Goal: Information Seeking & Learning: Learn about a topic

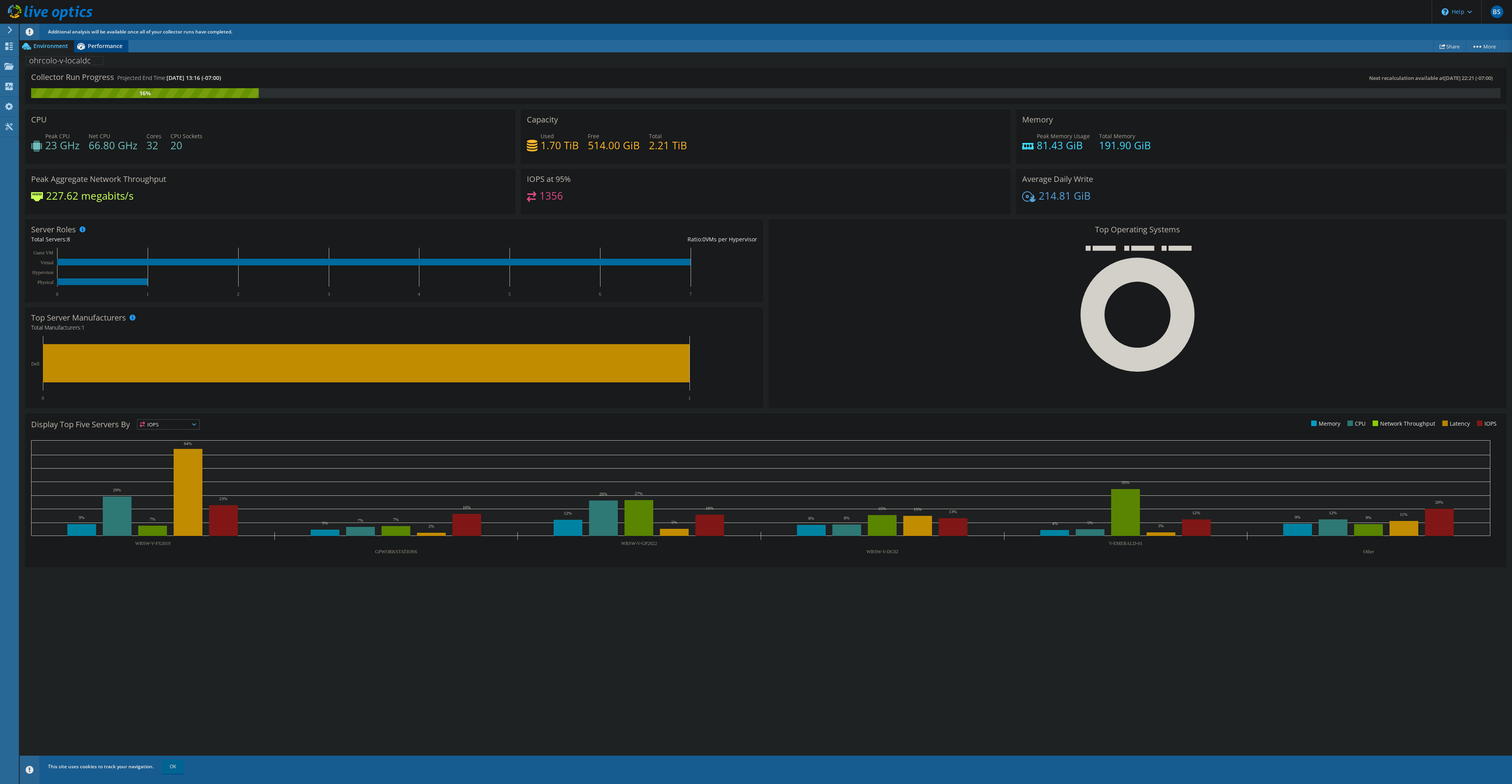
click at [108, 45] on span "Performance" at bounding box center [105, 46] width 34 height 8
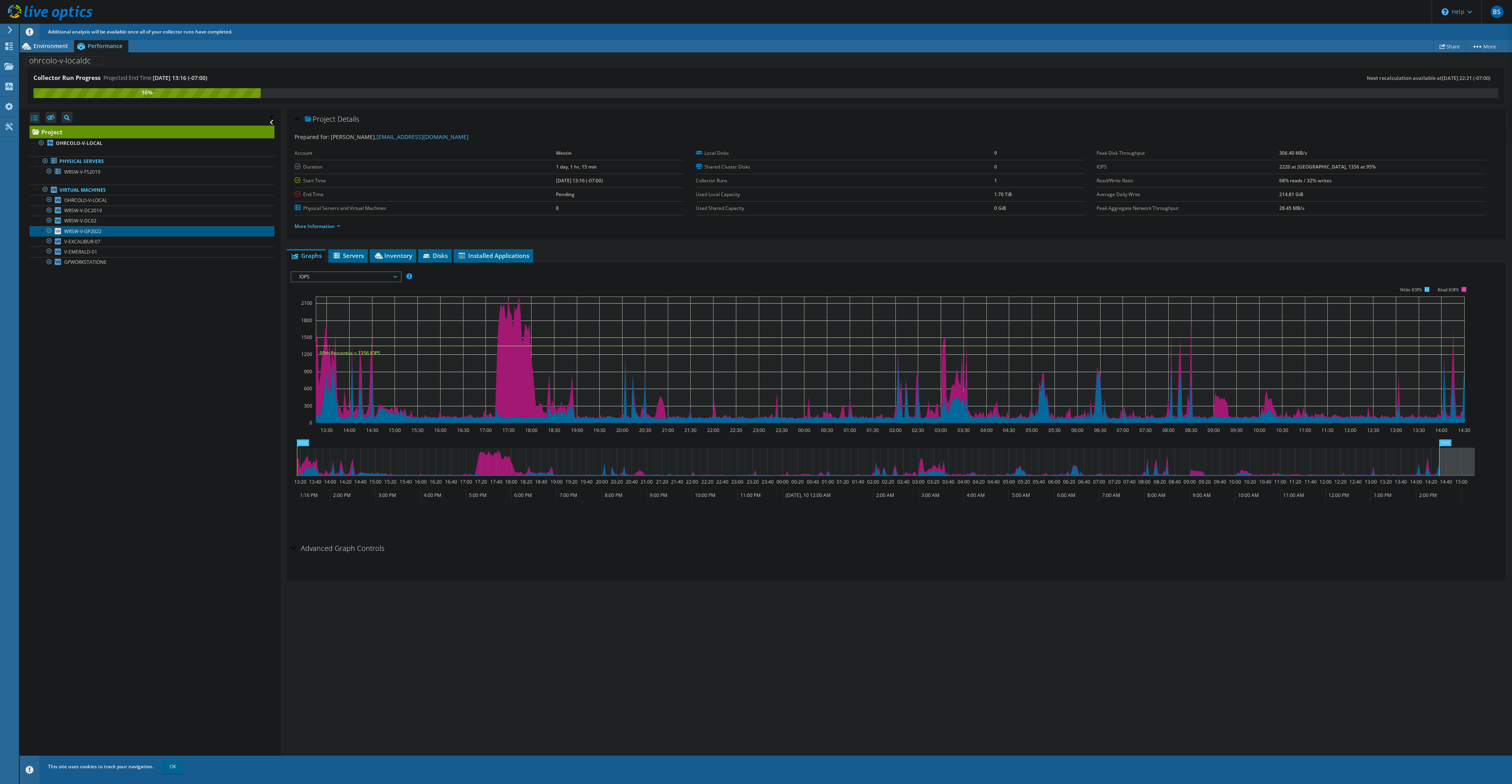
click at [104, 232] on link "WRSW-V-GP2022" at bounding box center [151, 231] width 245 height 10
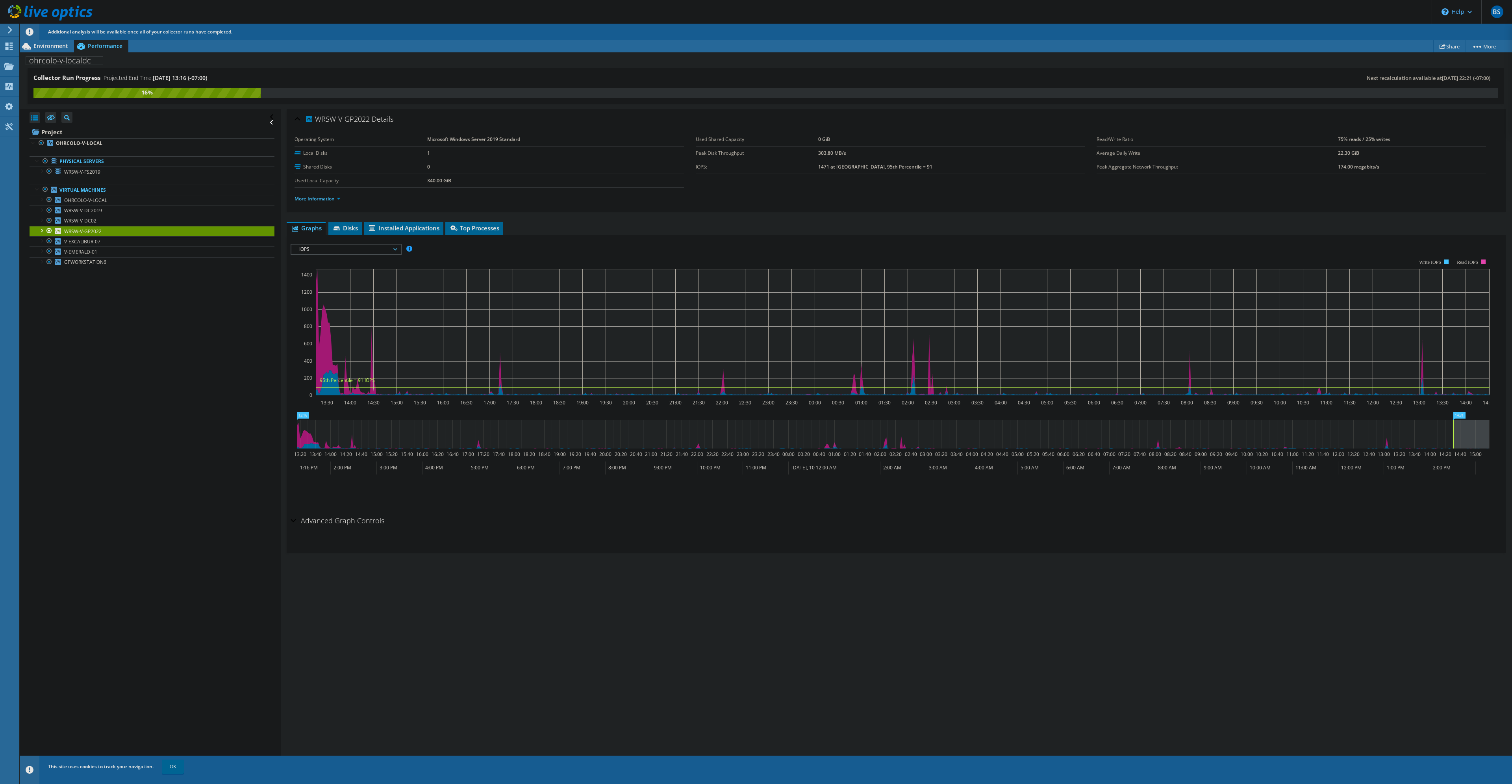
click at [349, 249] on span "IOPS" at bounding box center [346, 249] width 101 height 10
click at [349, 307] on li "CPU Percentage" at bounding box center [346, 305] width 109 height 10
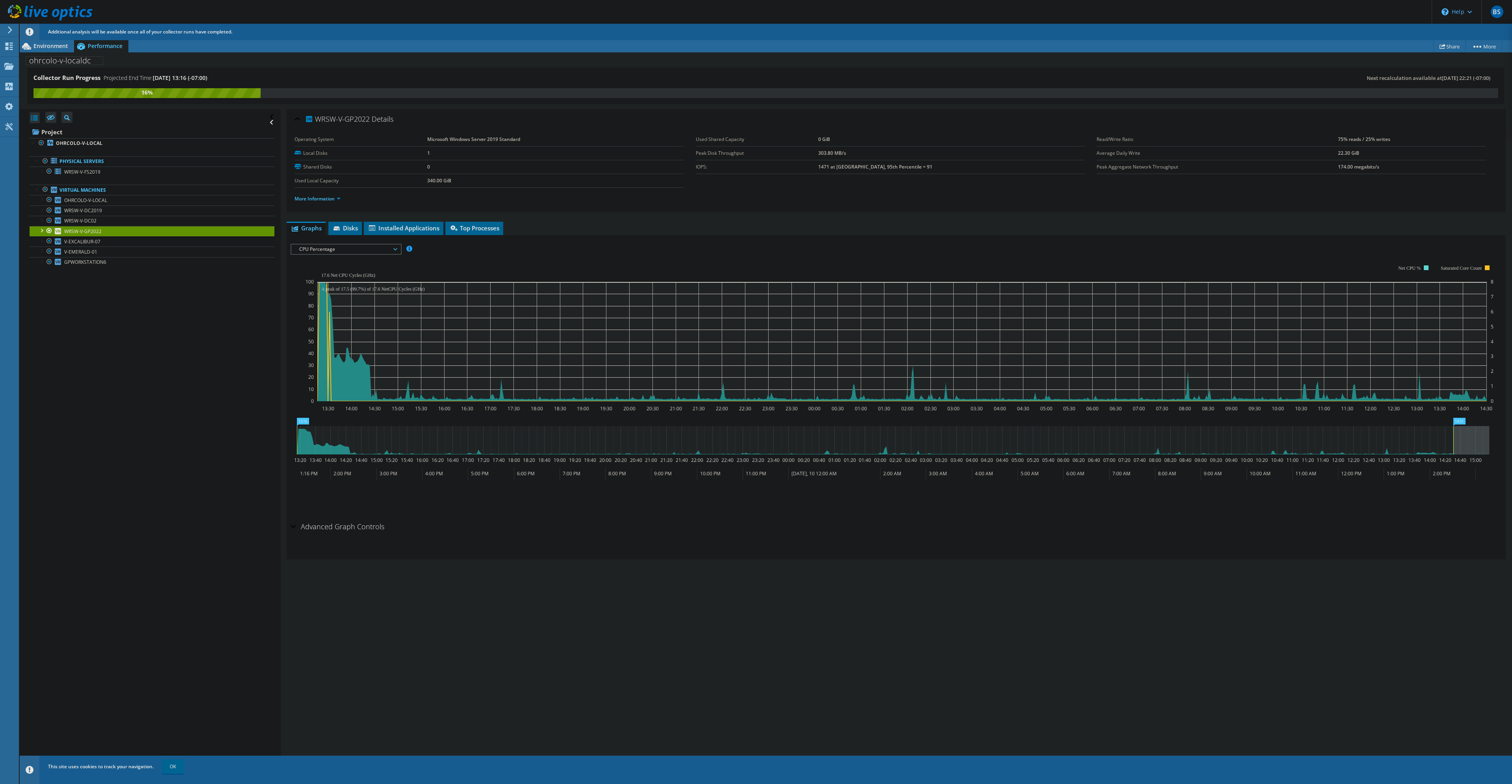
click at [356, 244] on span "CPU Percentage" at bounding box center [346, 249] width 101 height 10
click at [536, 241] on div "IOPS Disk Throughput IO Size Latency Queue Depth CPU Percentage Memory Page Fau…" at bounding box center [896, 379] width 1211 height 279
click at [297, 527] on h2 "Advanced Graph Controls" at bounding box center [337, 526] width 94 height 16
click at [309, 554] on select "UTC-12:00 UTC-11:00 UTC-10:00 UTC-09:30 UTC-09:00 UTC-08:00 UTC-07:00 UTC-06:00…" at bounding box center [315, 554] width 49 height 10
click at [309, 553] on select "UTC-12:00 UTC-11:00 UTC-10:00 UTC-09:30 UTC-09:00 UTC-08:00 UTC-07:00 UTC-06:00…" at bounding box center [315, 554] width 49 height 10
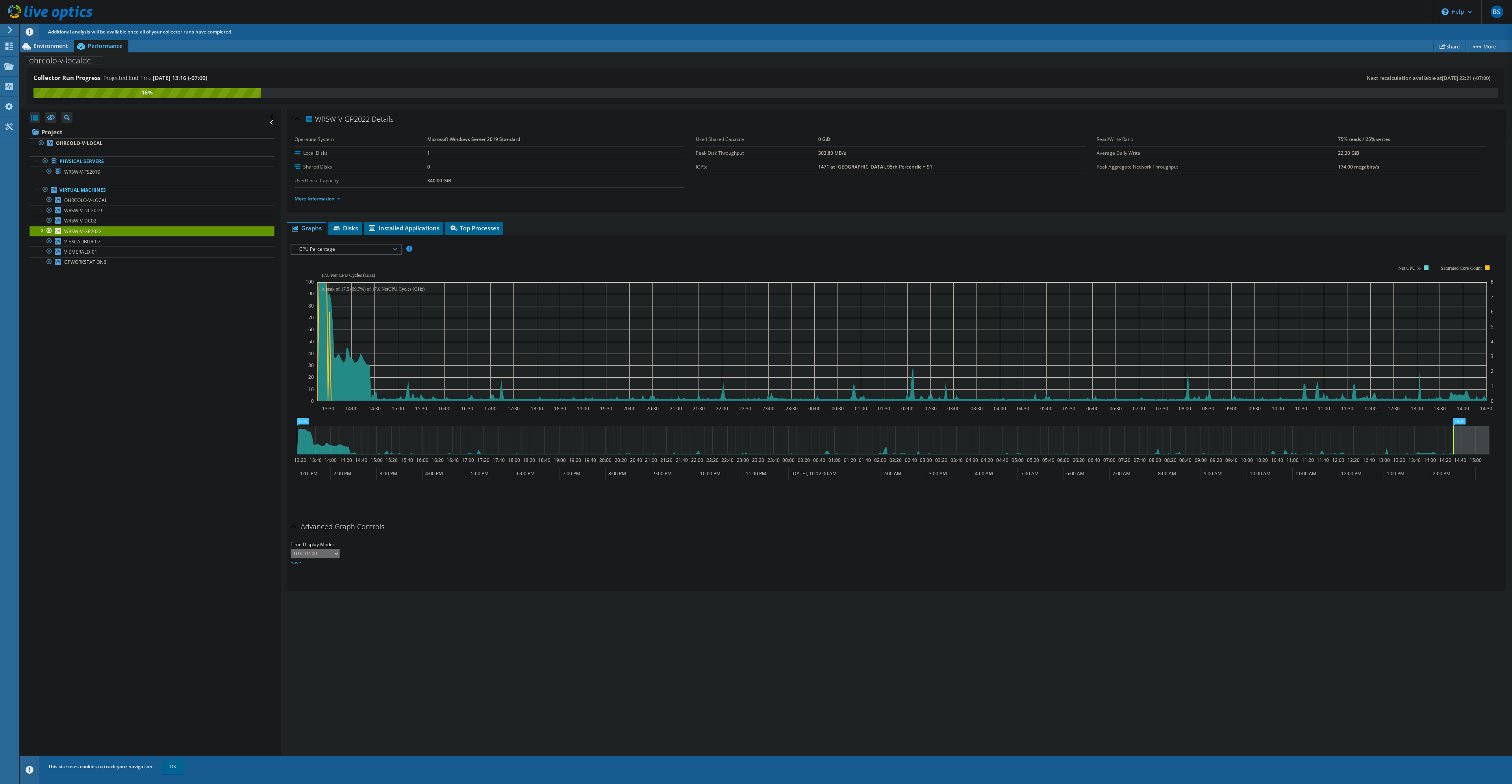
click at [508, 548] on div "Time Display Mode: UTC-12:00 UTC-11:00 UTC-10:00 UTC-09:30 UTC-09:00 UTC-08:00 …" at bounding box center [896, 554] width 1211 height 27
click at [375, 251] on span "CPU Percentage" at bounding box center [346, 249] width 101 height 10
click at [354, 279] on li "IO Size" at bounding box center [346, 277] width 109 height 10
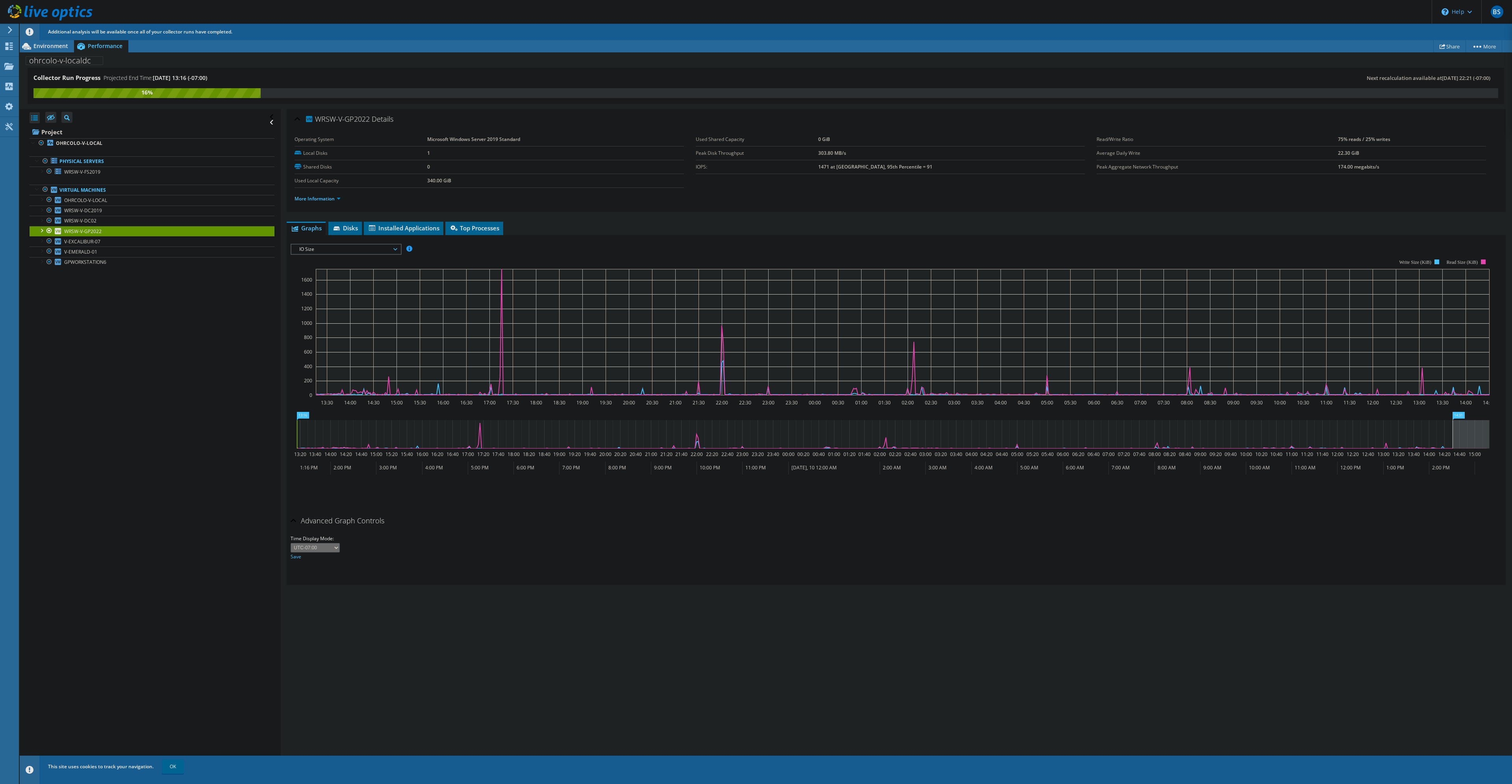
click at [357, 250] on span "IO Size" at bounding box center [346, 249] width 101 height 10
click at [353, 288] on li "Latency" at bounding box center [346, 287] width 109 height 10
click at [353, 251] on span "Latency" at bounding box center [346, 249] width 101 height 10
click at [355, 314] on li "Memory" at bounding box center [346, 315] width 109 height 10
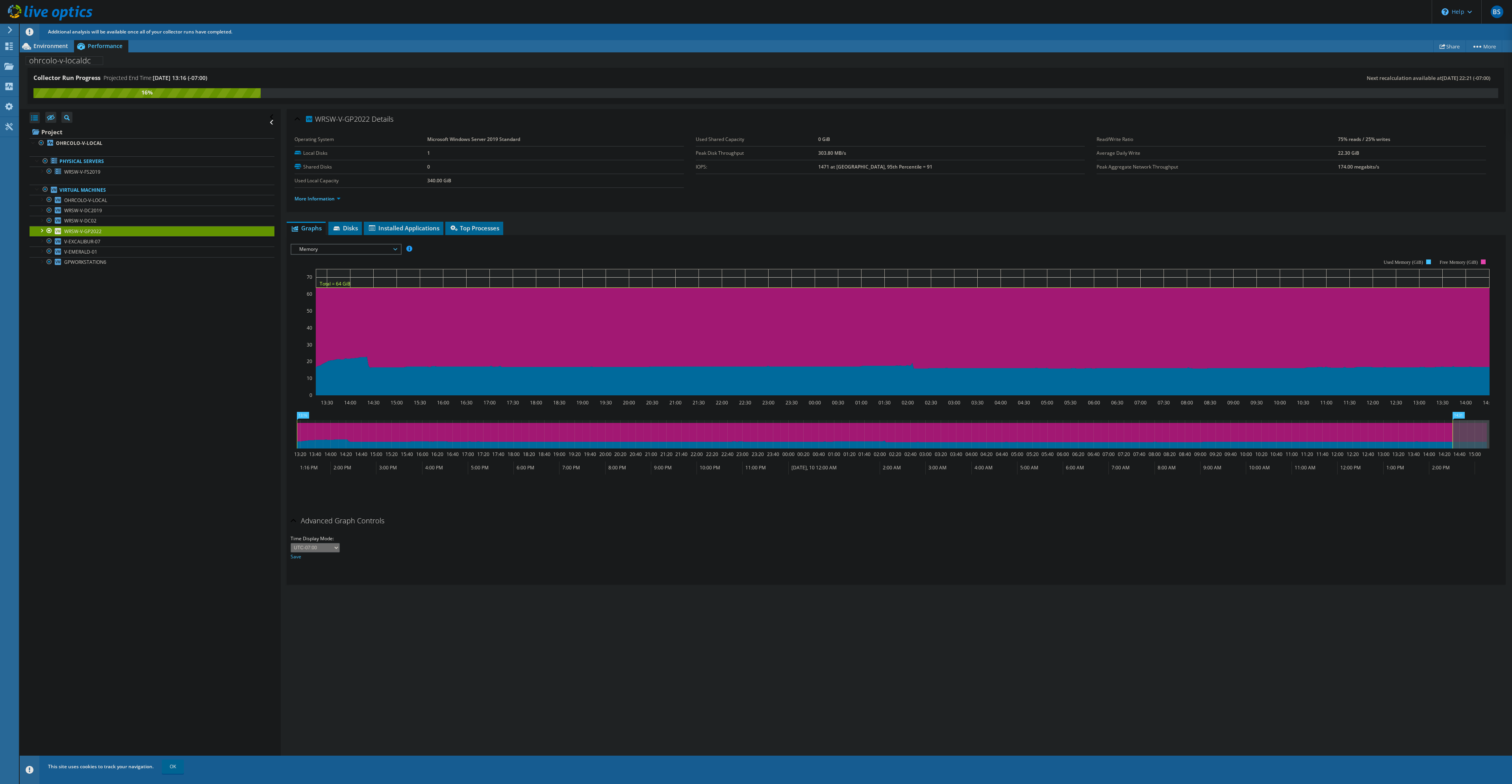
click at [349, 251] on span "Memory" at bounding box center [346, 249] width 101 height 10
click at [345, 272] on li "Queue Depth" at bounding box center [346, 268] width 109 height 10
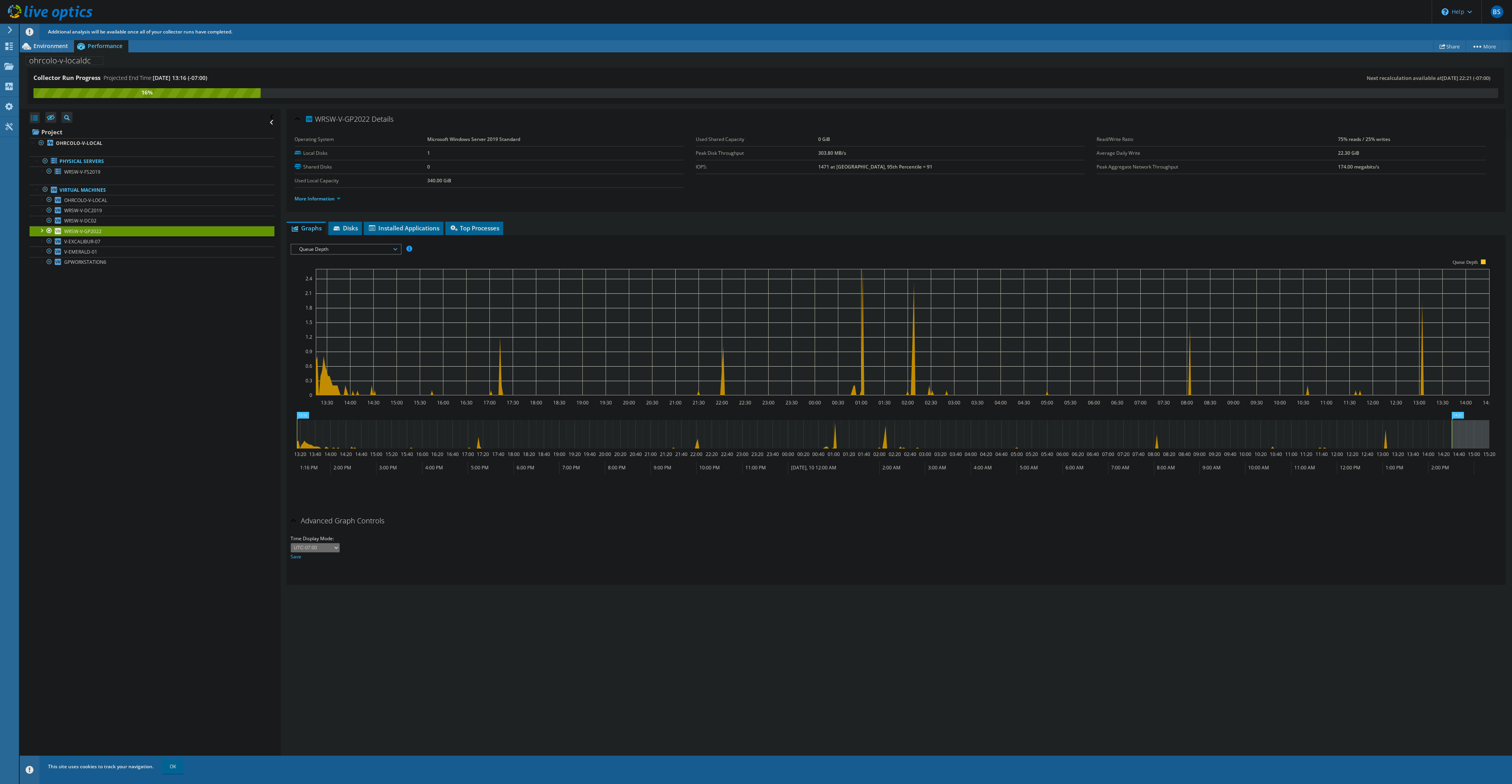
click at [346, 252] on span "Queue Depth" at bounding box center [346, 249] width 101 height 10
click at [344, 279] on li "CPU Percentage" at bounding box center [346, 277] width 109 height 10
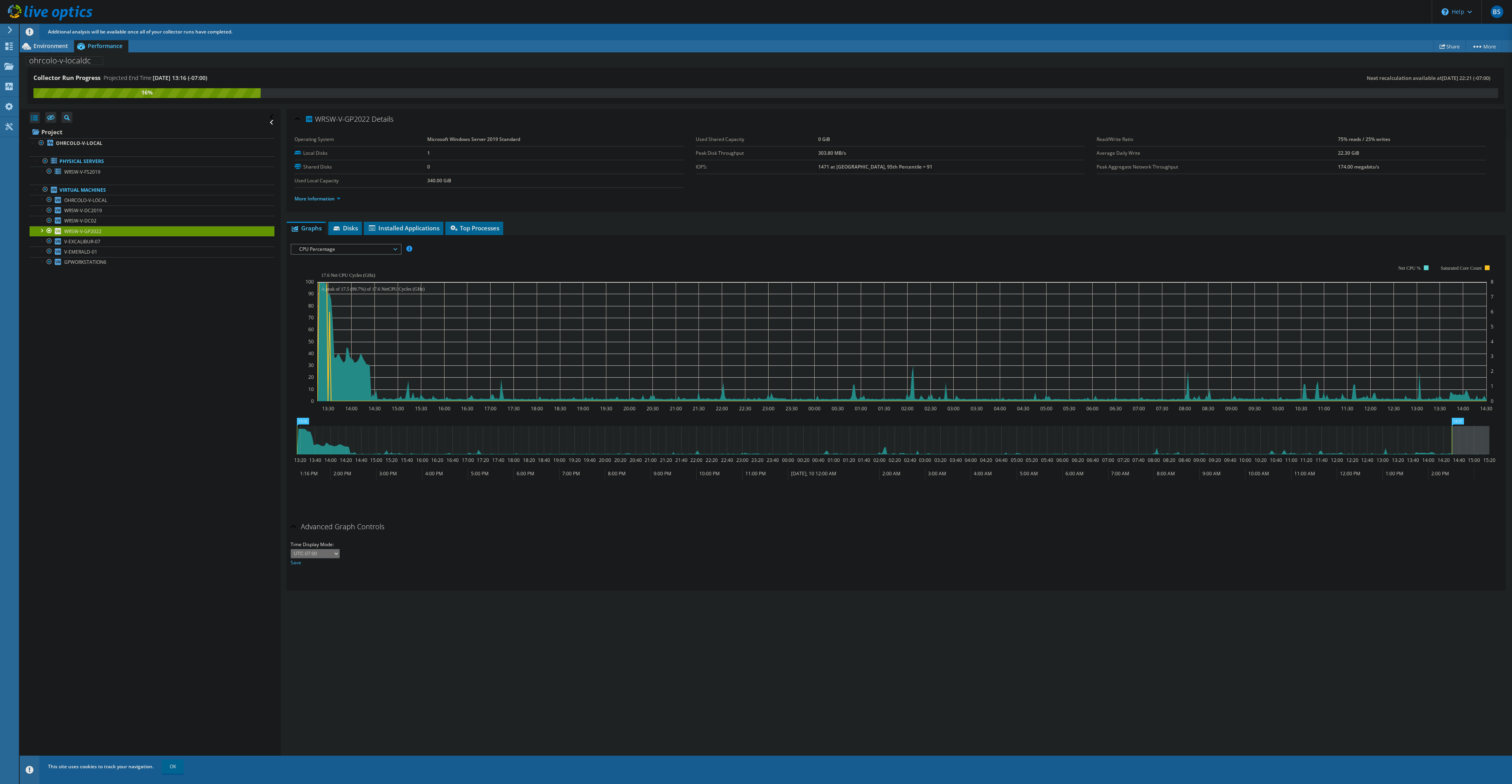
click at [349, 253] on span "CPU Percentage" at bounding box center [346, 249] width 101 height 10
click at [341, 286] on li "Memory" at bounding box center [346, 287] width 109 height 10
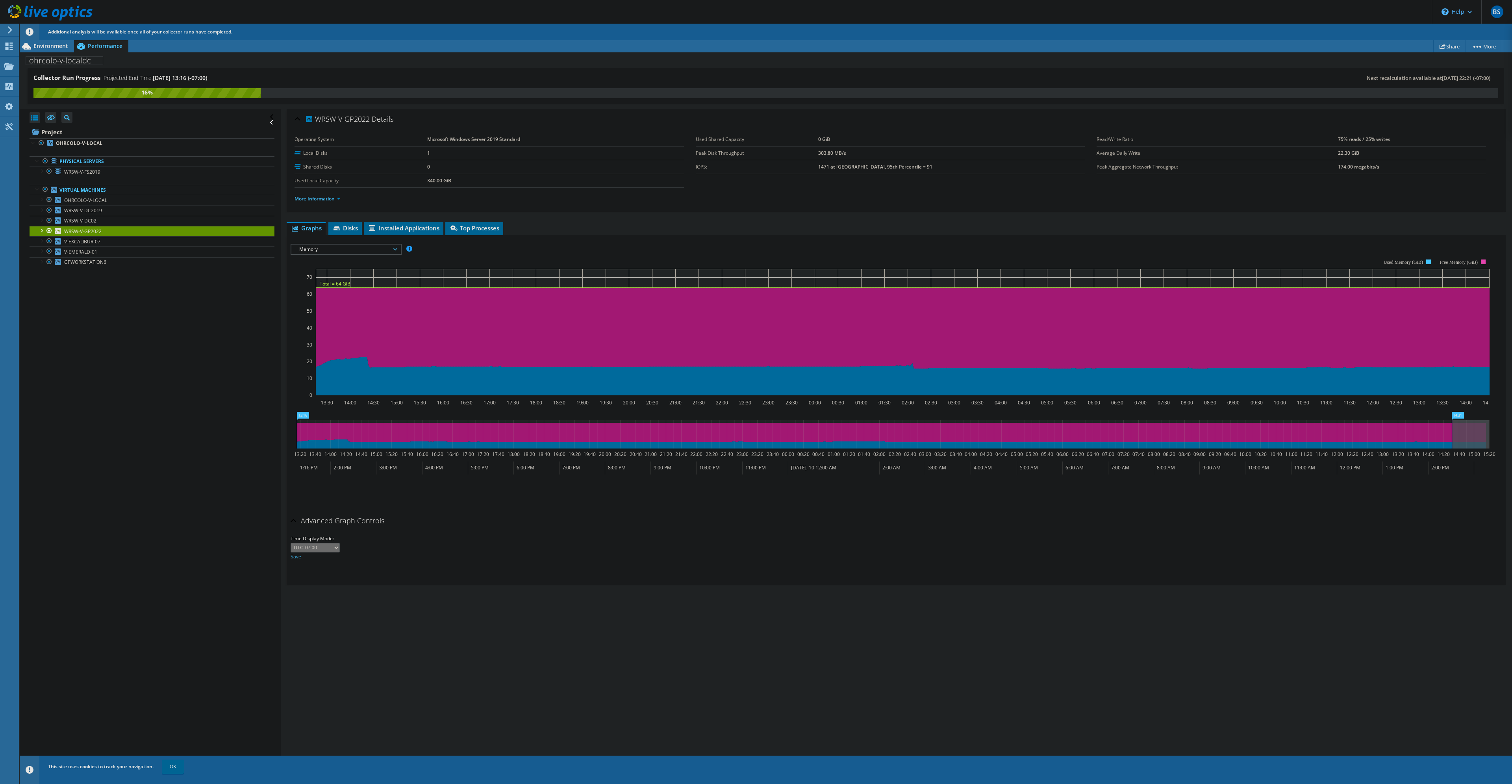
click at [369, 246] on span "Memory" at bounding box center [346, 249] width 101 height 10
click at [367, 277] on li "CPU Percentage" at bounding box center [346, 277] width 109 height 10
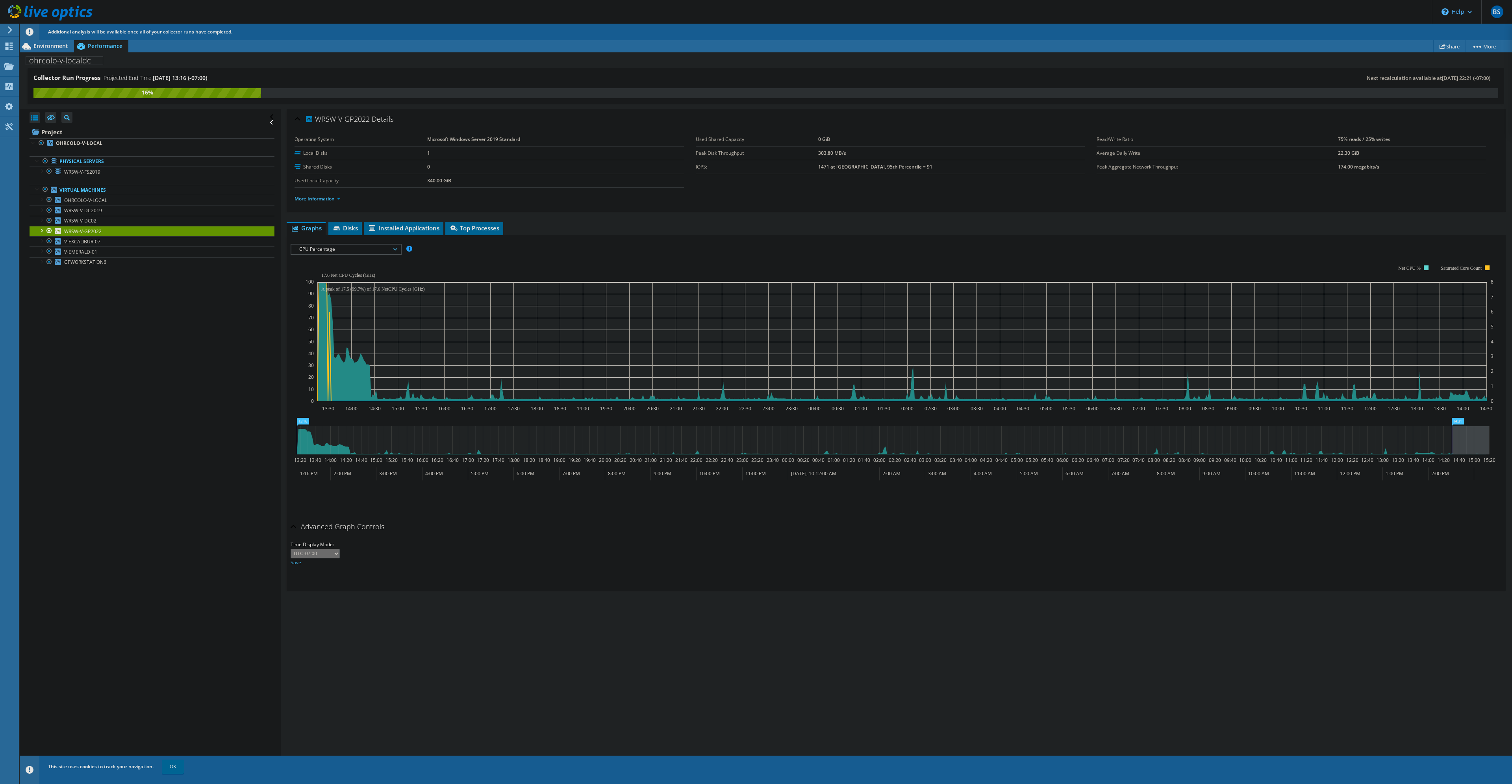
drag, startPoint x: 357, startPoint y: 360, endPoint x: 344, endPoint y: 360, distance: 13.0
click at [350, 360] on icon "13:30 14:00 14:30 15:00 15:30 16:00 16:30 17:00 17:30 18:00 18:30 19:00 19:30 2…" at bounding box center [893, 333] width 1205 height 158
click at [340, 199] on link "More Information" at bounding box center [318, 199] width 46 height 7
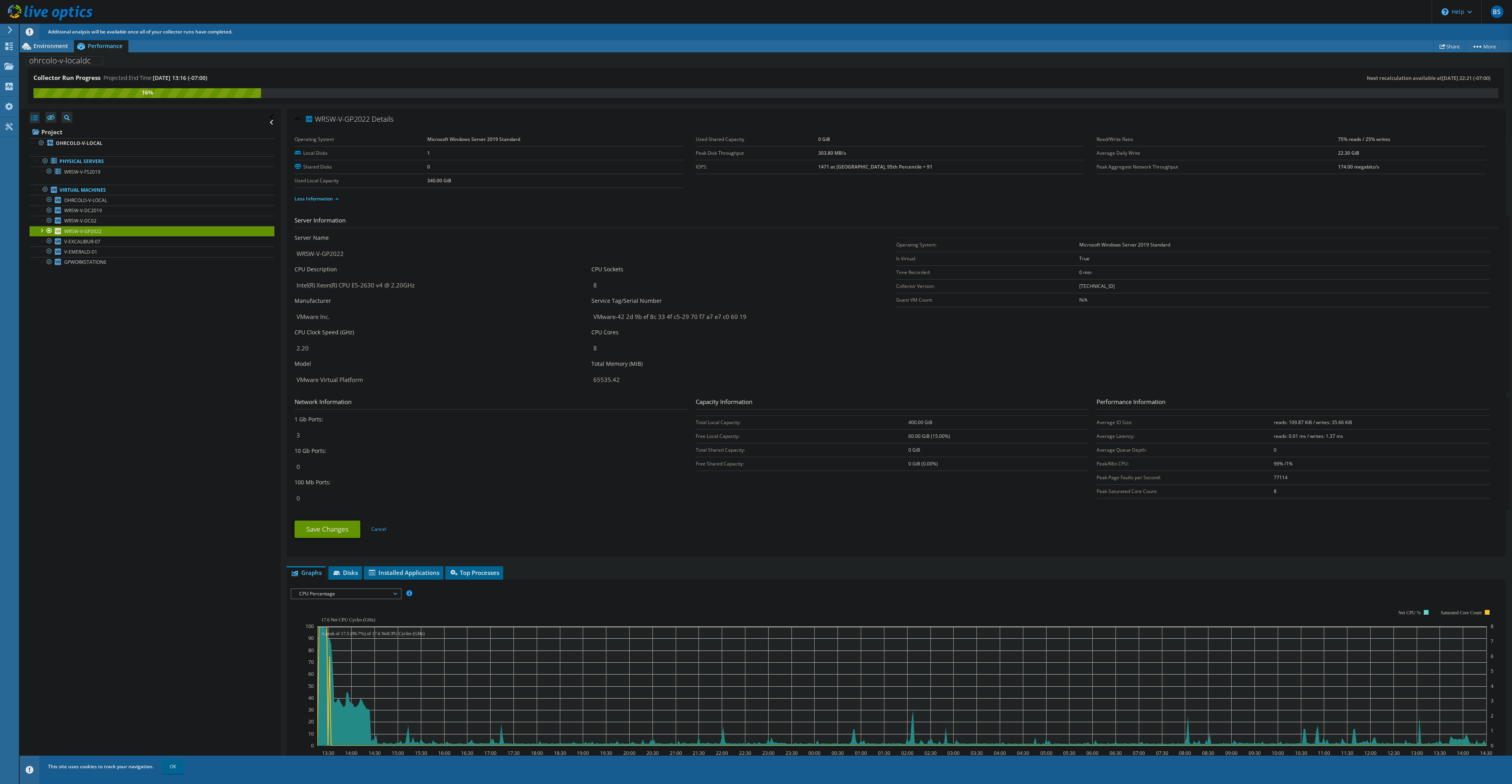
drag, startPoint x: 370, startPoint y: 205, endPoint x: 375, endPoint y: 202, distance: 5.8
drag, startPoint x: 375, startPoint y: 202, endPoint x: 780, endPoint y: 302, distance: 417.2
click at [629, 308] on div "Service Tag/Serial Number VMware-42 2d 9b ef 8c 33 4f c5-29 70 f7 a7 e7 c0 60 19" at bounding box center [736, 311] width 289 height 27
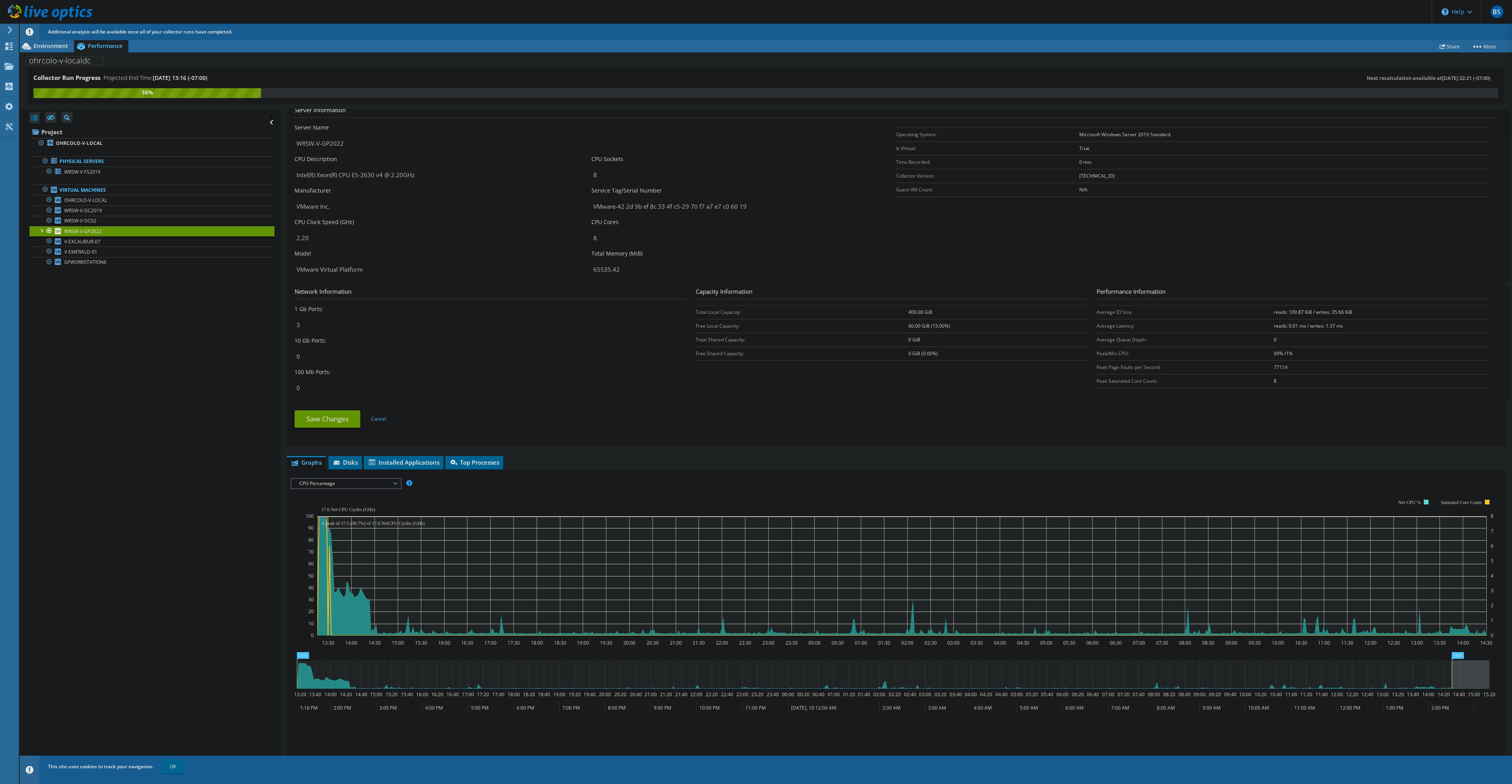
scroll to position [118, 0]
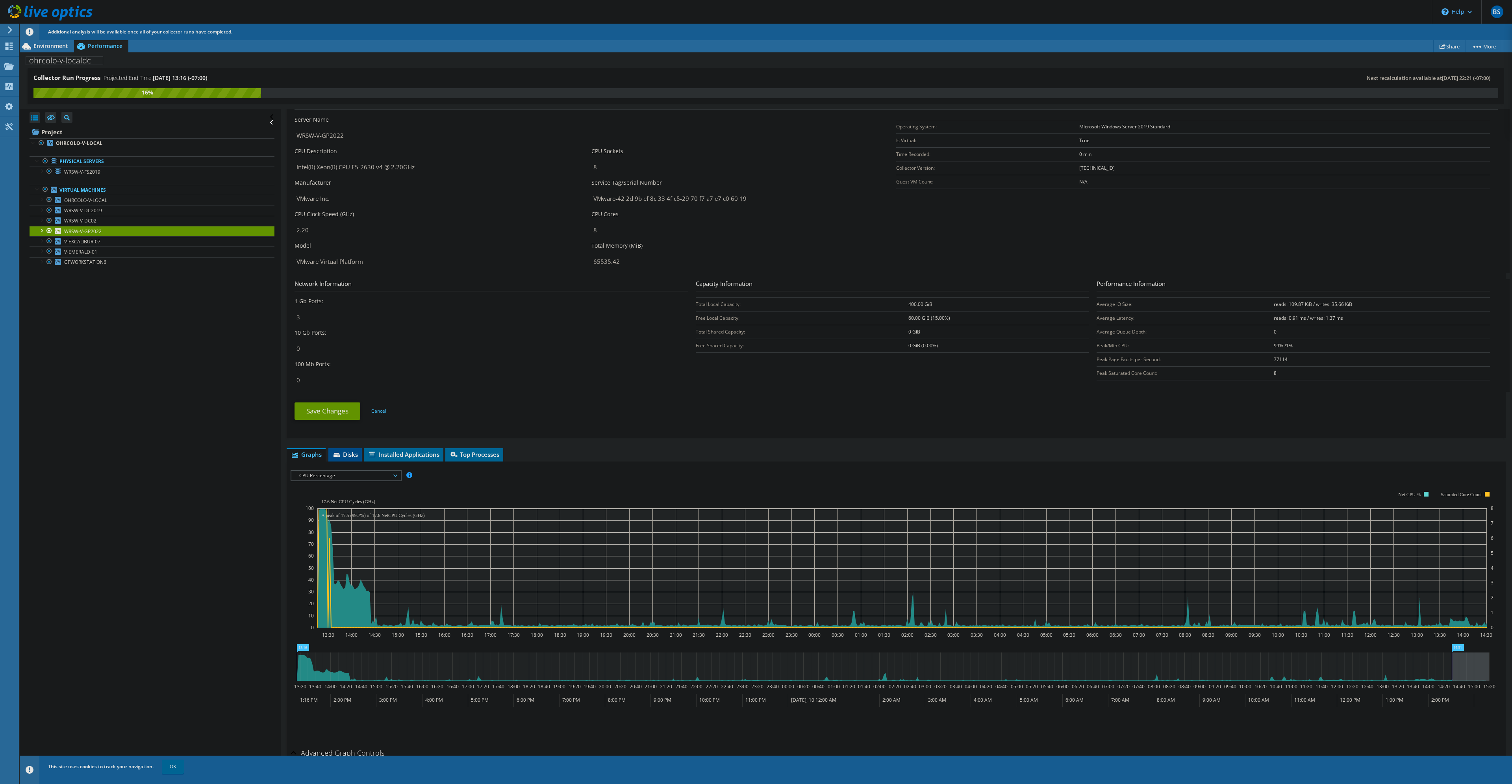
click at [346, 454] on span "Disks" at bounding box center [345, 454] width 25 height 8
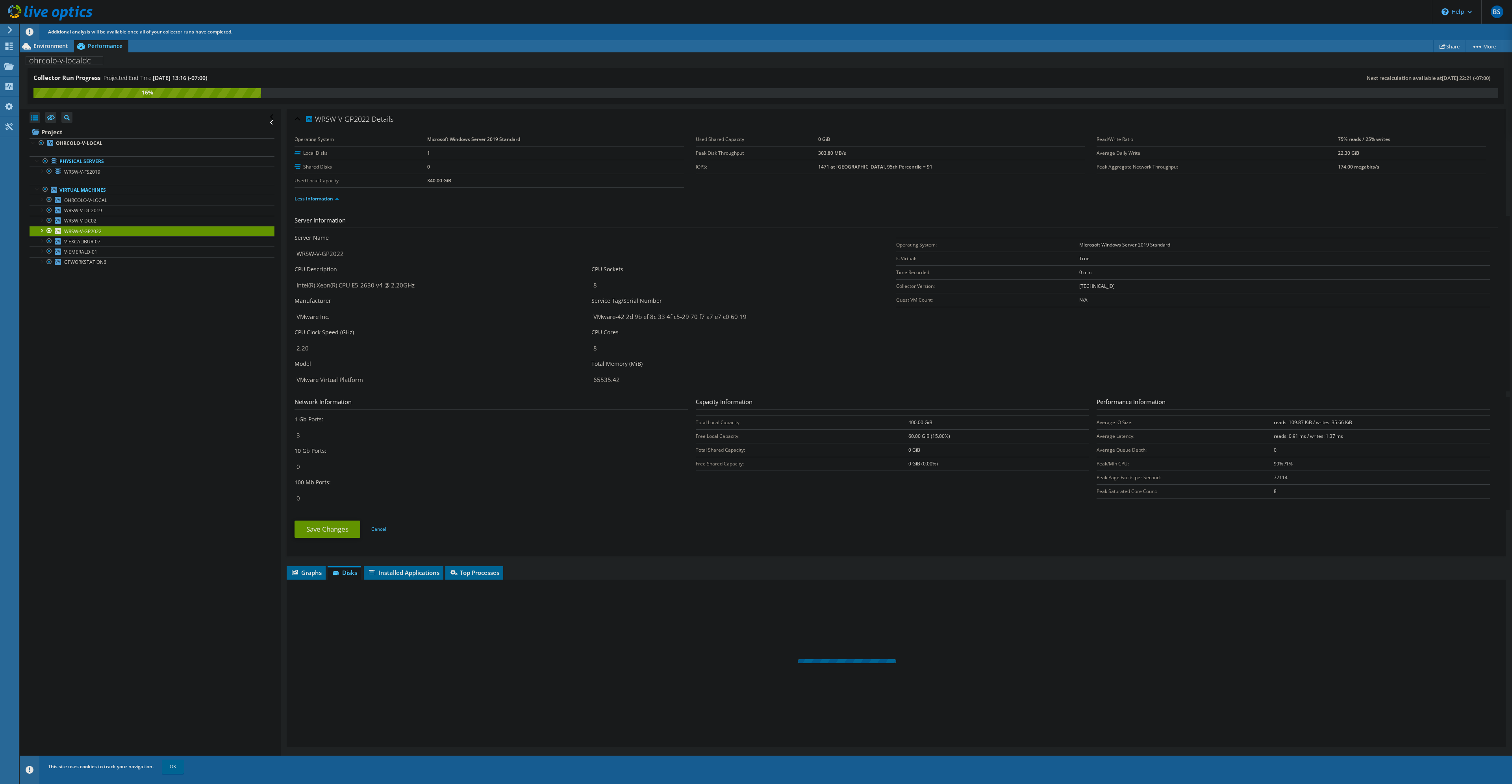
scroll to position [0, 0]
click at [301, 573] on span "Graphs" at bounding box center [306, 573] width 31 height 8
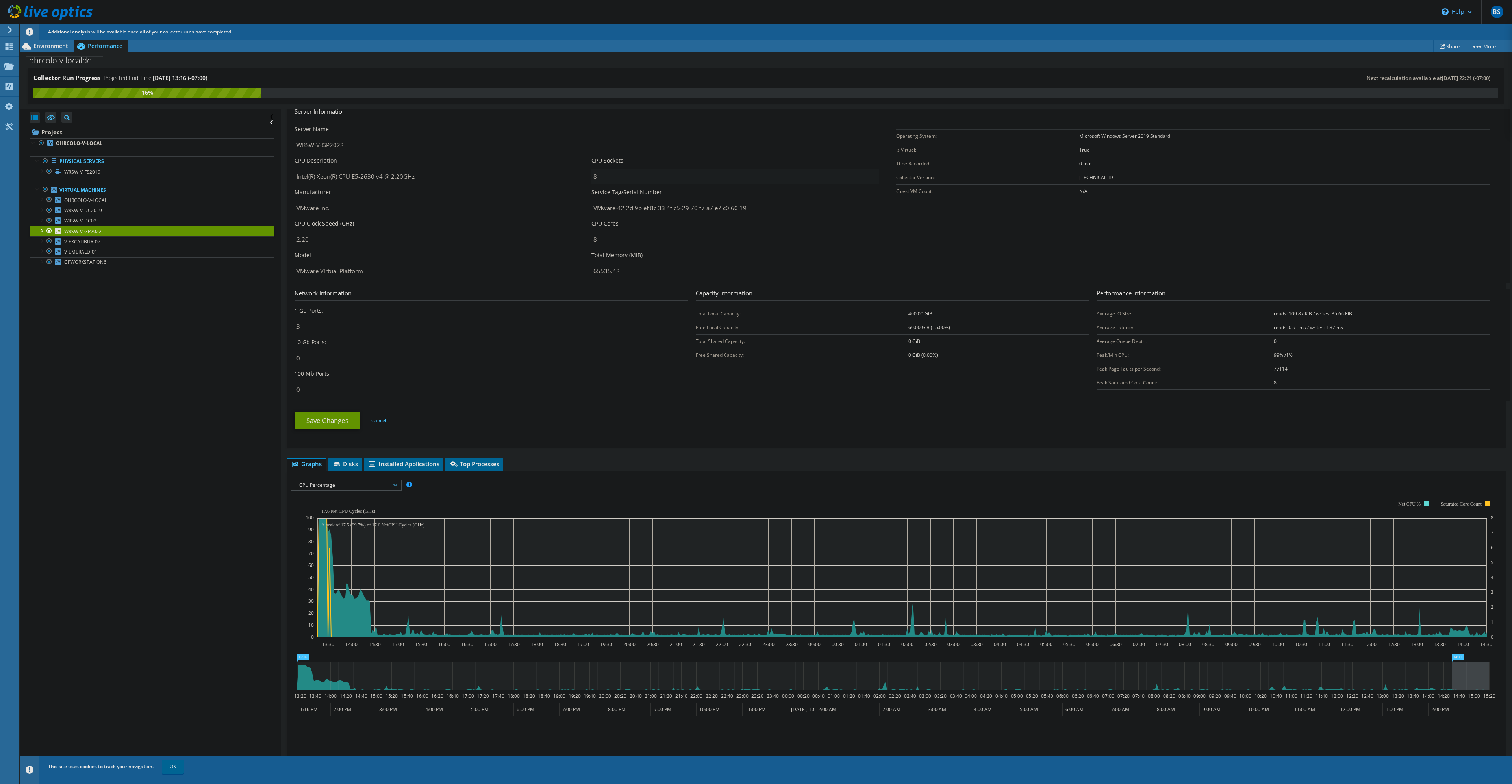
scroll to position [164, 0]
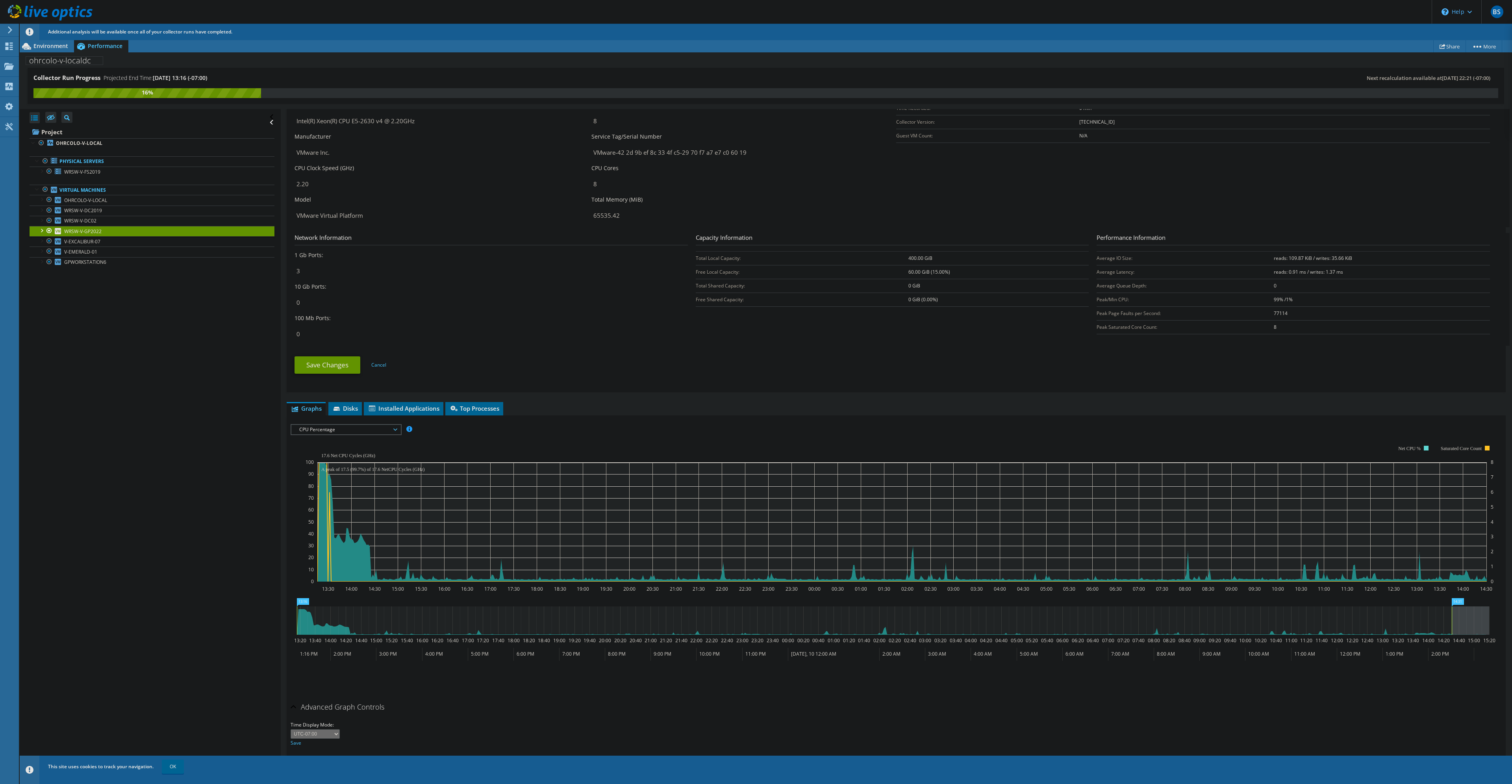
click at [327, 431] on span "CPU Percentage" at bounding box center [346, 430] width 101 height 10
click at [322, 470] on li "Memory" at bounding box center [346, 467] width 109 height 10
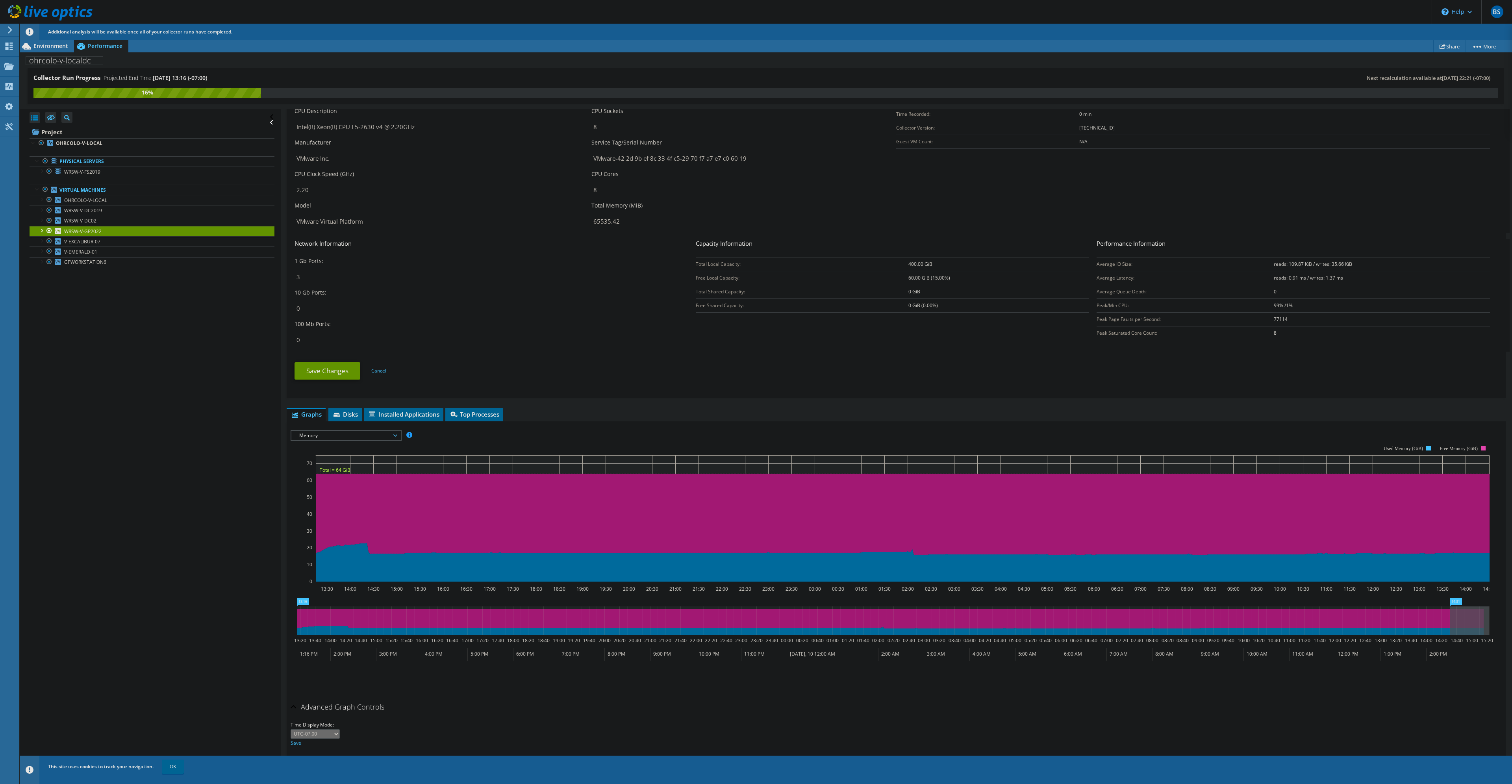
scroll to position [158, 0]
click at [319, 437] on span "Memory" at bounding box center [346, 435] width 101 height 10
click at [318, 466] on li "CPU Percentage" at bounding box center [346, 463] width 109 height 10
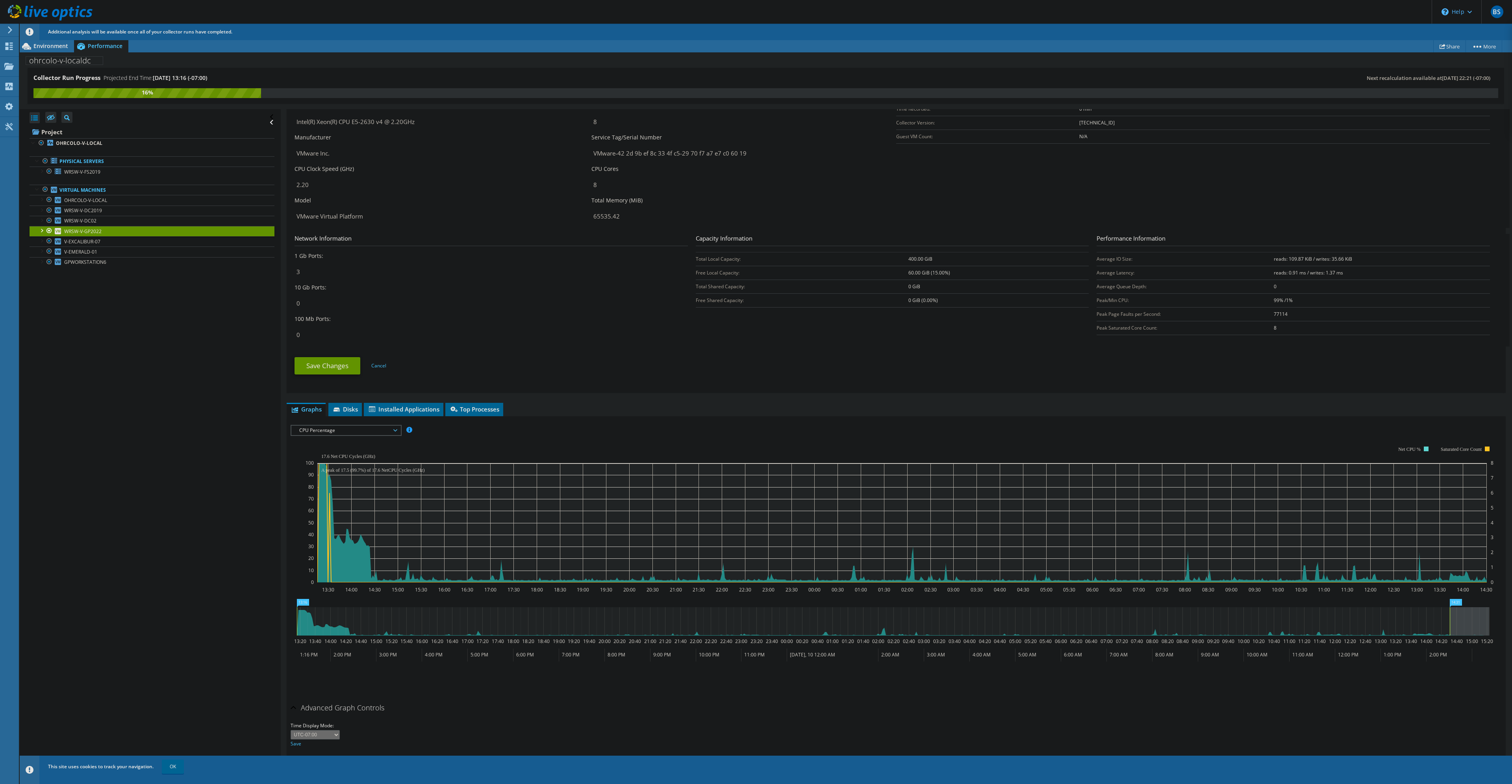
scroll to position [164, 0]
drag, startPoint x: 820, startPoint y: 559, endPoint x: 574, endPoint y: 537, distance: 247.0
click at [574, 537] on rect at bounding box center [902, 521] width 1170 height 119
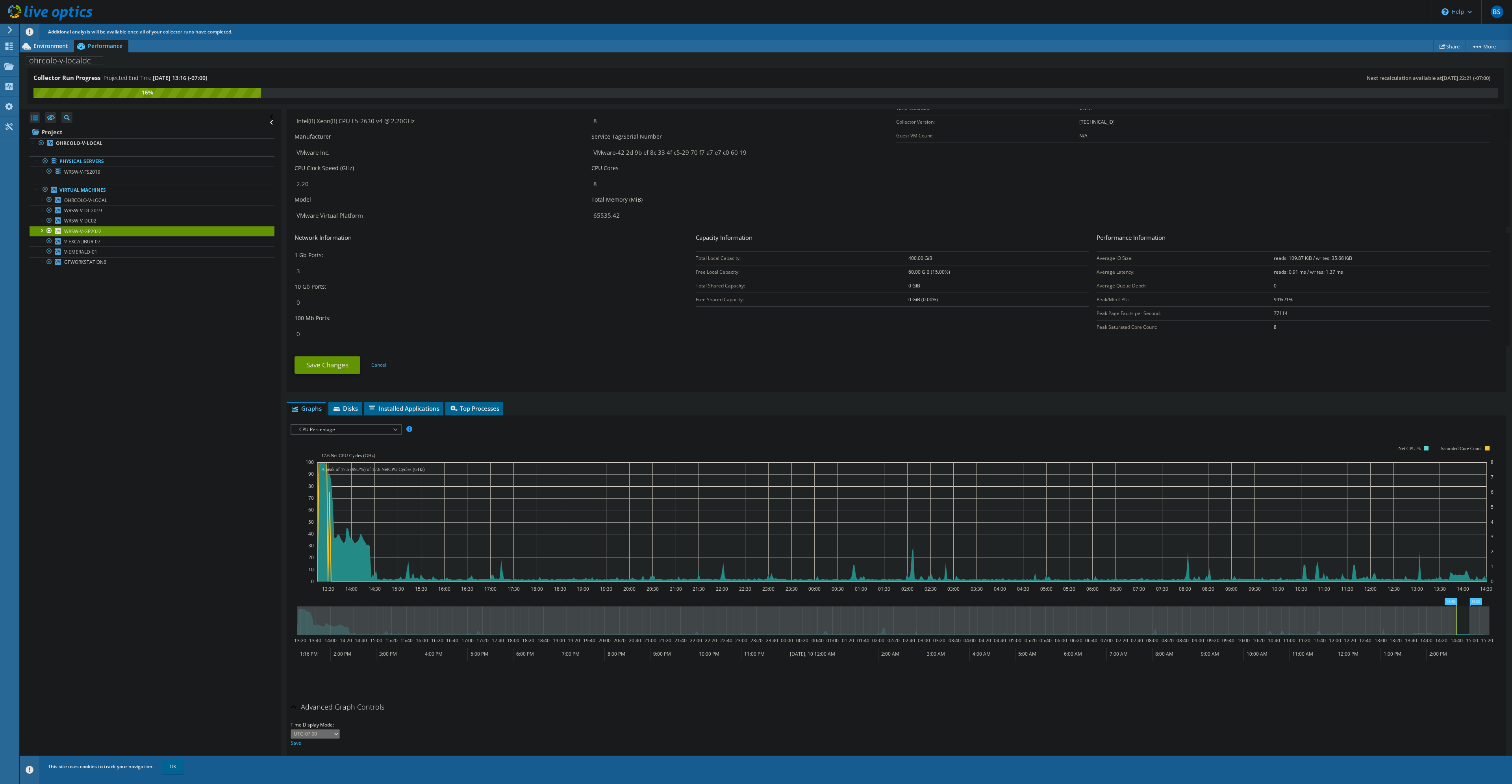
drag, startPoint x: 1459, startPoint y: 611, endPoint x: 1448, endPoint y: 617, distance: 12.5
click at [629, 615] on g at bounding box center [893, 620] width 1193 height 29
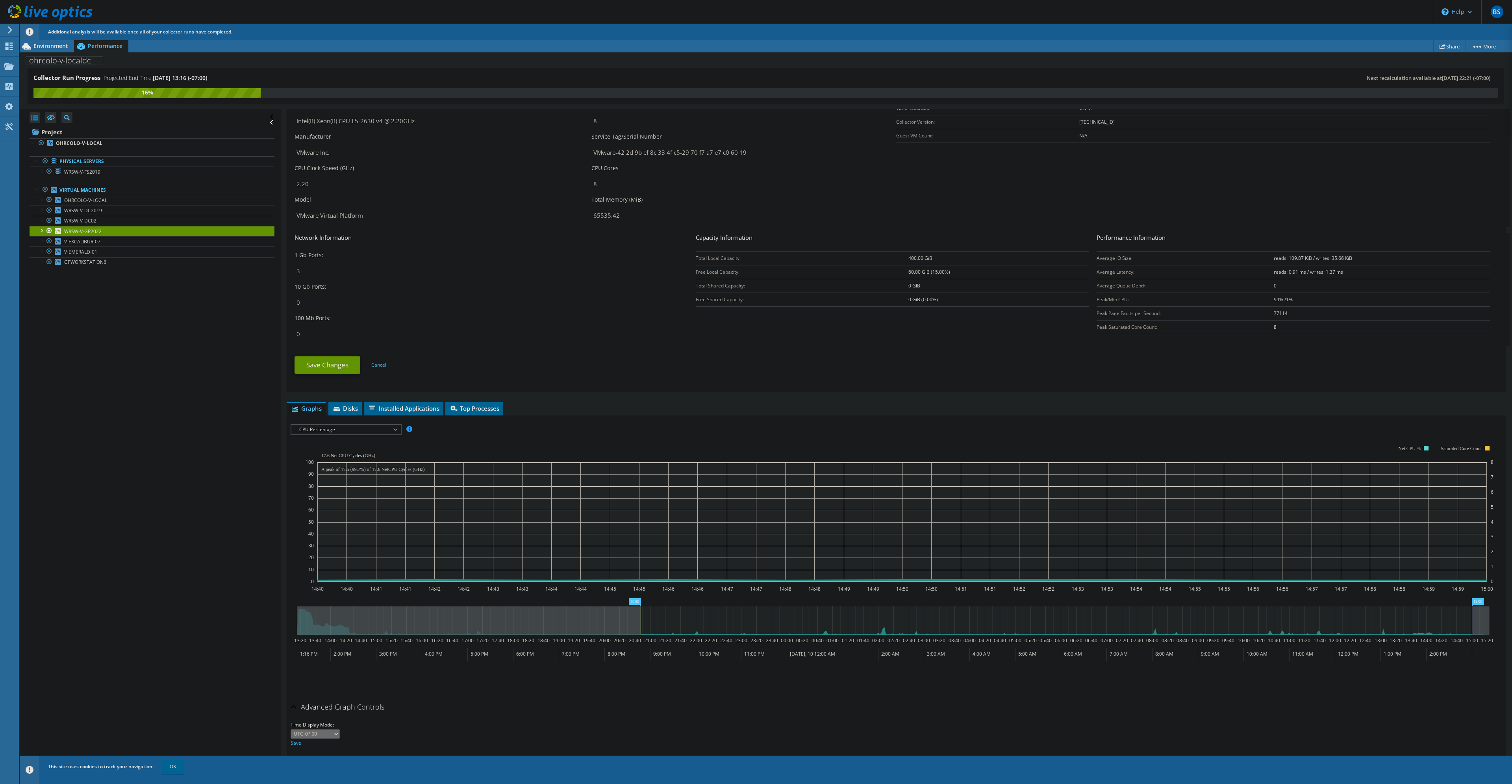
drag, startPoint x: 1456, startPoint y: 620, endPoint x: 640, endPoint y: 648, distance: 816.5
click at [629, 648] on icon "15:00 20:50 13:20 13:40 14:00 14:20 14:40 15:00 15:20 15:40 16:00 16:20 16:40 1…" at bounding box center [893, 629] width 1205 height 63
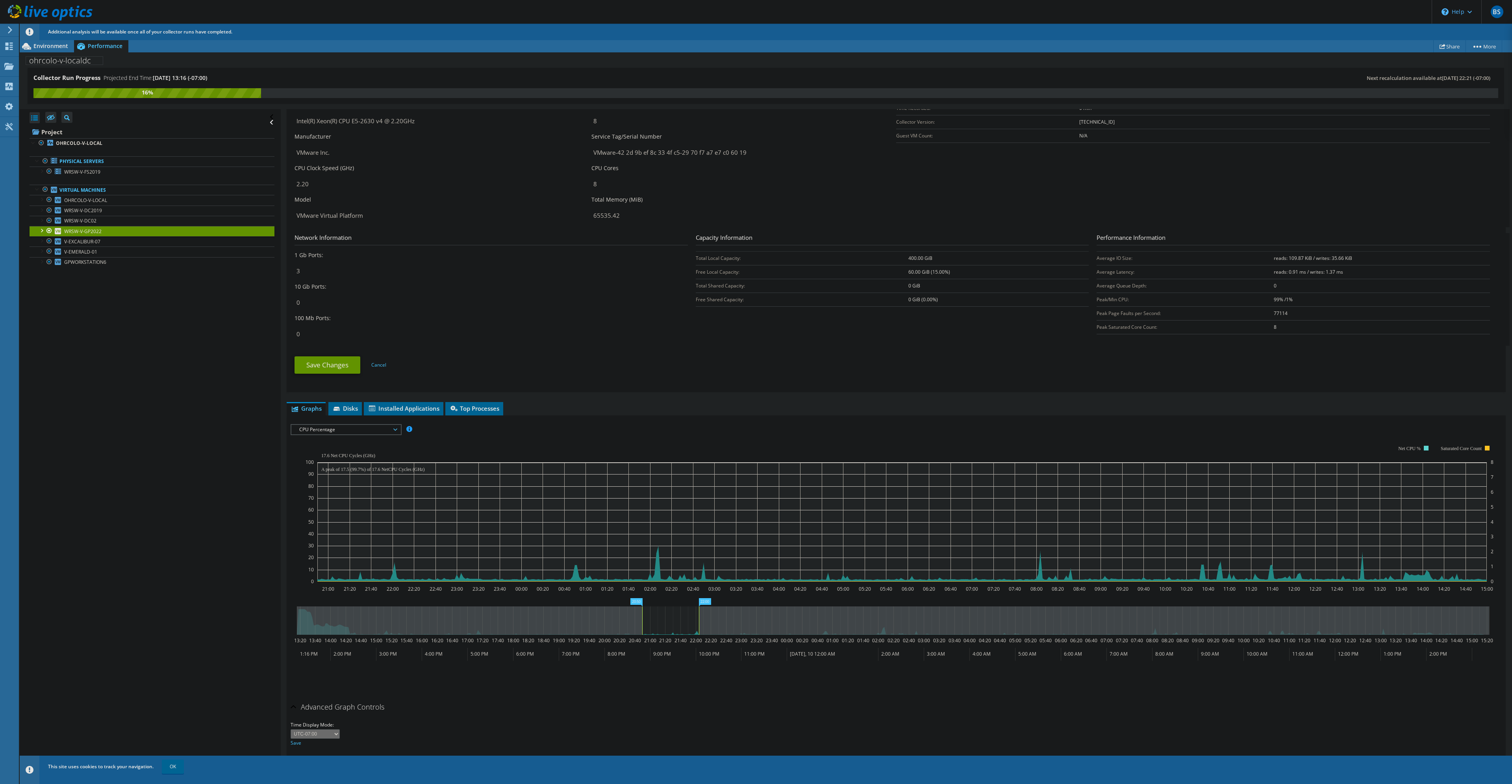
drag, startPoint x: 1471, startPoint y: 617, endPoint x: 697, endPoint y: 618, distance: 774.0
click at [629, 617] on rect at bounding box center [699, 620] width 3 height 29
drag, startPoint x: 696, startPoint y: 619, endPoint x: 679, endPoint y: 620, distance: 17.0
click at [629, 620] on rect at bounding box center [678, 620] width 3 height 29
drag, startPoint x: 680, startPoint y: 622, endPoint x: 966, endPoint y: 629, distance: 286.1
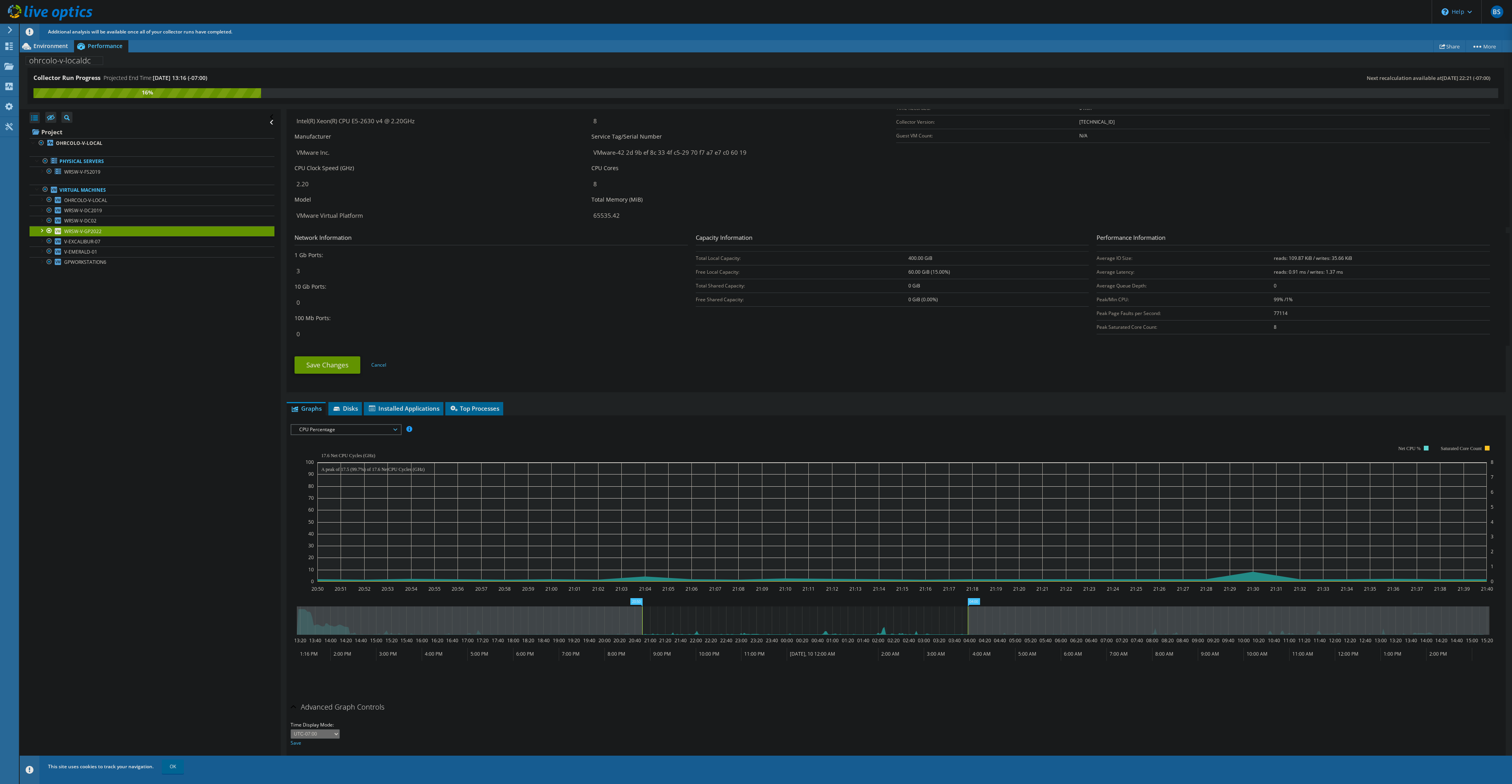
click at [629, 626] on rect at bounding box center [967, 620] width 3 height 29
drag, startPoint x: 970, startPoint y: 626, endPoint x: 1117, endPoint y: 631, distance: 147.1
click at [629, 631] on rect at bounding box center [1116, 620] width 3 height 29
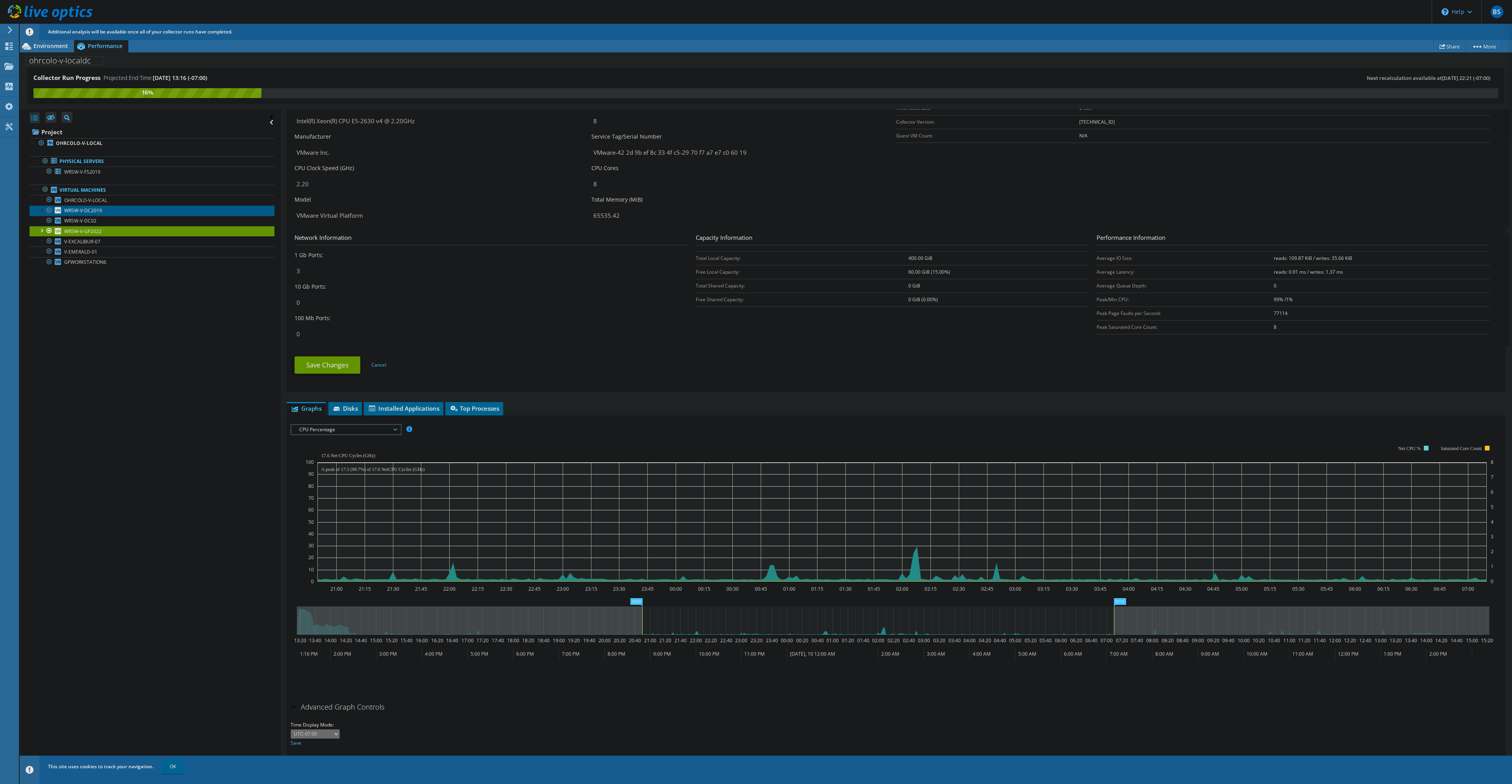
click at [84, 211] on span "WRSW-V-DC2019" at bounding box center [83, 210] width 38 height 7
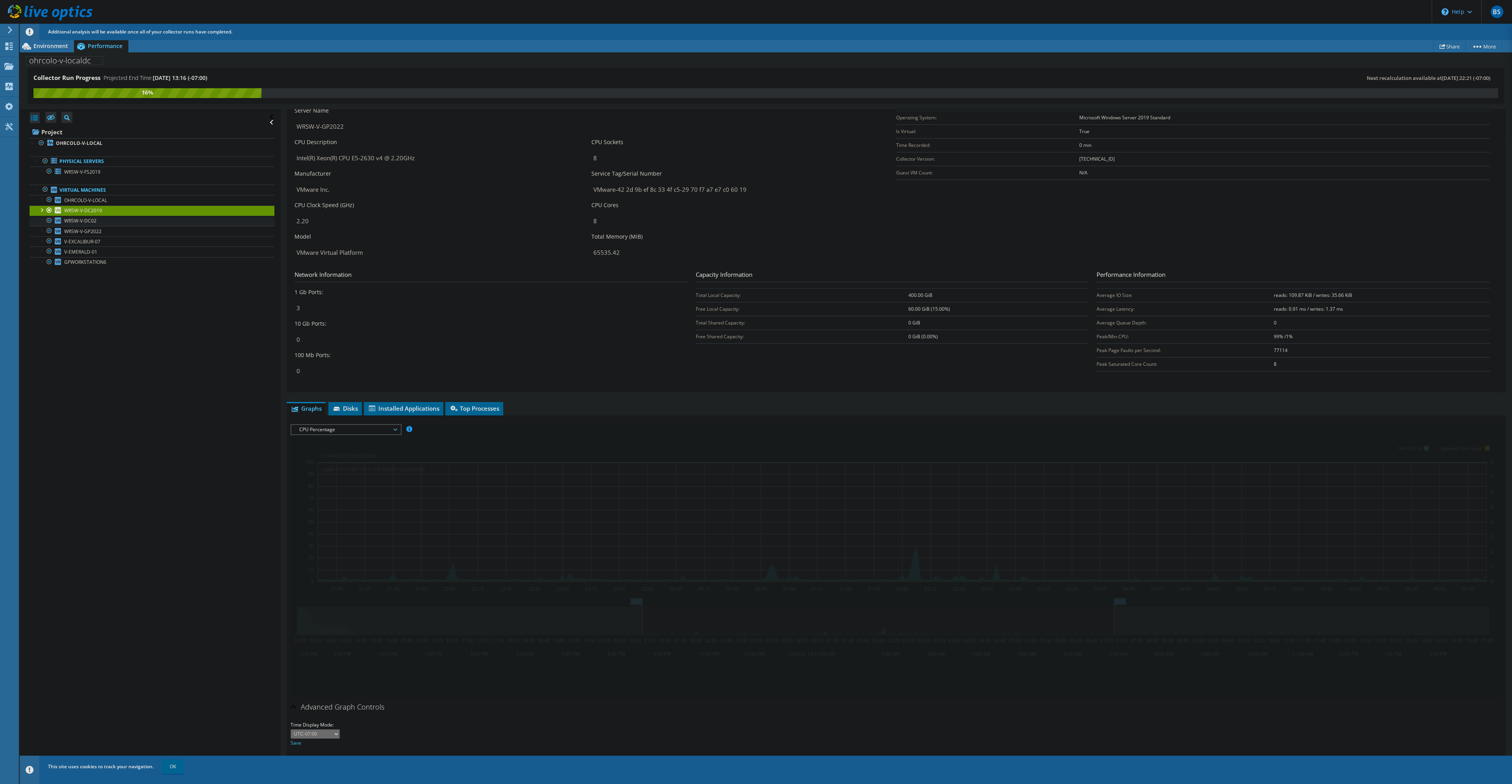
scroll to position [0, 0]
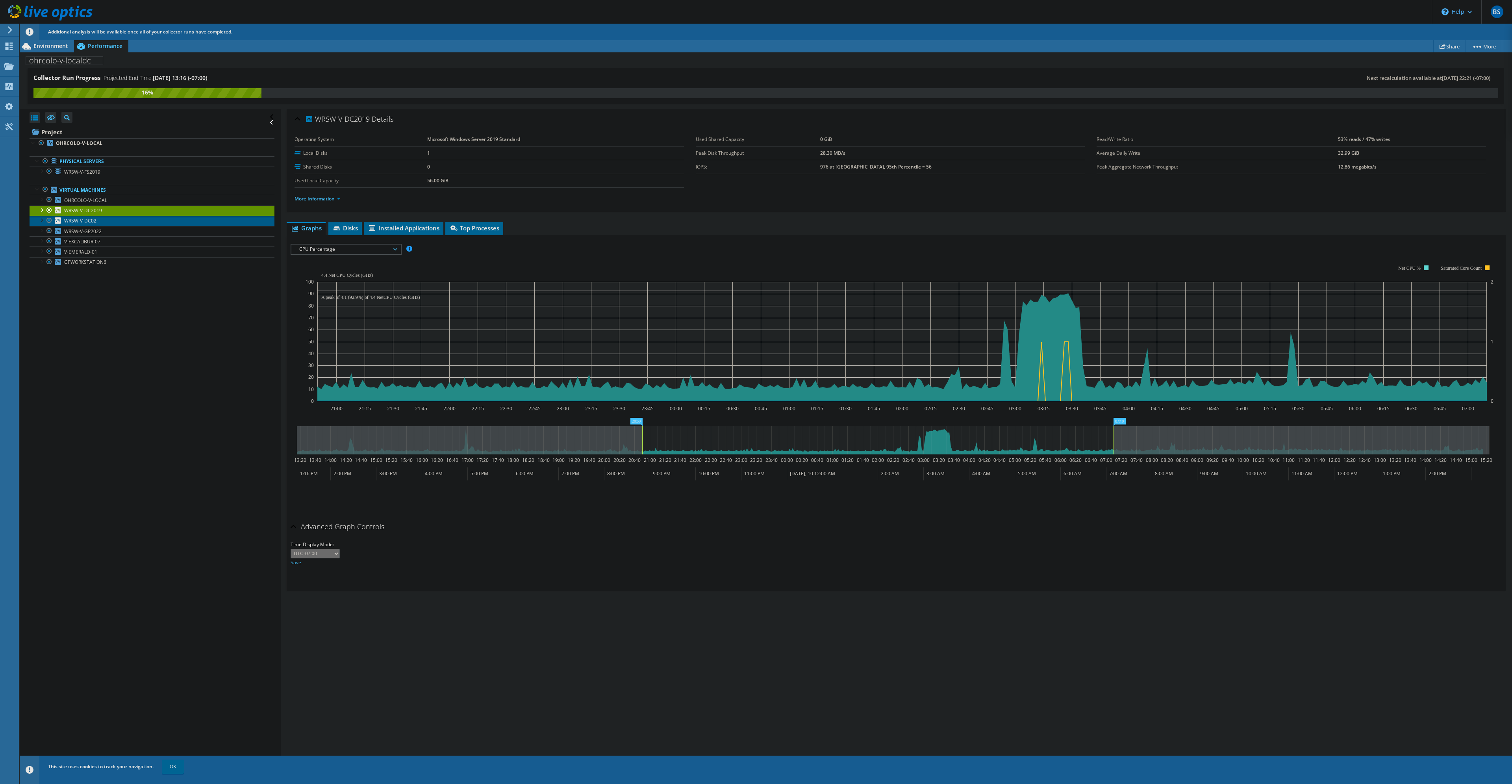
click at [86, 220] on span "WRSW-V-DC02" at bounding box center [80, 221] width 32 height 7
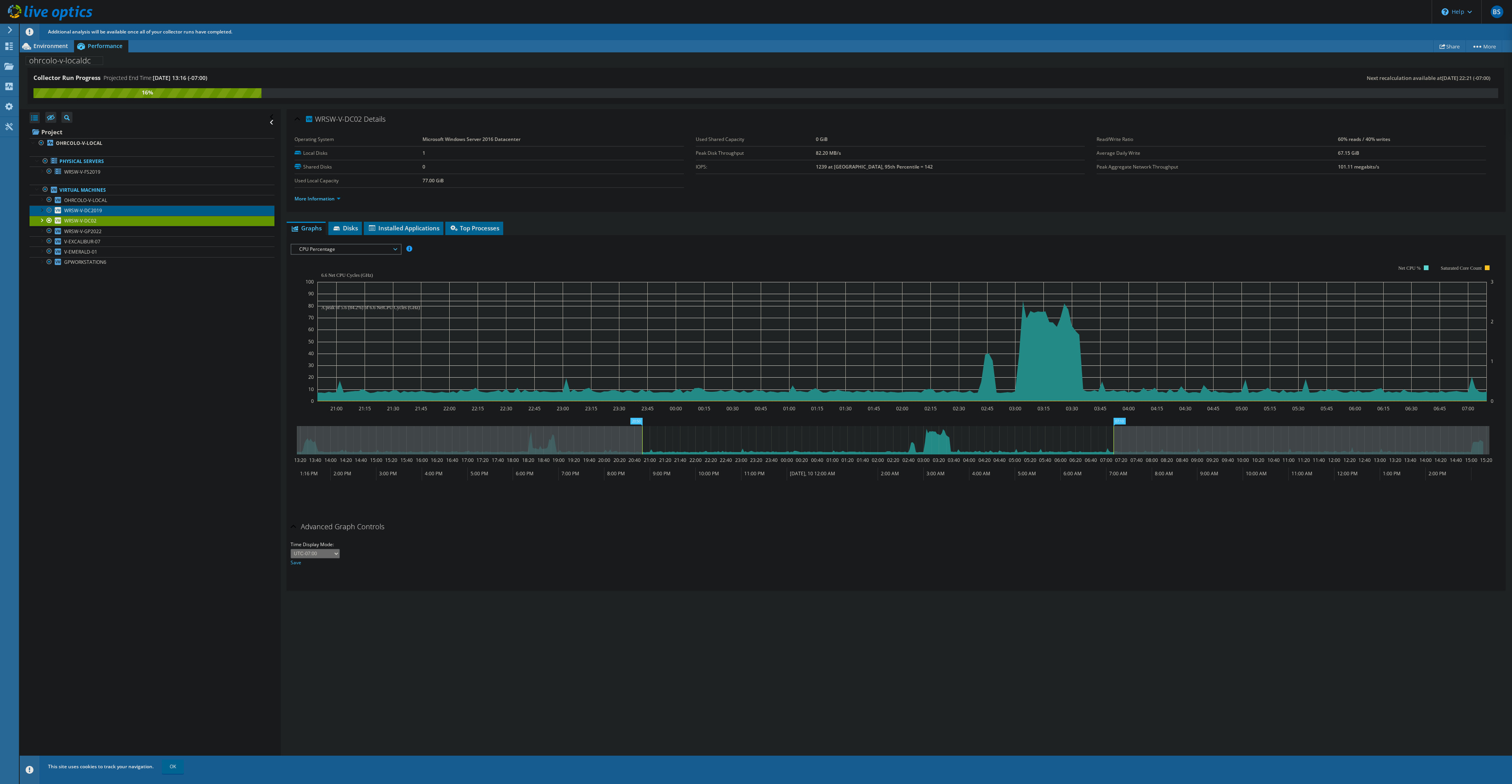
click at [80, 208] on span "WRSW-V-DC2019" at bounding box center [83, 210] width 38 height 7
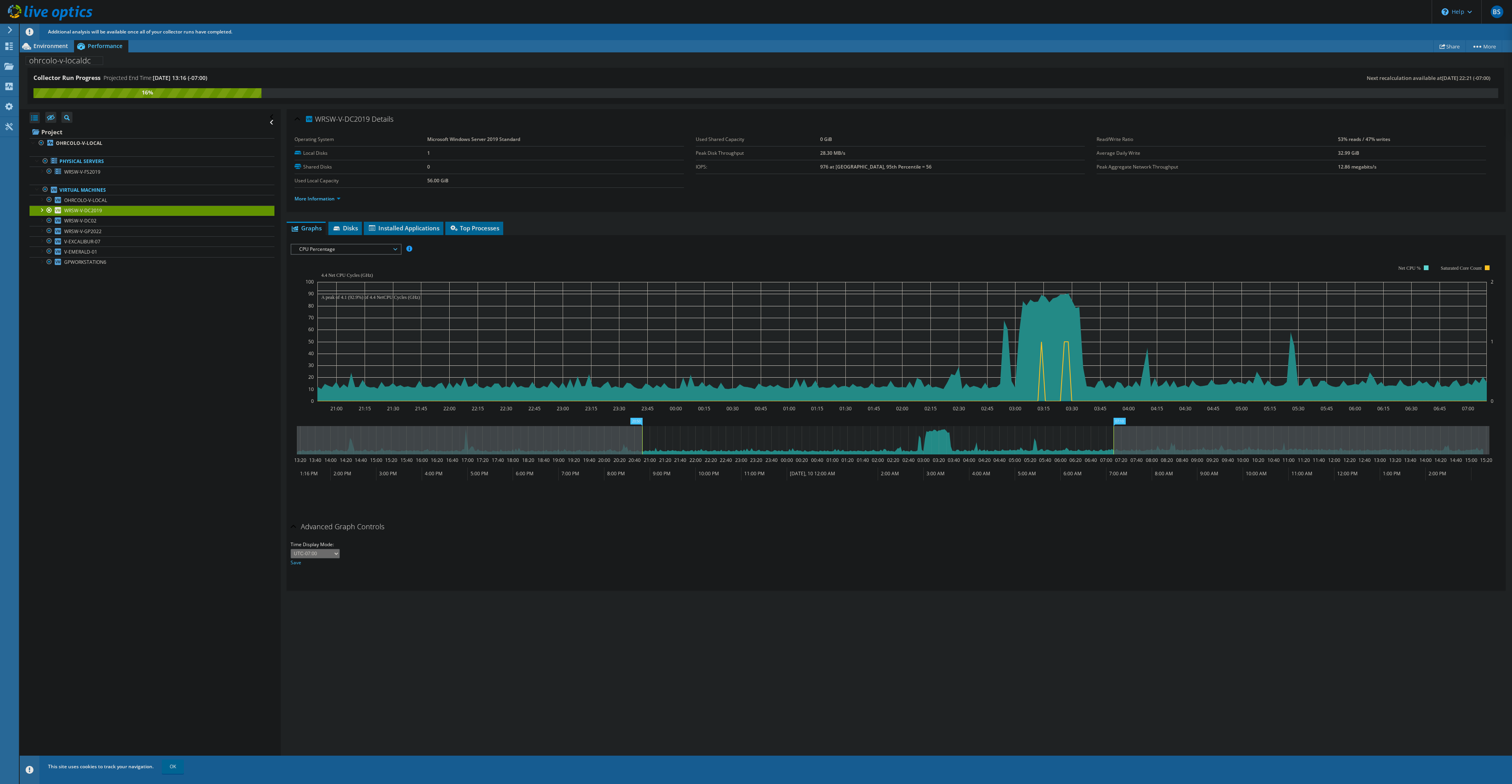
click at [329, 248] on span "CPU Percentage" at bounding box center [346, 249] width 101 height 10
click at [325, 249] on span "CPU Percentage" at bounding box center [346, 249] width 101 height 10
drag, startPoint x: 332, startPoint y: 293, endPoint x: 333, endPoint y: 286, distance: 7.1
click at [333, 286] on ul "IOPS Disk Throughput IO Size Latency Queue Depth CPU Percentage Memory Page Fau…" at bounding box center [346, 301] width 109 height 95
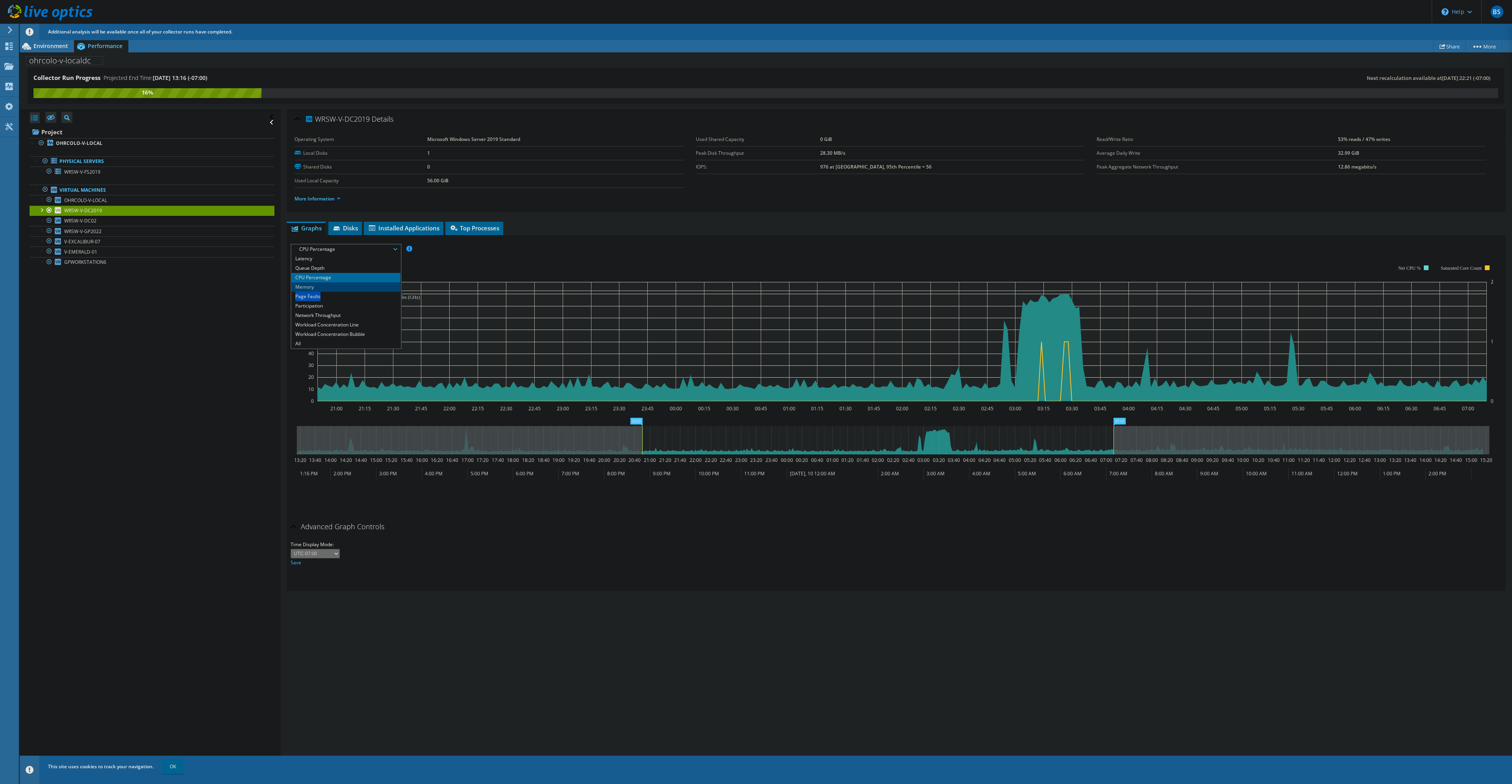
click at [333, 286] on div at bounding box center [896, 381] width 1211 height 275
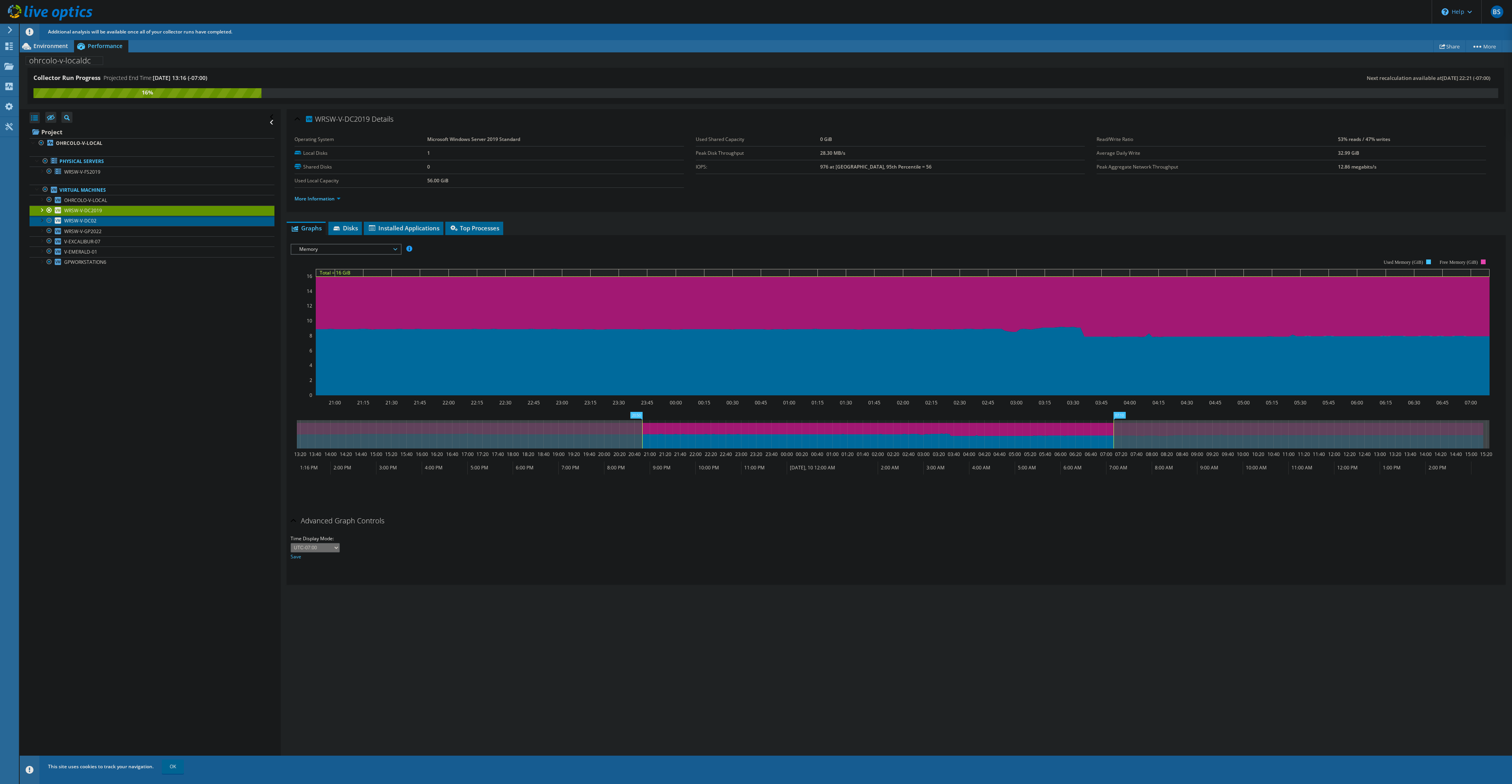
click at [101, 222] on link "WRSW-V-DC02" at bounding box center [151, 221] width 245 height 10
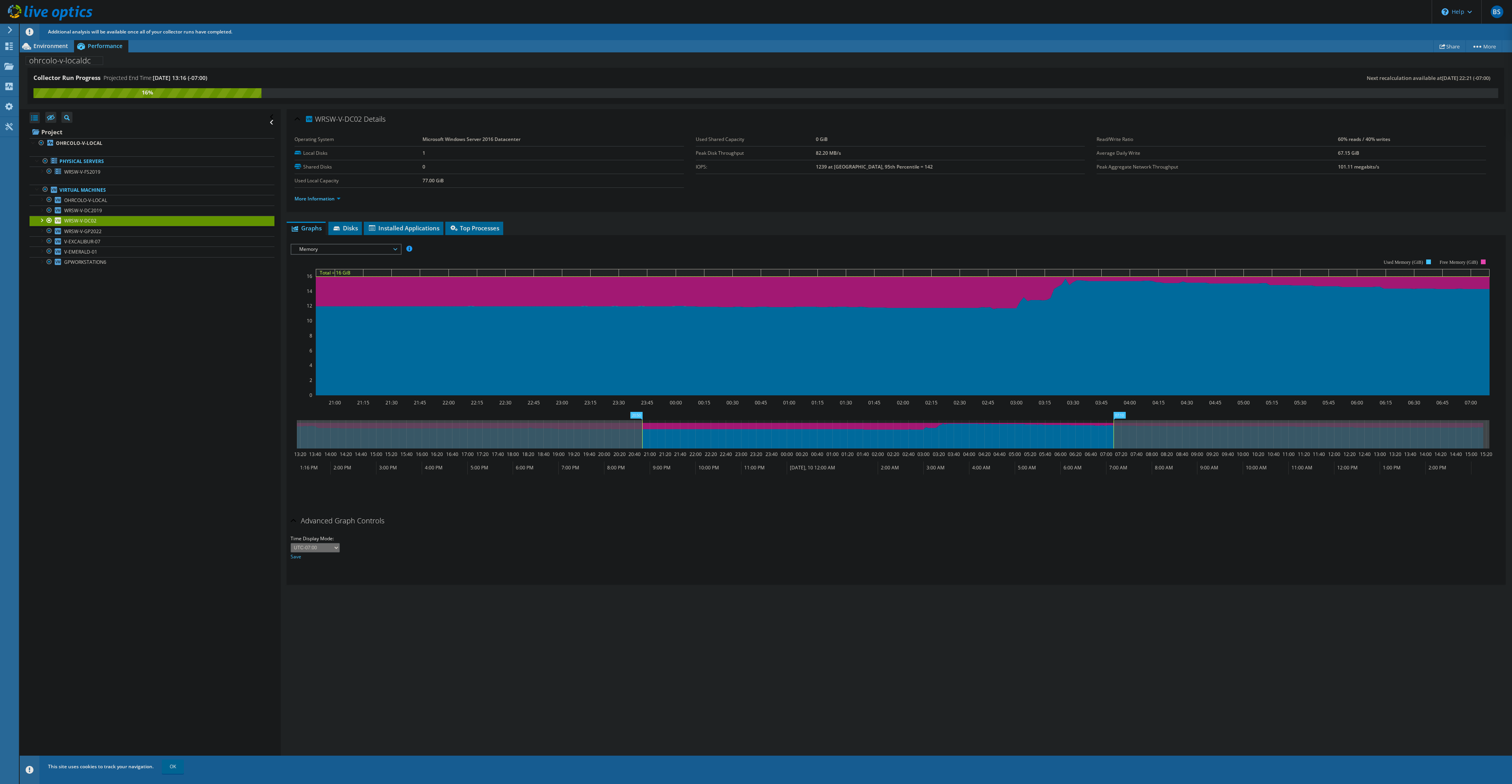
click at [377, 248] on span "Memory" at bounding box center [346, 249] width 101 height 10
click at [327, 288] on li "Memory" at bounding box center [346, 287] width 109 height 10
drag, startPoint x: 642, startPoint y: 438, endPoint x: 467, endPoint y: 451, distance: 175.5
click at [238, 449] on div "Collector Run Progress Projected End Time: [DATE] 13:16 (-07:00) Next recalcula…" at bounding box center [766, 426] width 1492 height 717
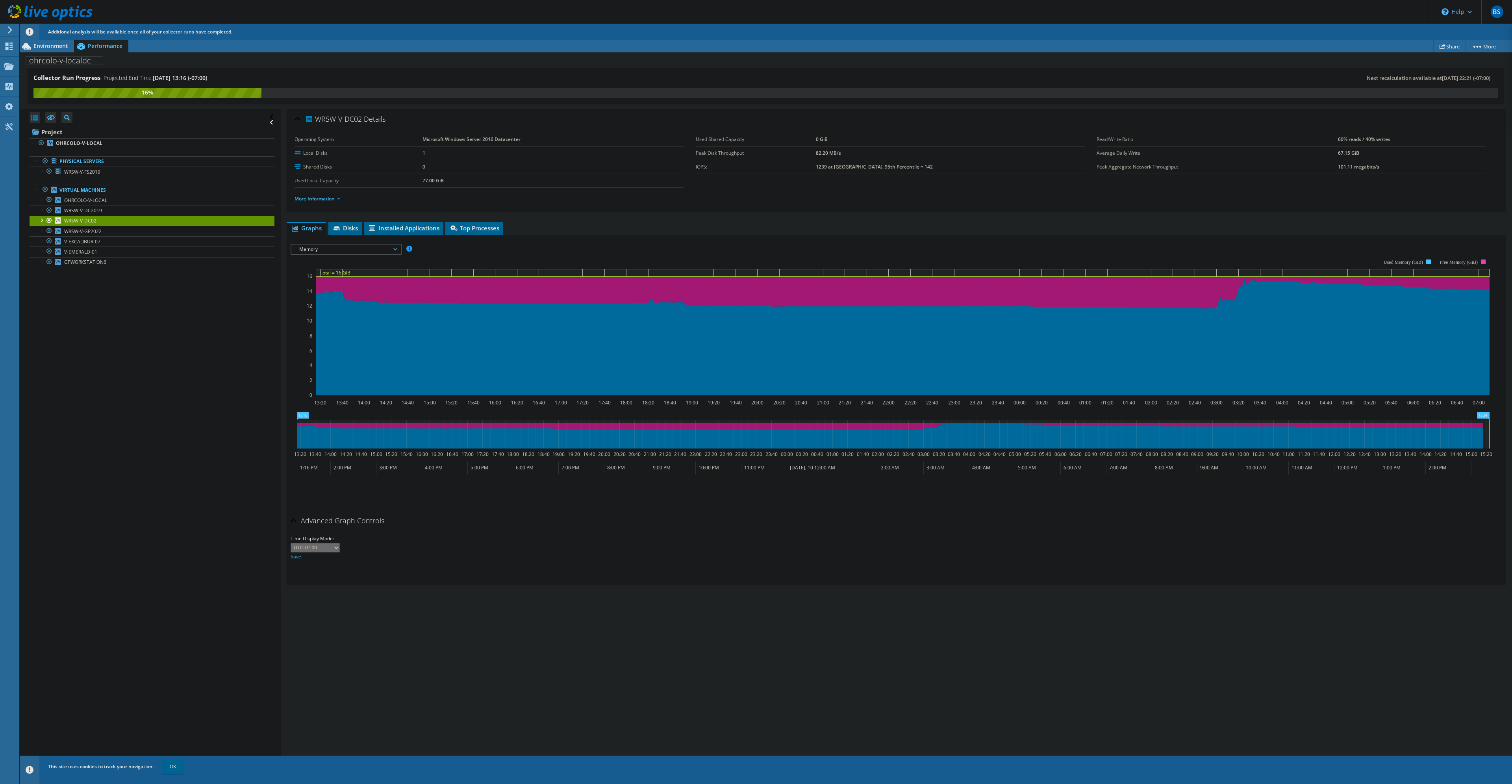
drag, startPoint x: 1114, startPoint y: 440, endPoint x: 1511, endPoint y: 430, distance: 397.1
click at [629, 430] on article "WRSW-V-DC02 Details Operating System Microsoft Windows Server 2016 Datacenter L…" at bounding box center [896, 447] width 1231 height 676
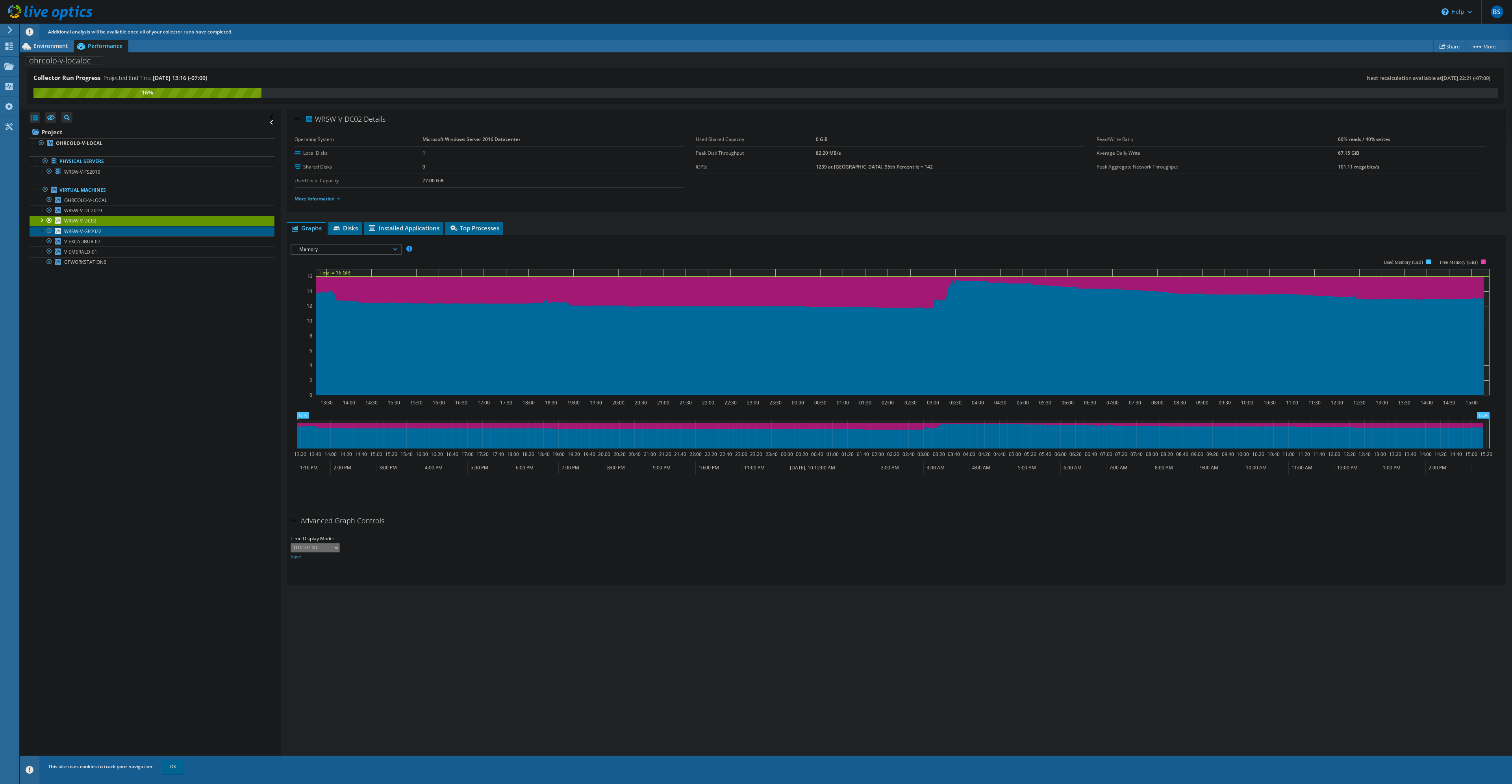
click at [86, 232] on span "WRSW-V-GP2022" at bounding box center [83, 231] width 38 height 7
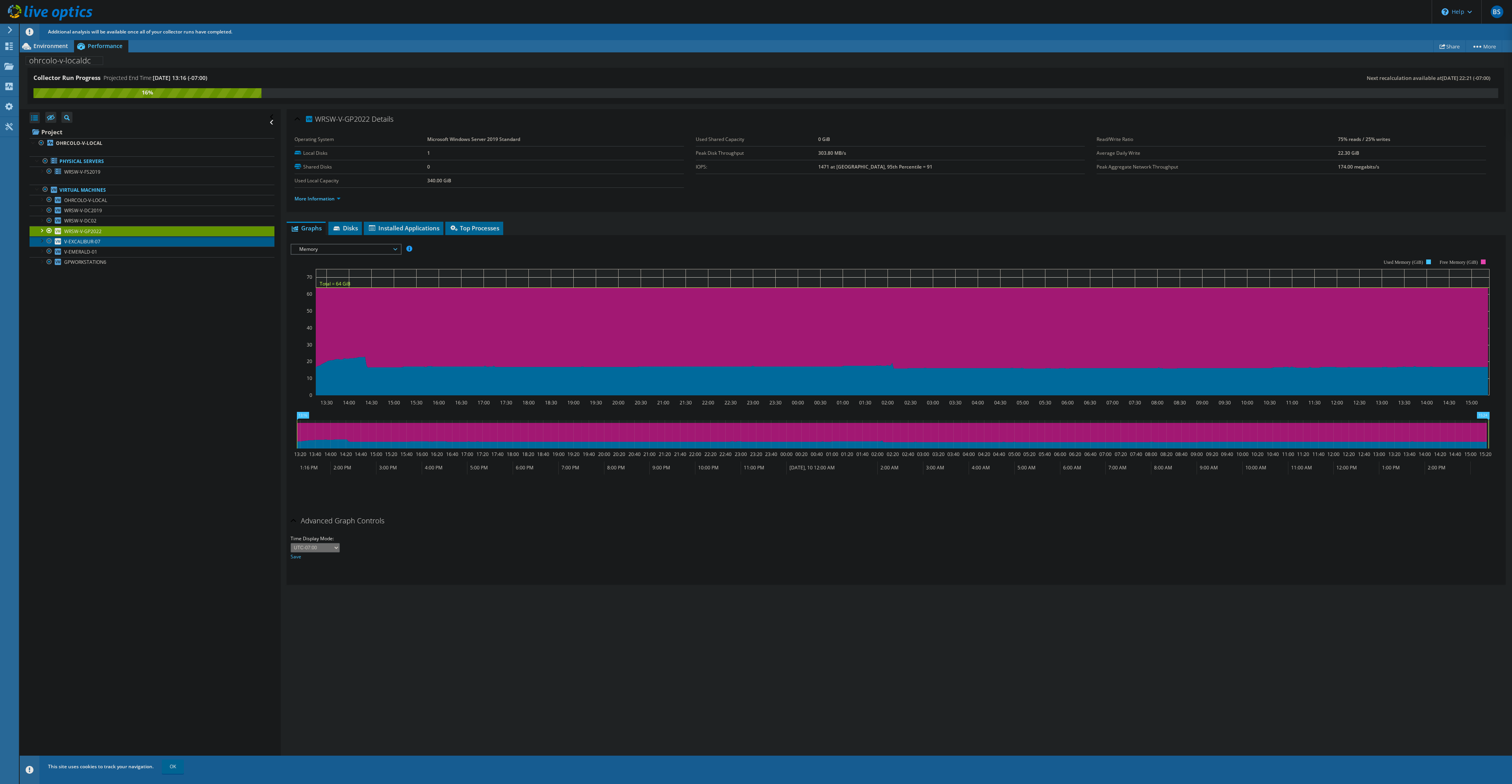
click at [108, 242] on link "V-EXCALIBUR-07" at bounding box center [151, 241] width 245 height 10
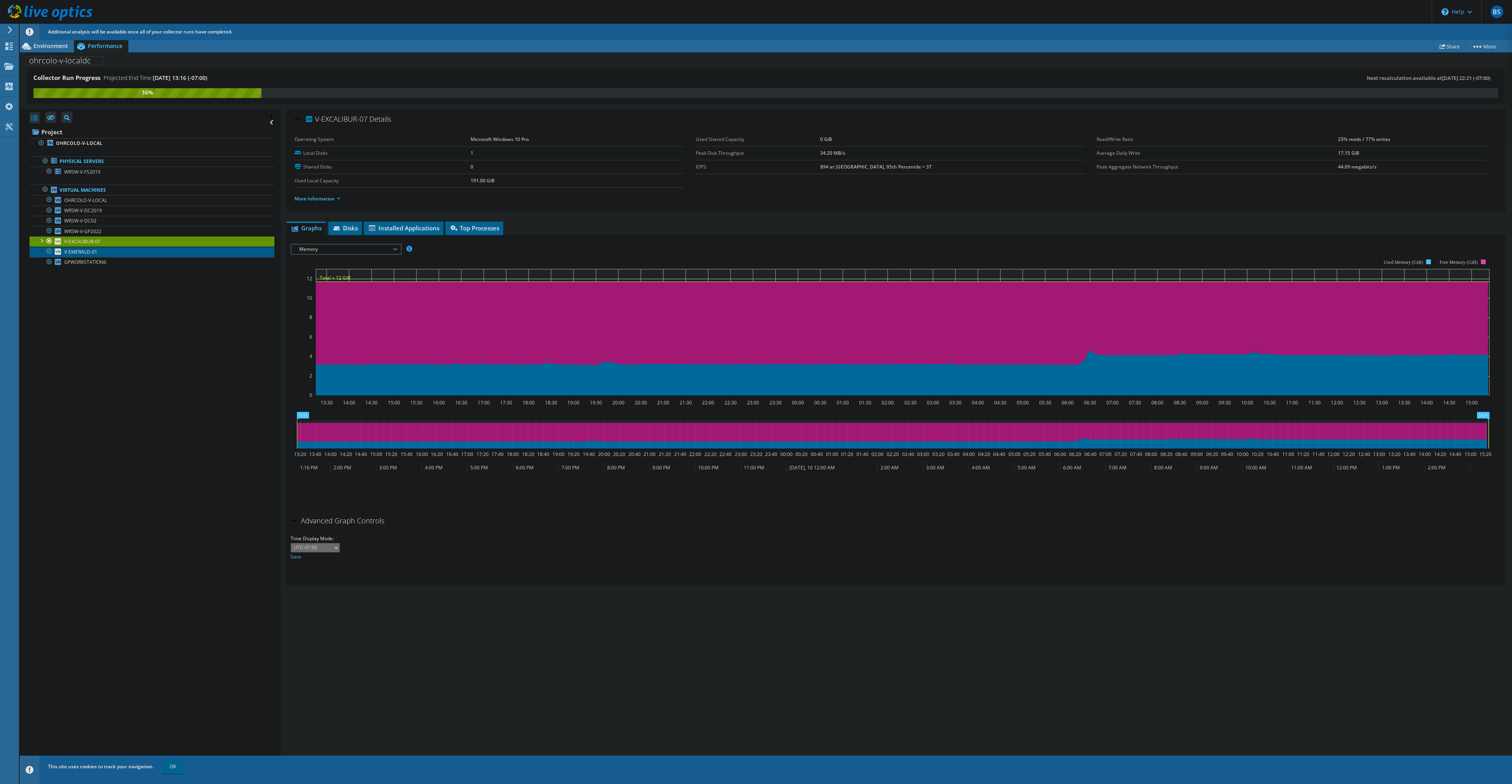
click at [99, 254] on link "V-EMERALD-01" at bounding box center [151, 251] width 245 height 10
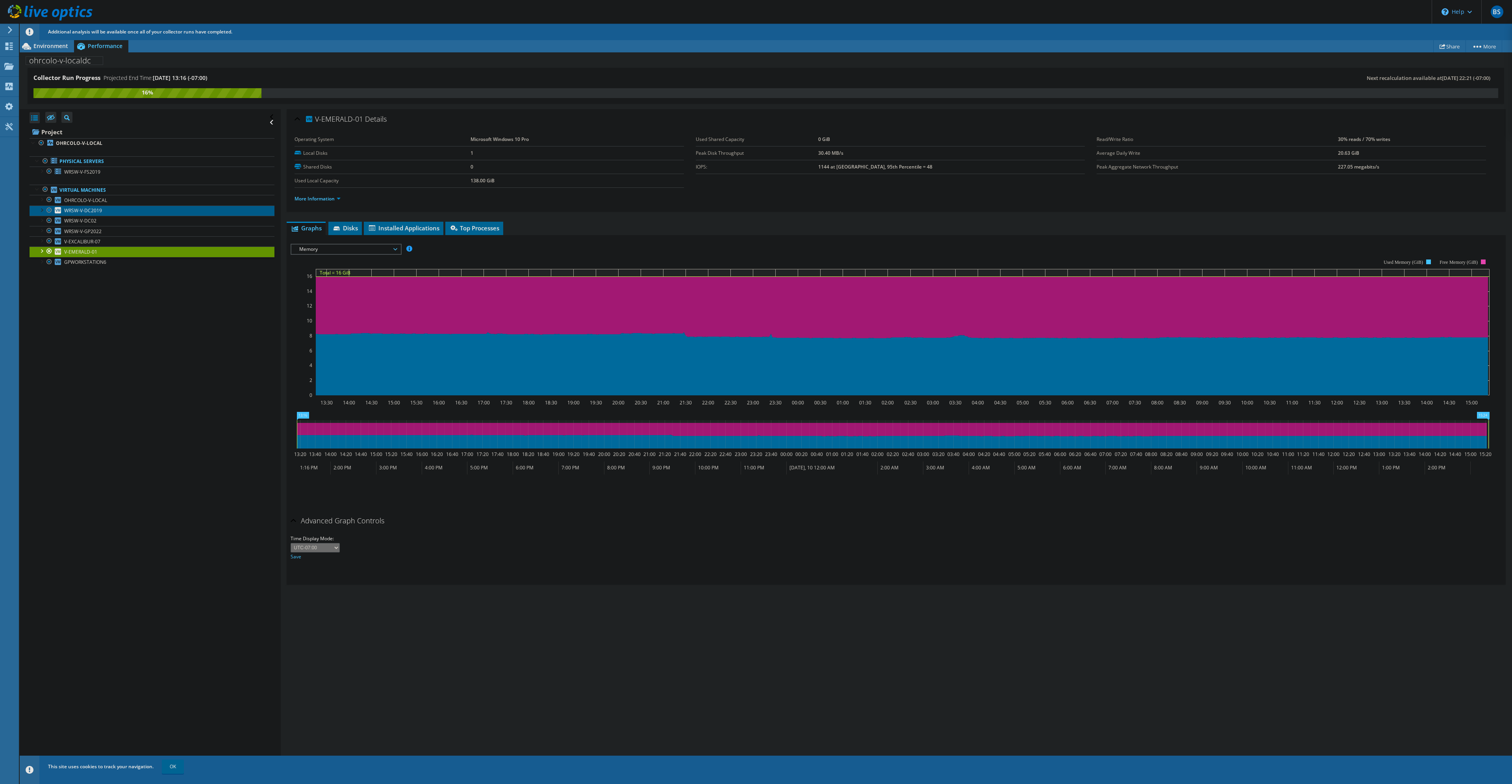
click at [104, 211] on link "WRSW-V-DC2019" at bounding box center [151, 211] width 245 height 10
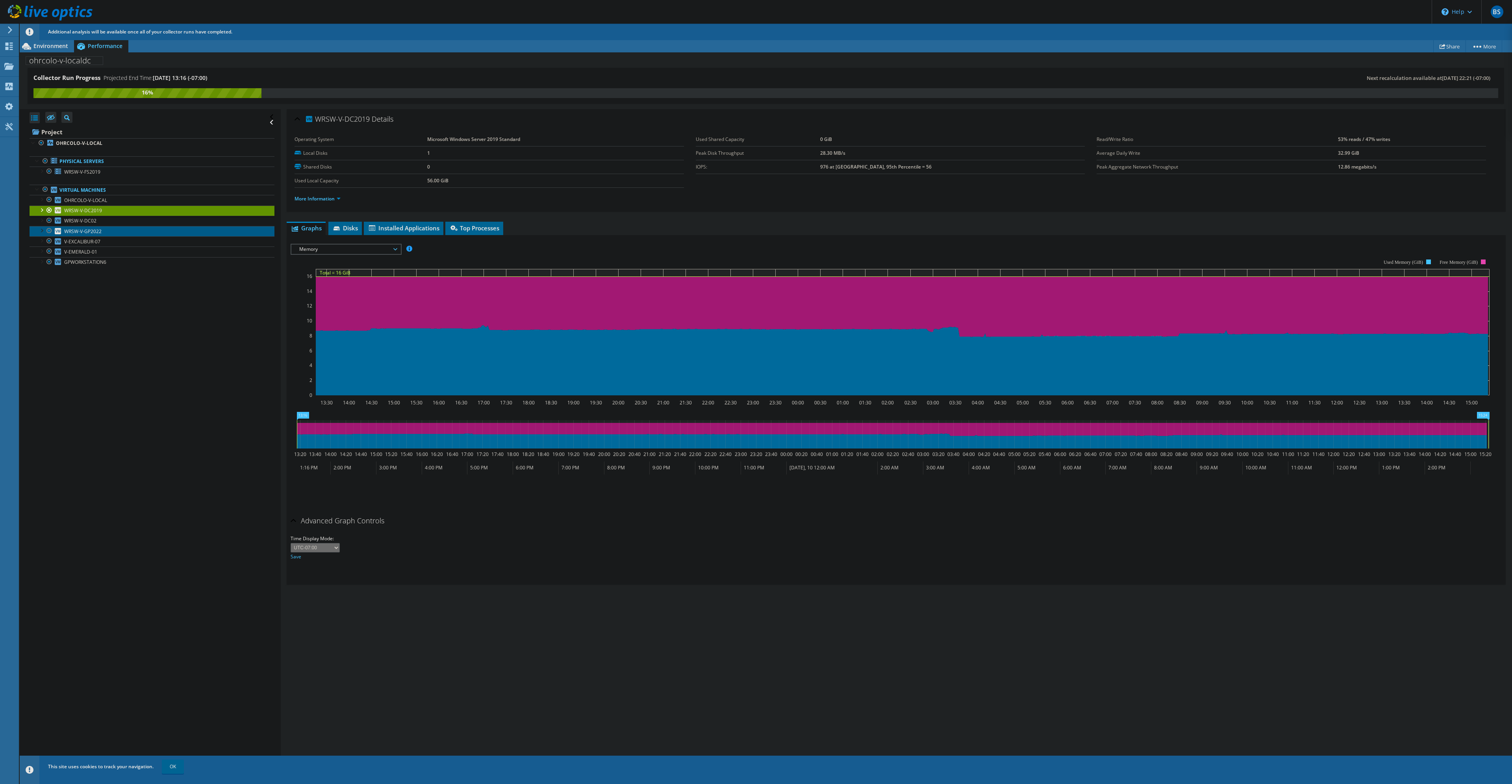
click at [101, 230] on span "WRSW-V-GP2022" at bounding box center [83, 231] width 38 height 7
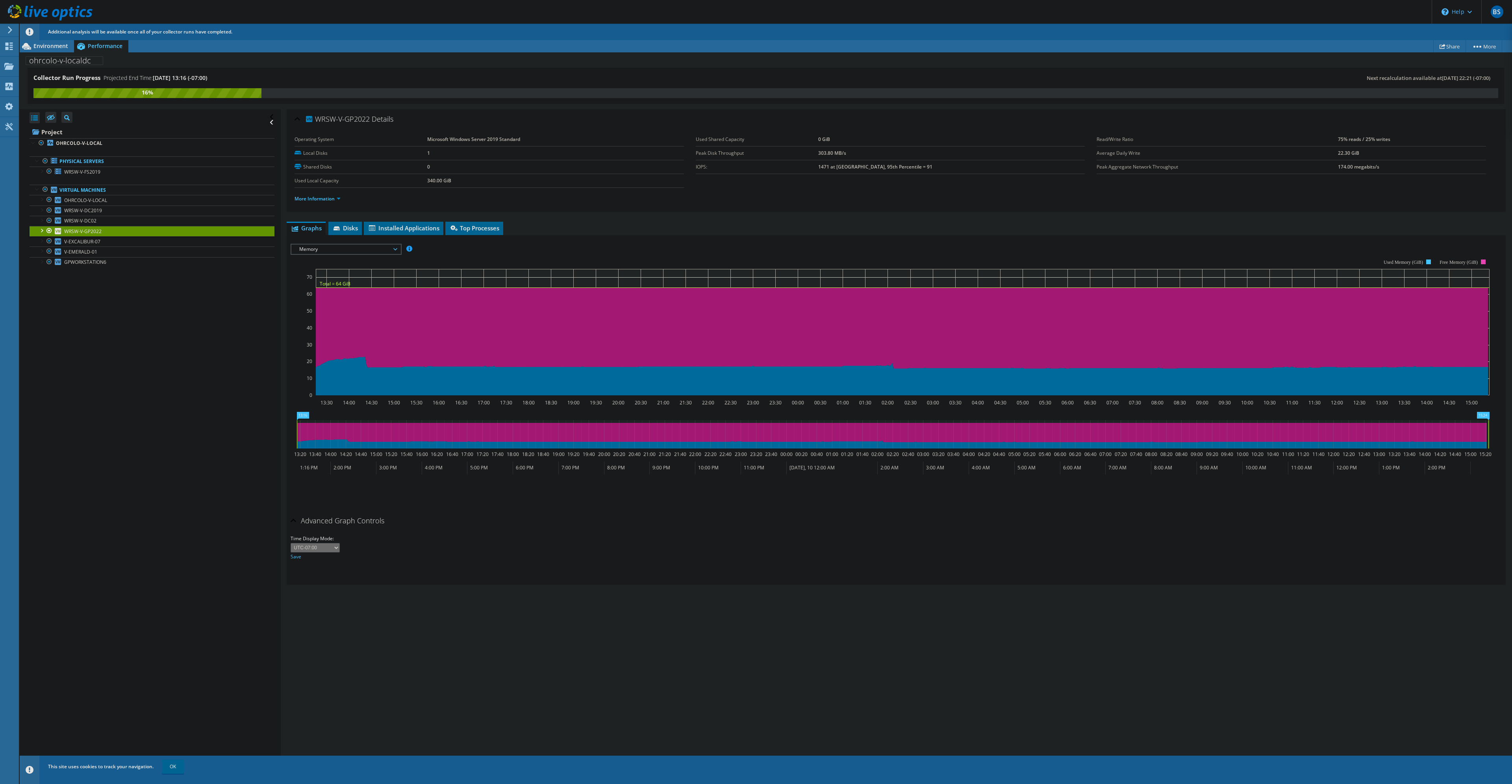
click at [361, 251] on span "Memory" at bounding box center [346, 249] width 101 height 10
click at [88, 212] on span "WRSW-V-DC2019" at bounding box center [83, 210] width 38 height 7
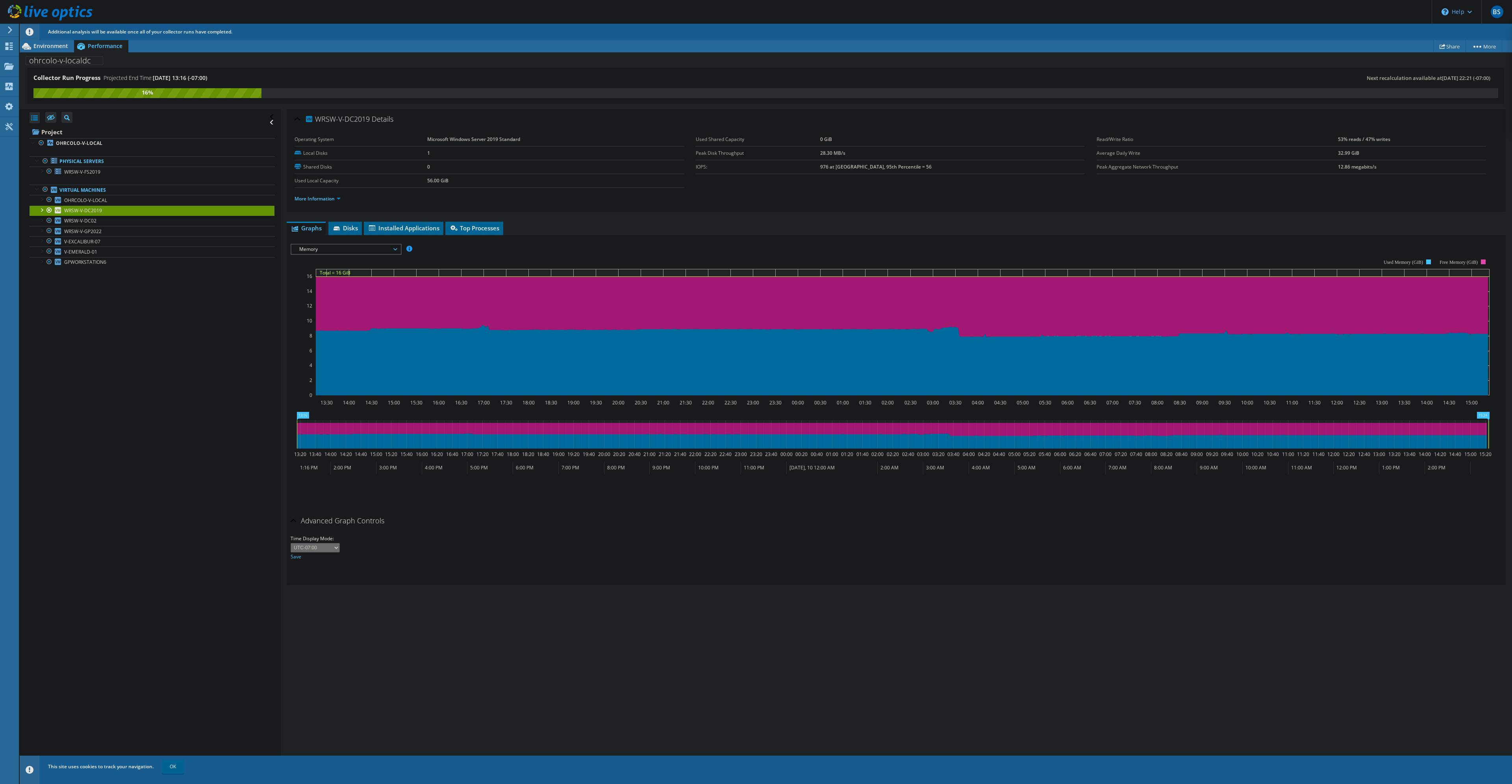
click at [367, 249] on span "Memory" at bounding box center [346, 249] width 101 height 10
click at [335, 279] on li "CPU Percentage" at bounding box center [346, 277] width 109 height 10
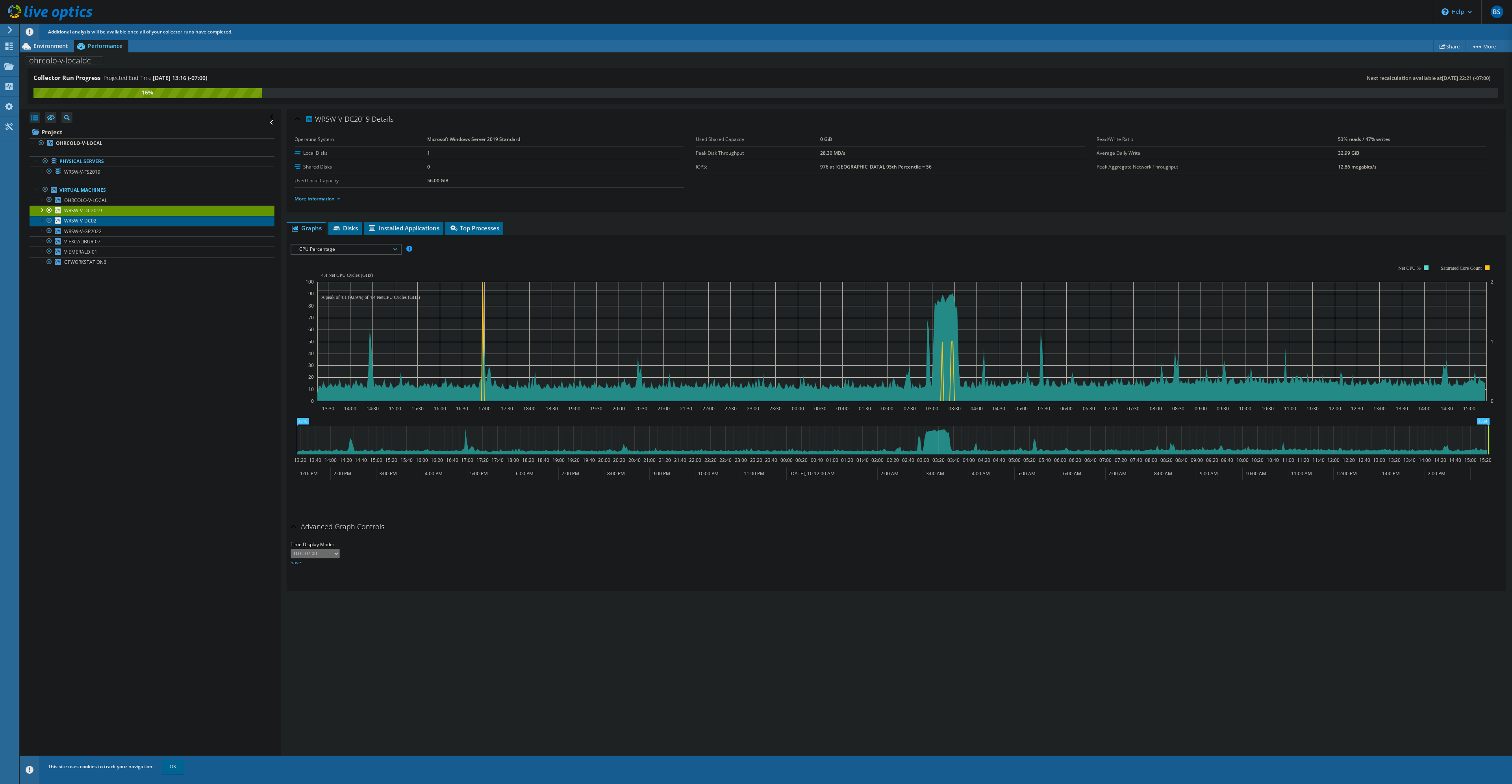
click at [93, 223] on span "WRSW-V-DC02" at bounding box center [80, 221] width 32 height 7
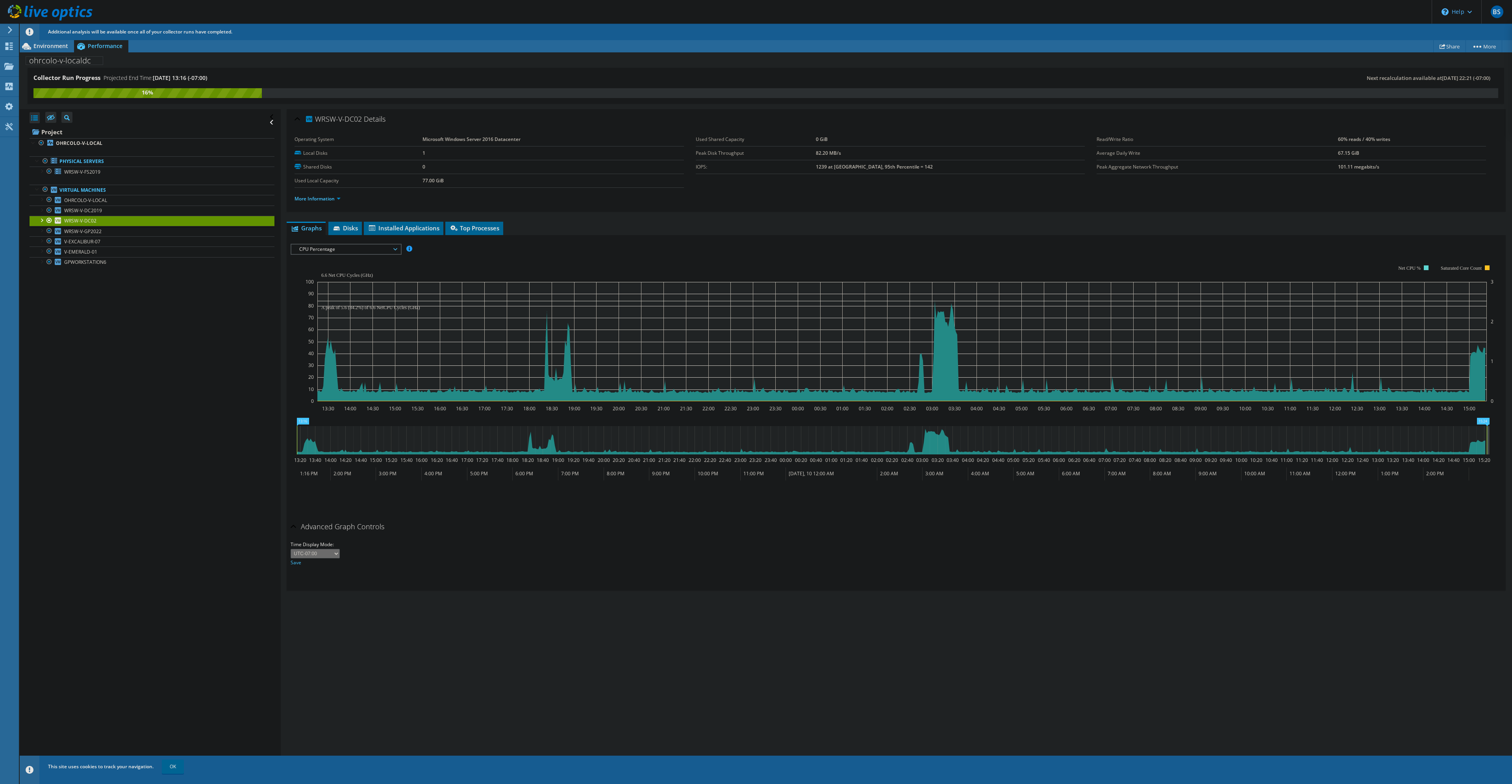
click at [363, 251] on span "CPU Percentage" at bounding box center [346, 249] width 101 height 10
click at [629, 250] on div "IOPS Disk Throughput IO Size Latency Queue Depth CPU Percentage Memory Page Fau…" at bounding box center [896, 249] width 1211 height 11
click at [629, 196] on ul "More Information" at bounding box center [896, 198] width 1203 height 11
click at [104, 233] on link "WRSW-V-GP2022" at bounding box center [151, 231] width 245 height 10
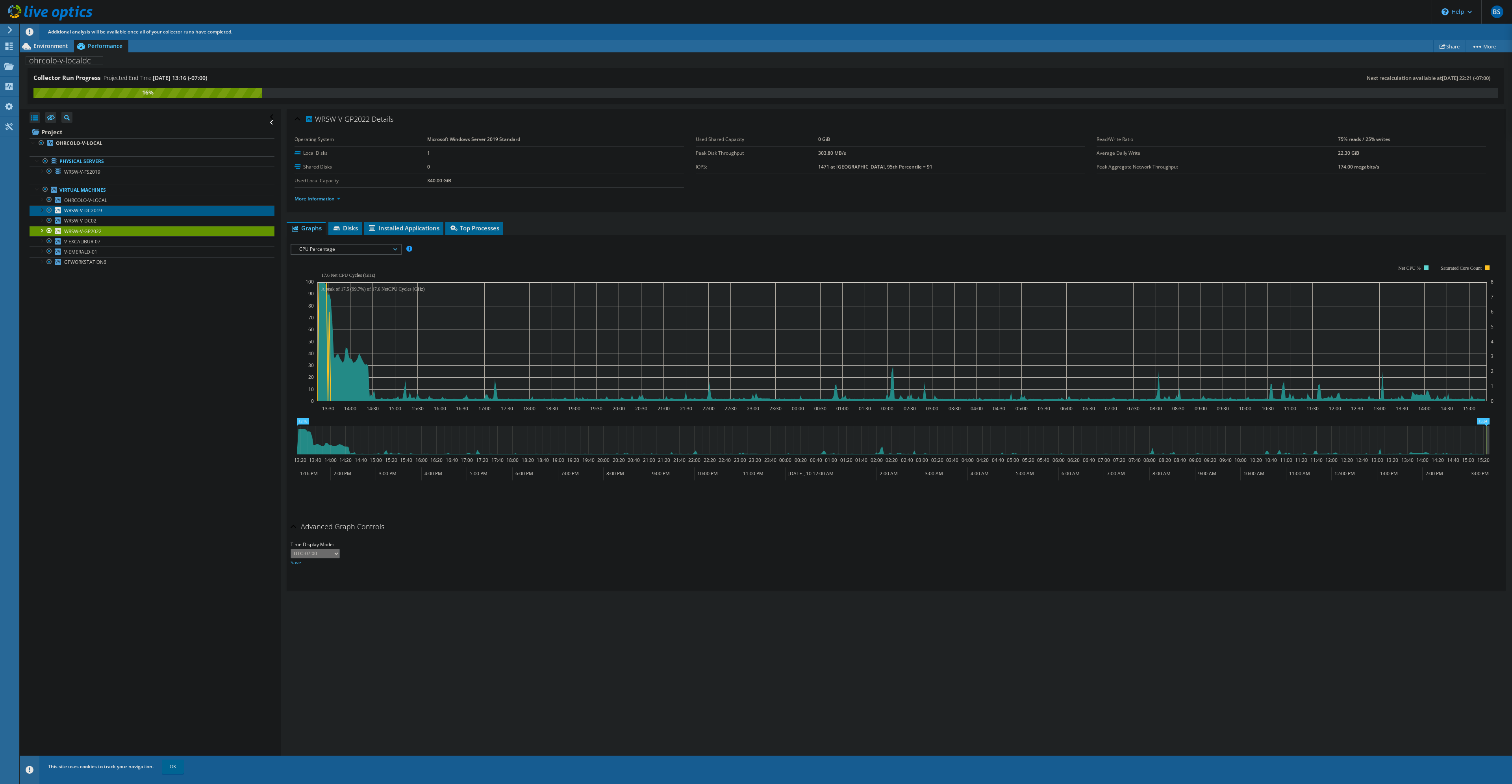
click at [99, 213] on span "WRSW-V-DC2019" at bounding box center [83, 210] width 38 height 7
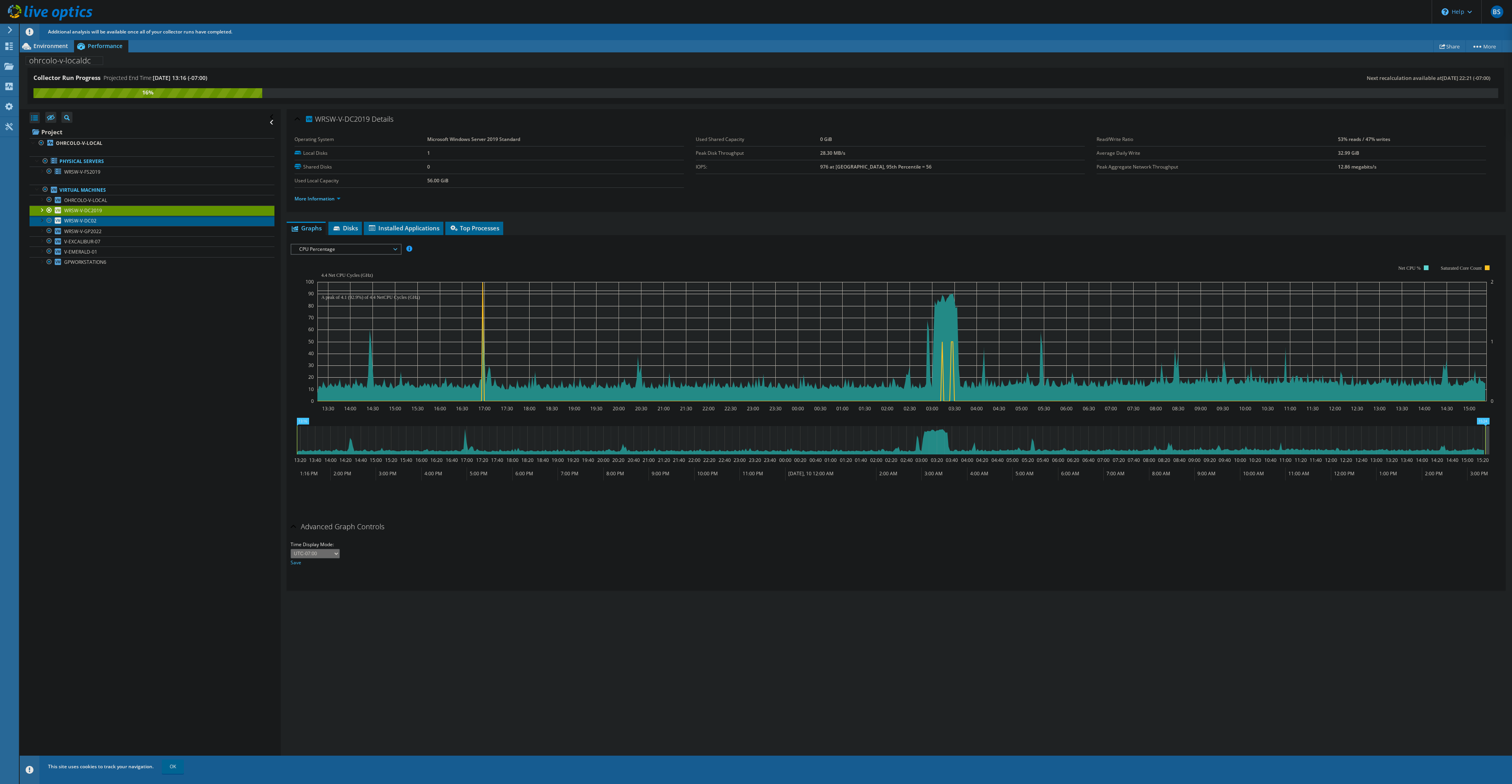
click at [104, 220] on link "WRSW-V-DC02" at bounding box center [151, 221] width 245 height 10
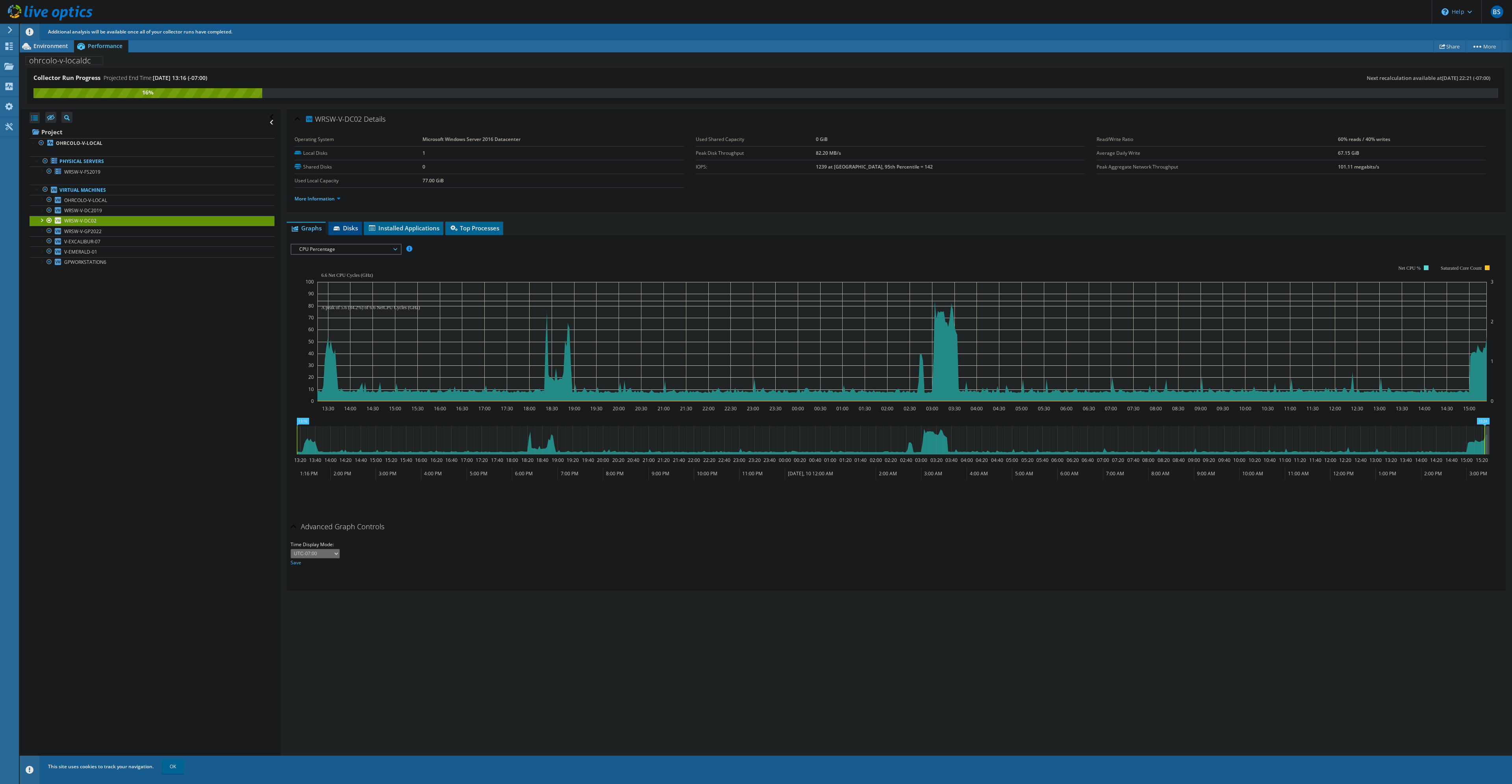
click at [357, 228] on span "Disks" at bounding box center [345, 228] width 25 height 8
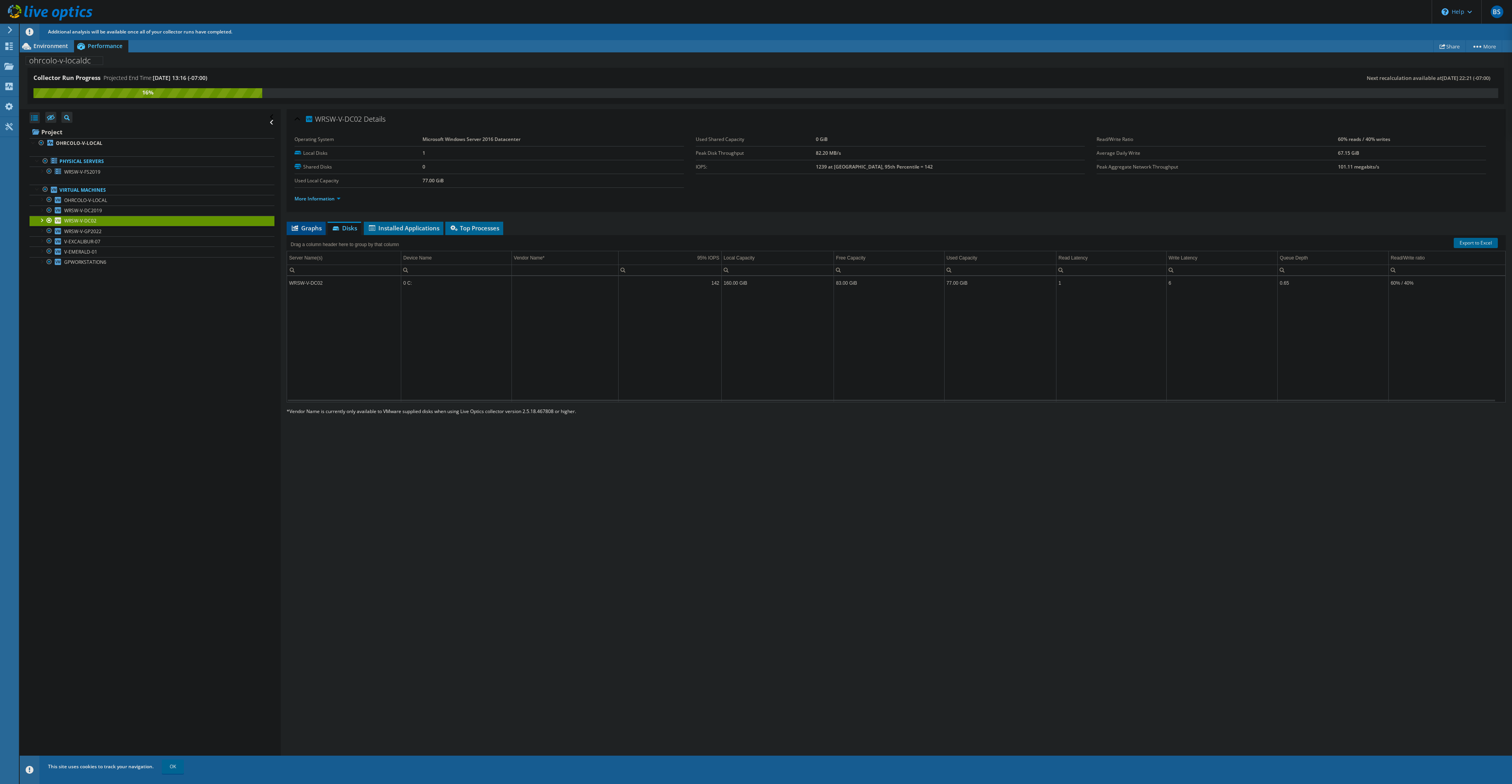
click at [319, 227] on span "Graphs" at bounding box center [306, 228] width 31 height 8
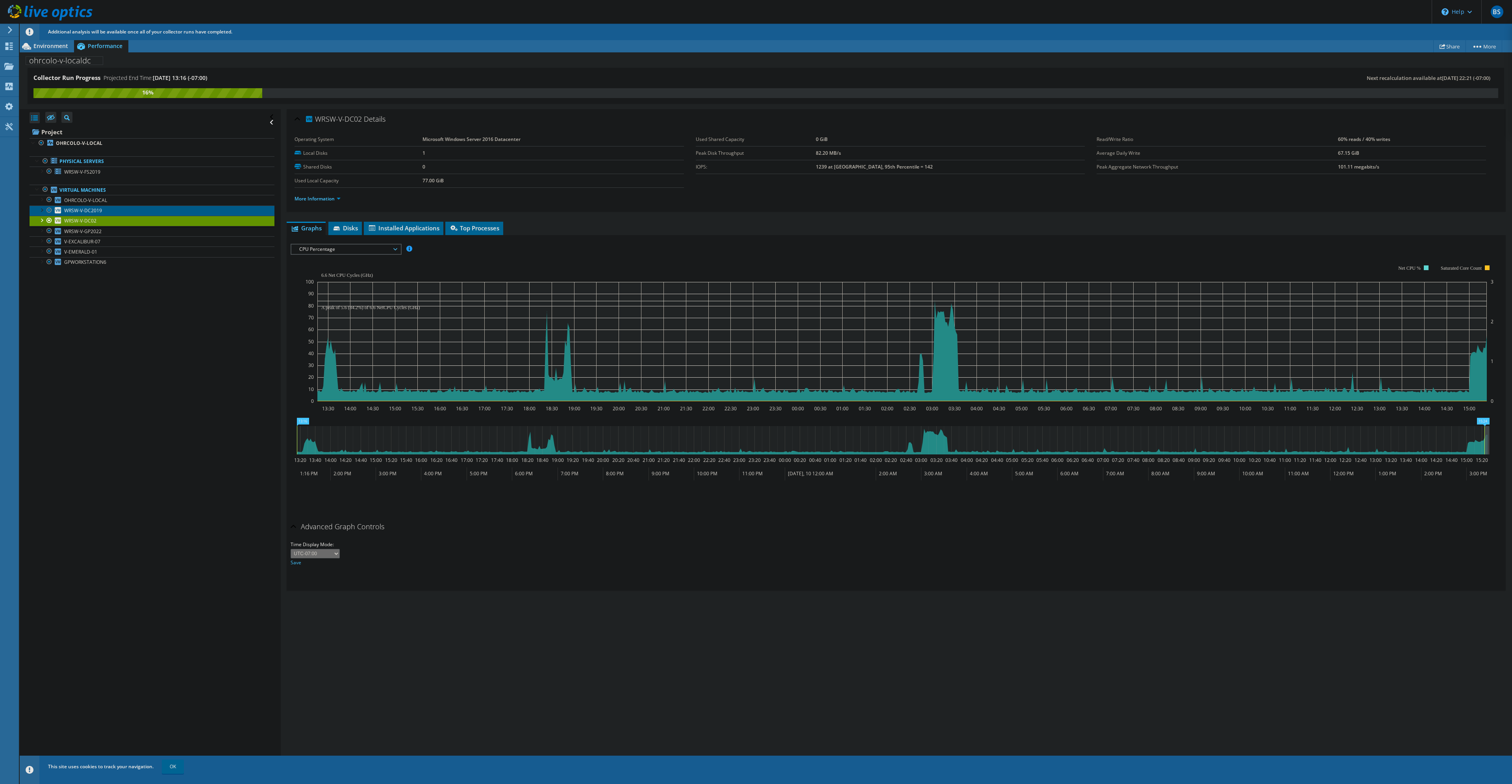
click at [87, 210] on span "WRSW-V-DC2019" at bounding box center [83, 210] width 38 height 7
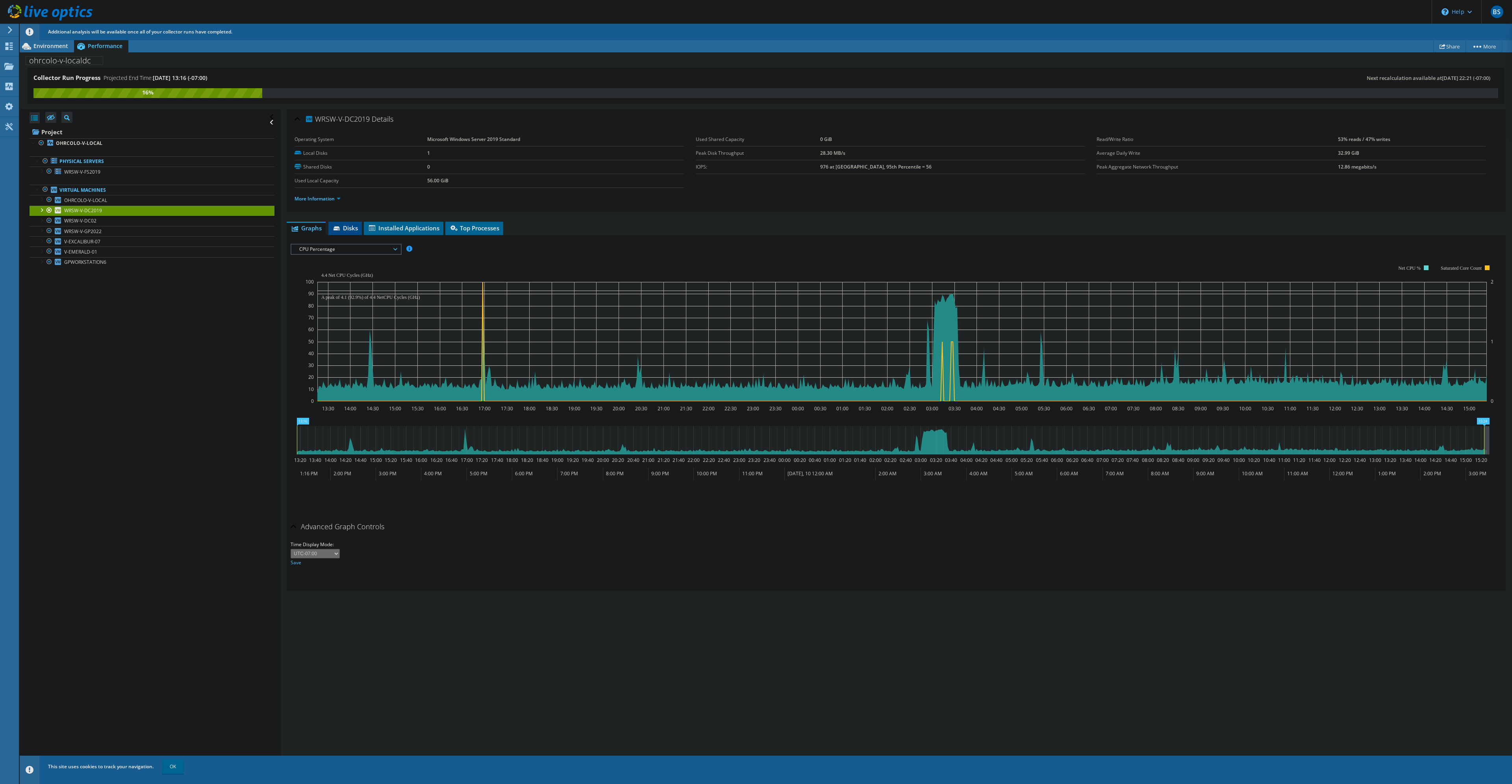
click at [342, 227] on span "Disks" at bounding box center [345, 228] width 25 height 8
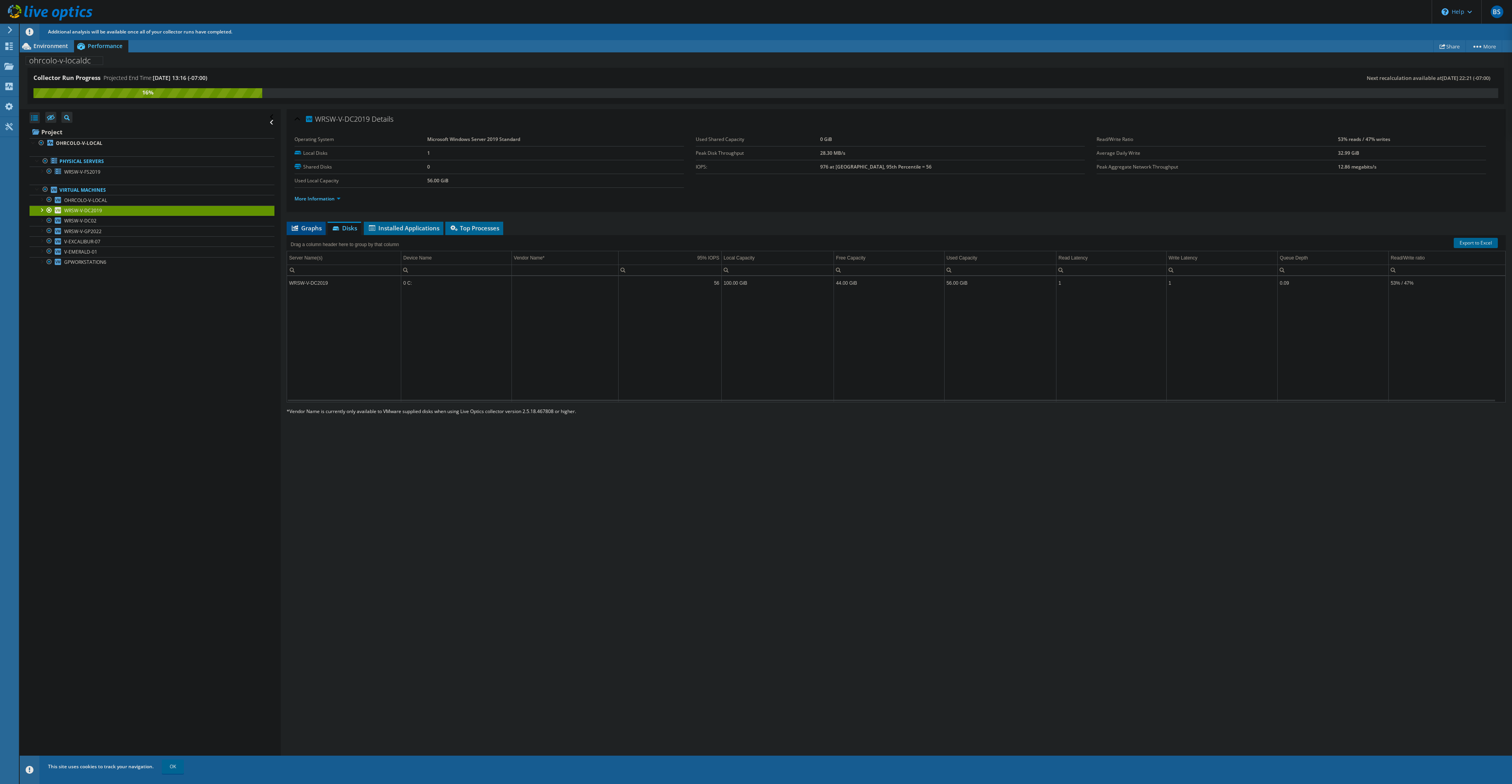
click at [303, 226] on span "Graphs" at bounding box center [306, 228] width 31 height 8
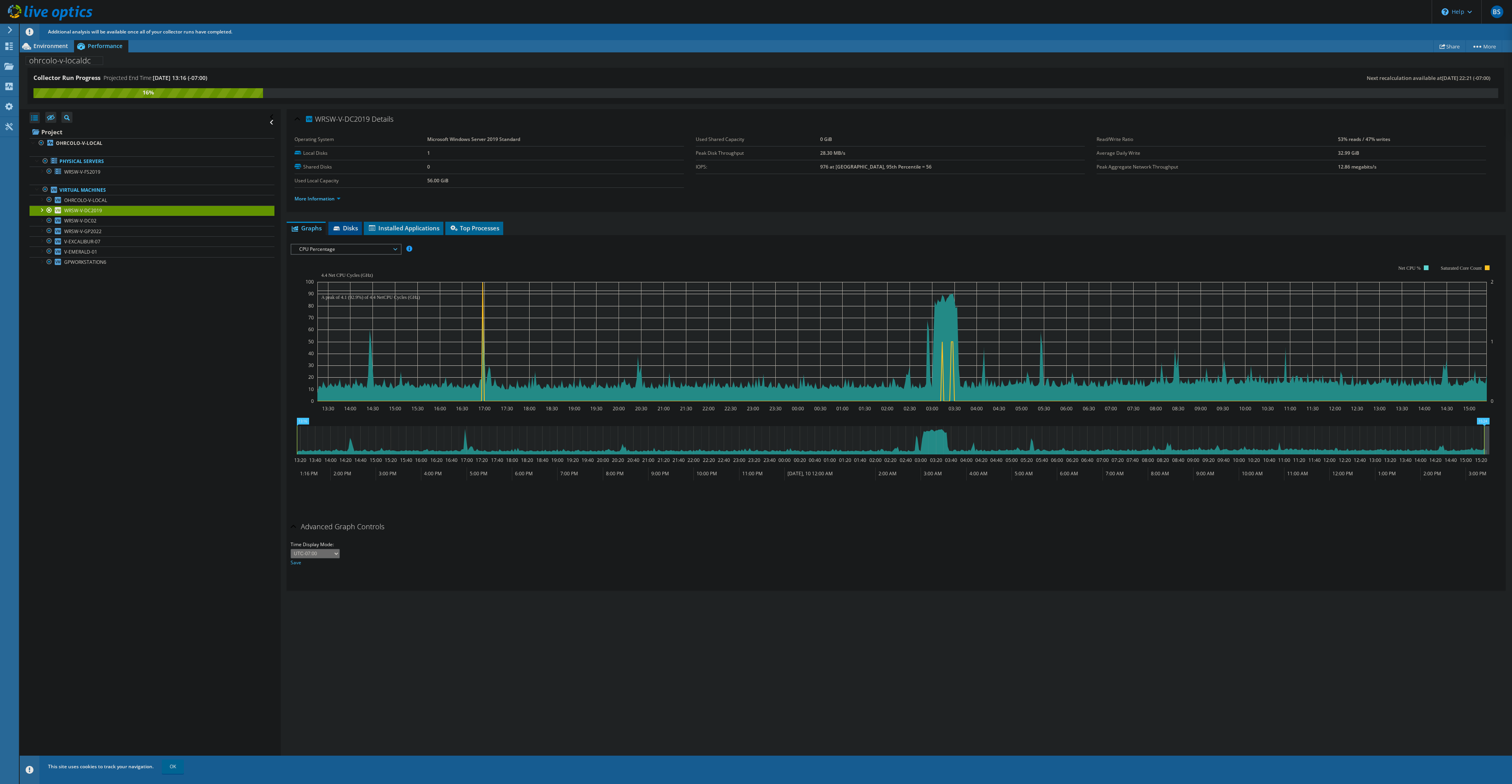
click at [353, 228] on span "Disks" at bounding box center [345, 228] width 25 height 8
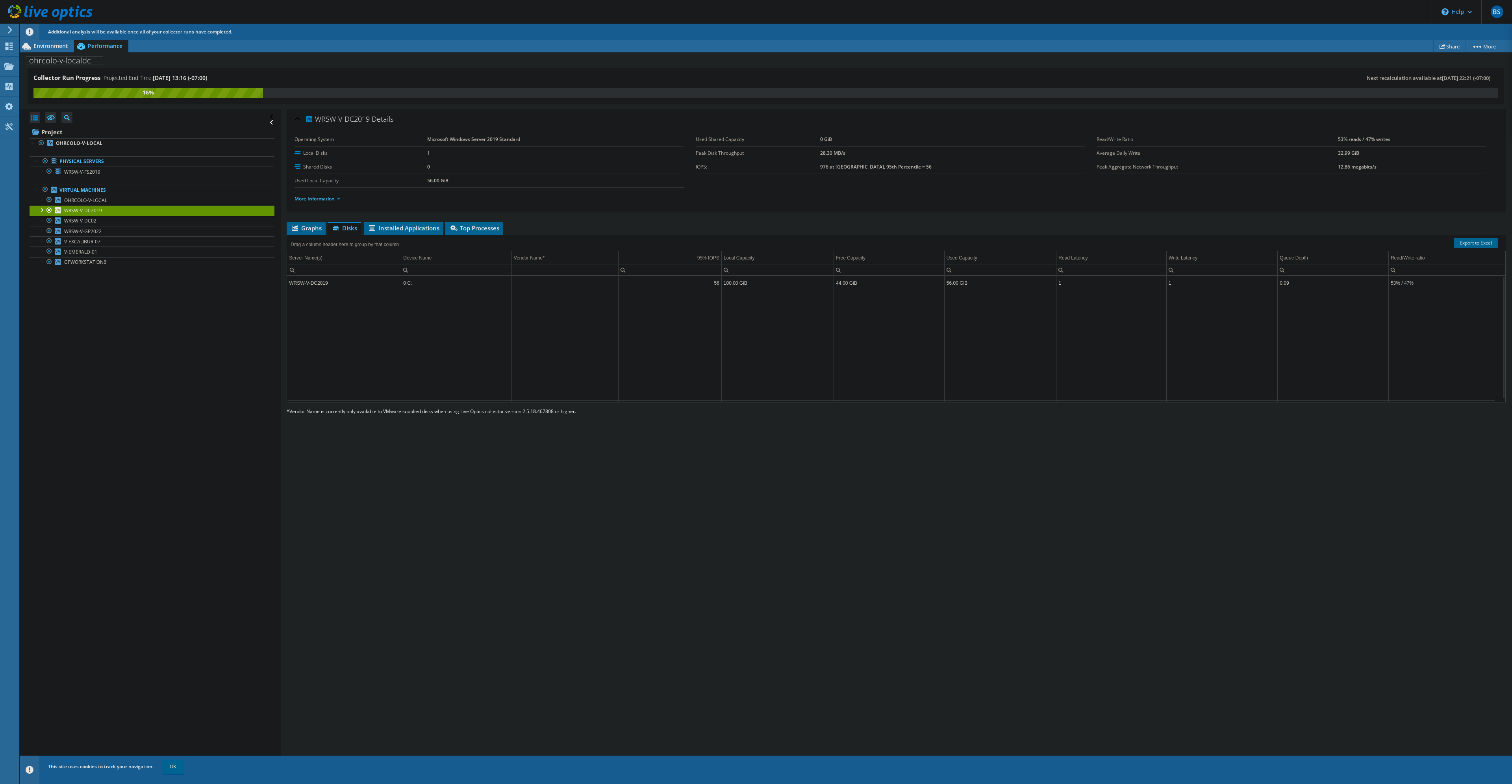
click at [325, 286] on td "WRSW-V-DC2019" at bounding box center [344, 283] width 114 height 14
click at [319, 282] on td "WRSW-V-DC2019" at bounding box center [344, 283] width 114 height 14
click at [105, 223] on link "WRSW-V-DC02" at bounding box center [151, 221] width 245 height 10
click at [185, 233] on link "WRSW-V-GP2022" at bounding box center [151, 231] width 245 height 10
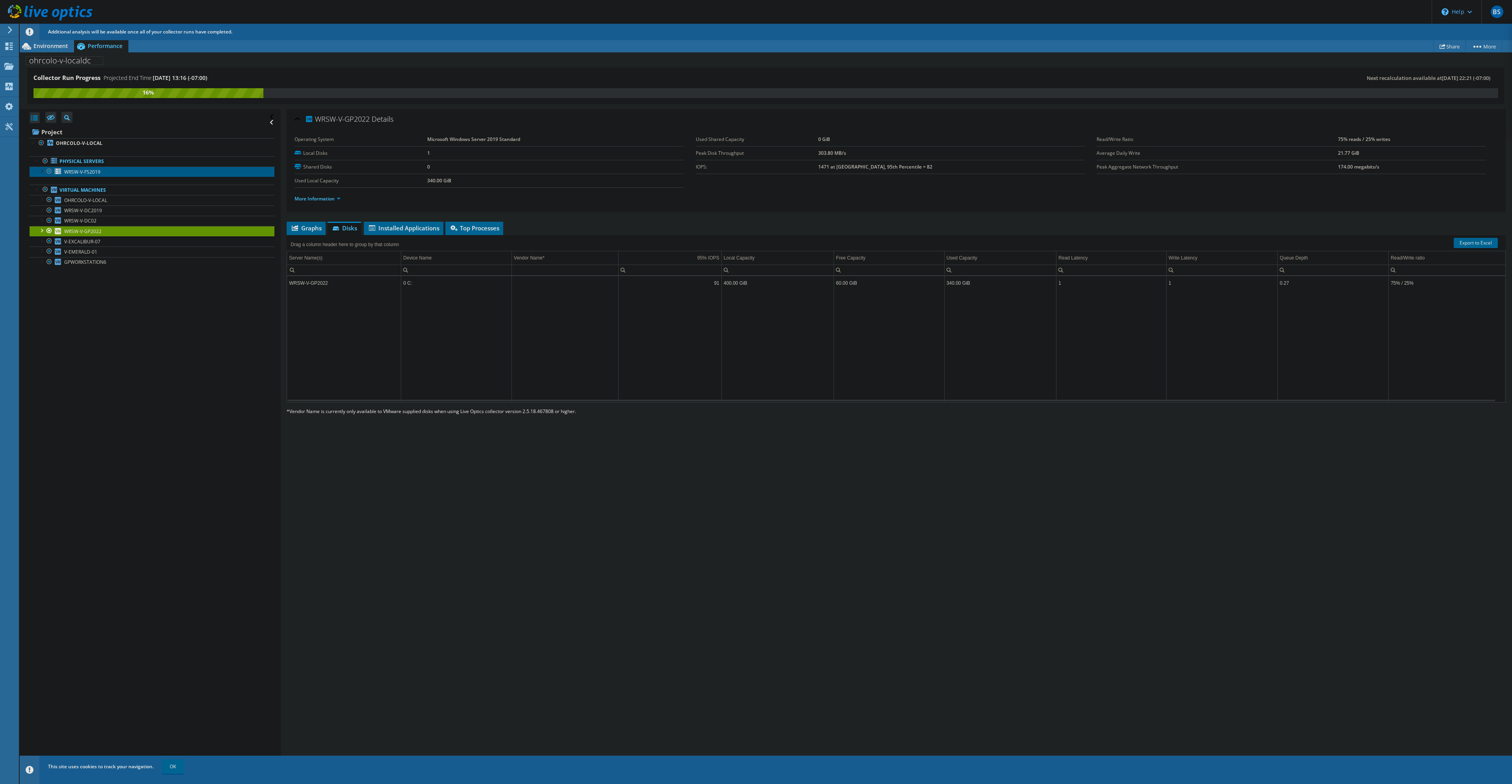
click at [101, 176] on link "WRSW-V-FS2019" at bounding box center [151, 172] width 245 height 10
click at [316, 230] on span "Graphs" at bounding box center [306, 228] width 31 height 8
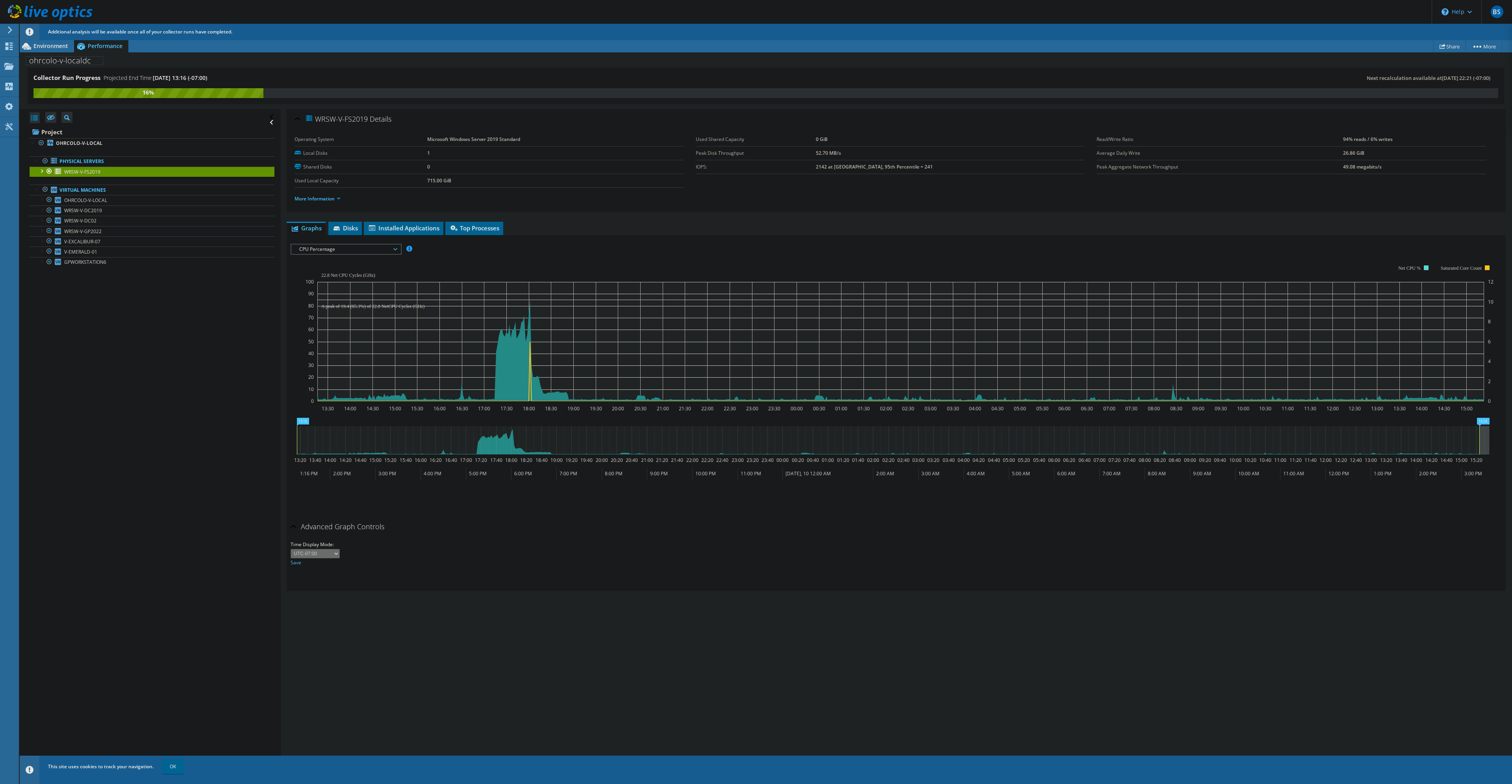
click at [359, 251] on span "CPU Percentage" at bounding box center [346, 249] width 101 height 10
click at [349, 290] on li "Memory" at bounding box center [346, 287] width 109 height 10
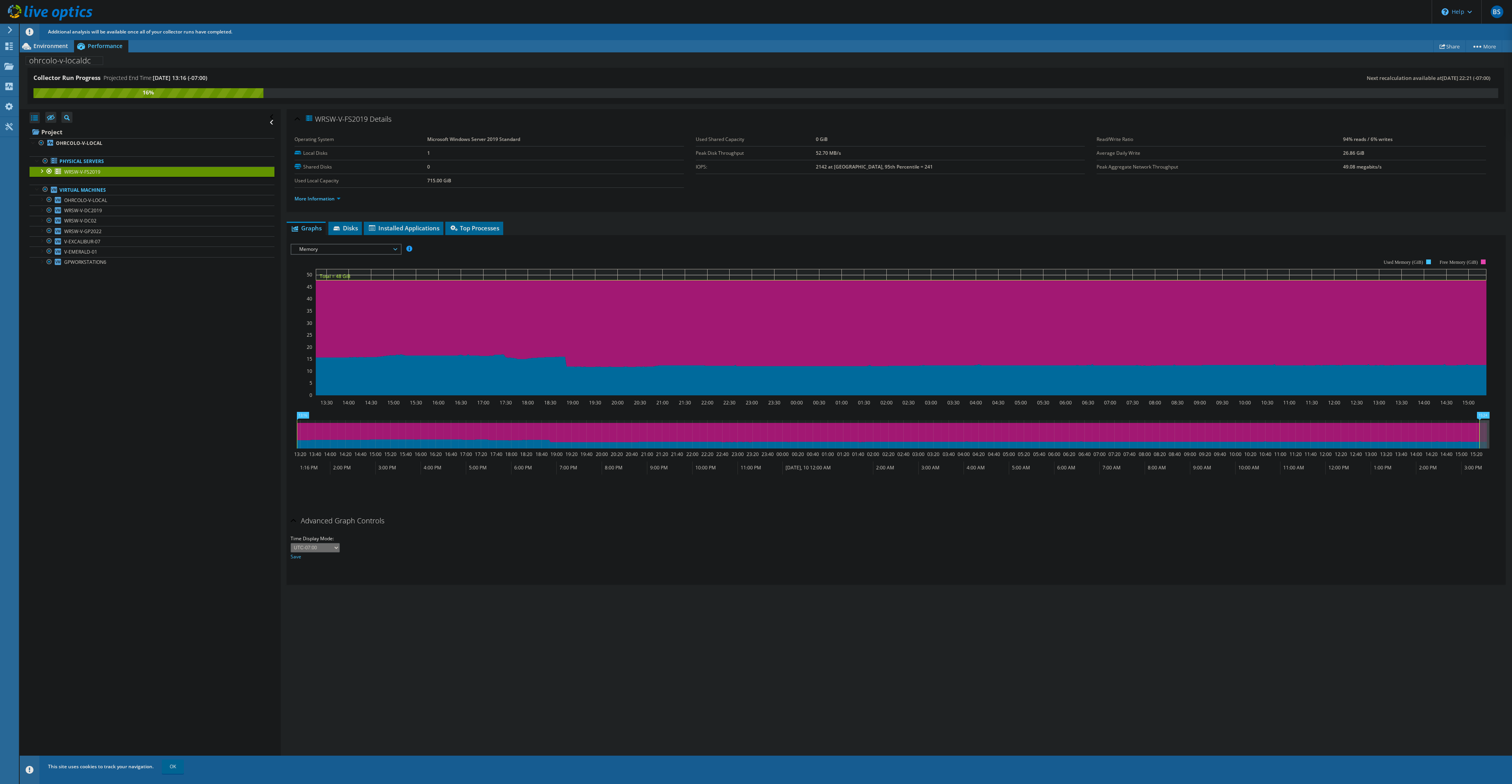
click at [346, 247] on span "Memory" at bounding box center [346, 249] width 101 height 10
click at [348, 261] on li "Latency" at bounding box center [346, 258] width 109 height 10
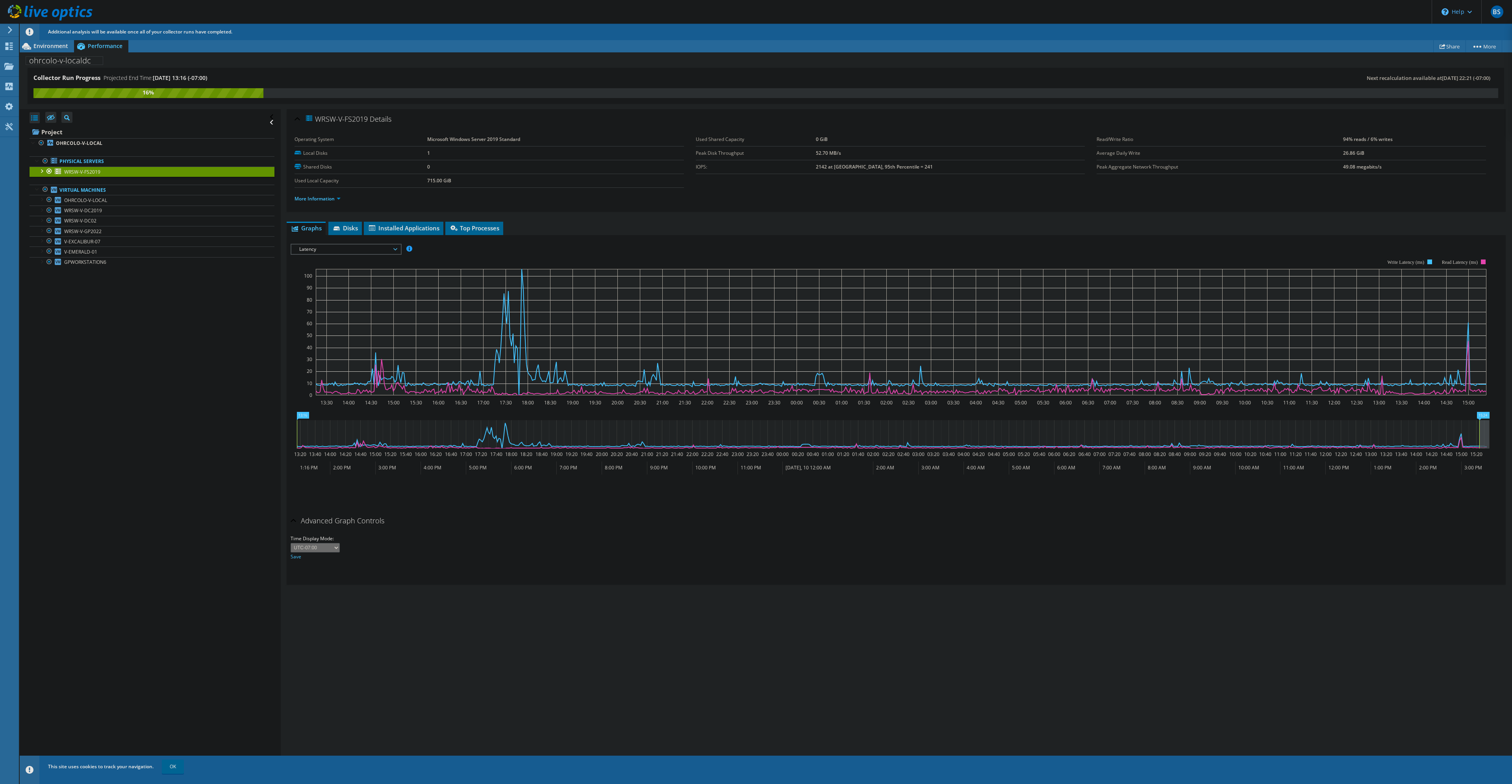
click at [298, 253] on span "Latency" at bounding box center [346, 249] width 101 height 10
click at [333, 307] on li "Participation" at bounding box center [346, 305] width 109 height 10
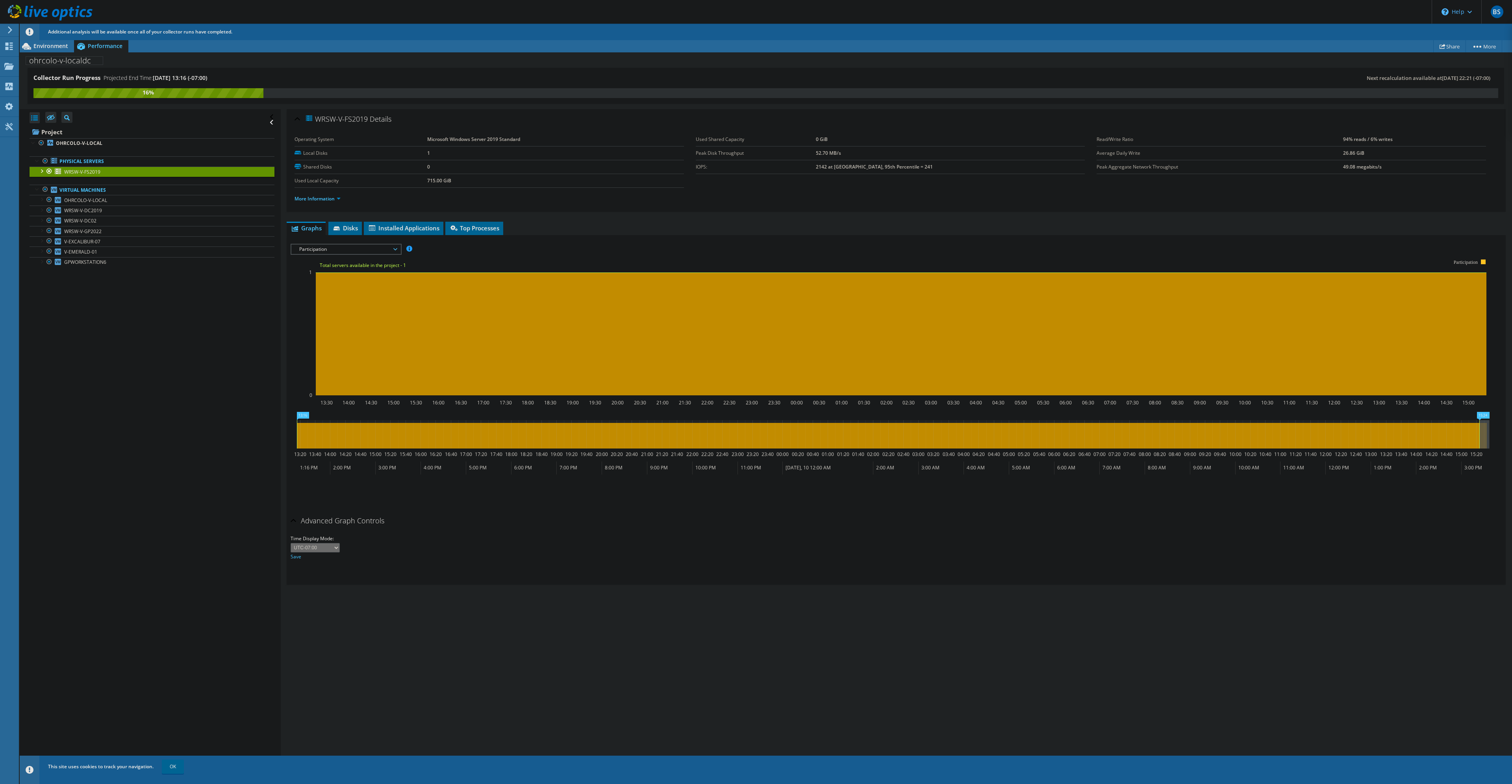
click at [352, 244] on div "Participation IOPS Disk Throughput IO Size Latency Queue Depth CPU Percentage M…" at bounding box center [346, 249] width 111 height 11
click at [321, 319] on li "Network Throughput" at bounding box center [346, 315] width 109 height 10
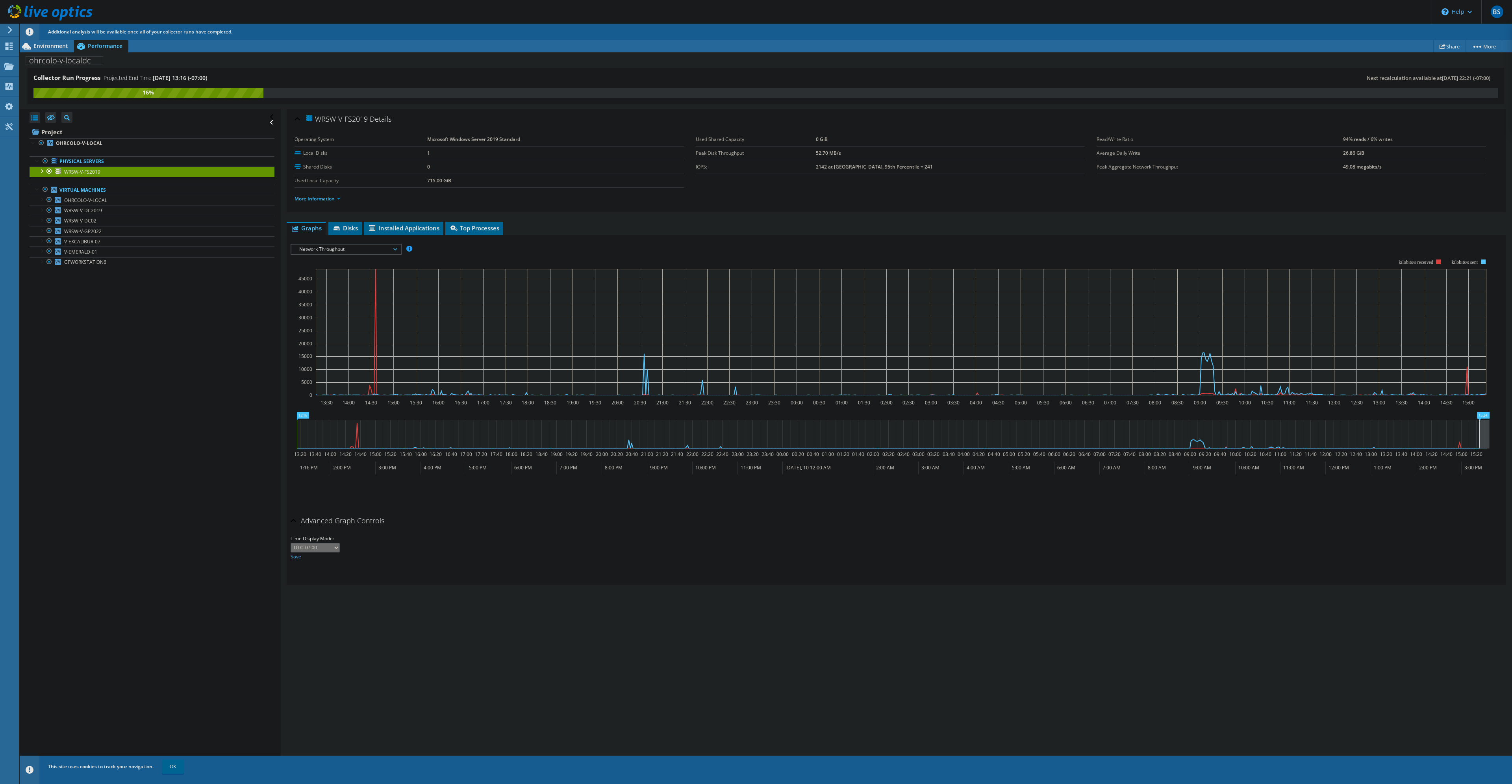
click at [331, 248] on span "Network Throughput" at bounding box center [346, 249] width 101 height 10
click at [86, 223] on span "WRSW-V-DC02" at bounding box center [80, 221] width 32 height 7
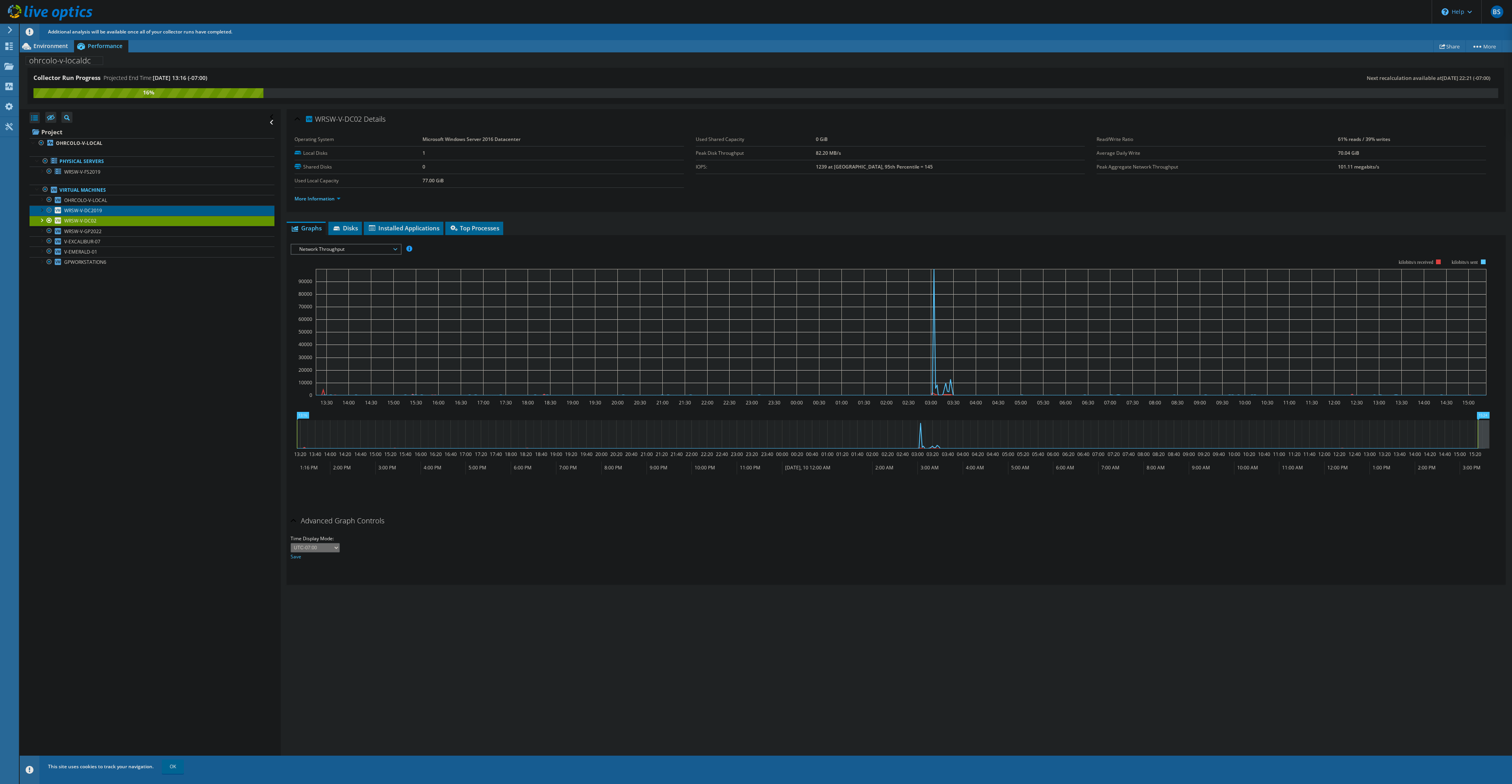
click at [121, 214] on link "WRSW-V-DC2019" at bounding box center [151, 211] width 245 height 10
click at [119, 220] on link "WRSW-V-DC02" at bounding box center [151, 221] width 245 height 10
drag, startPoint x: 540, startPoint y: 138, endPoint x: 420, endPoint y: 143, distance: 120.1
click at [420, 143] on tr "Operating System Microsoft Windows Server 2016 Datacenter" at bounding box center [489, 140] width 389 height 14
copy tr "Microsoft Windows Server 2016 Datacenter"
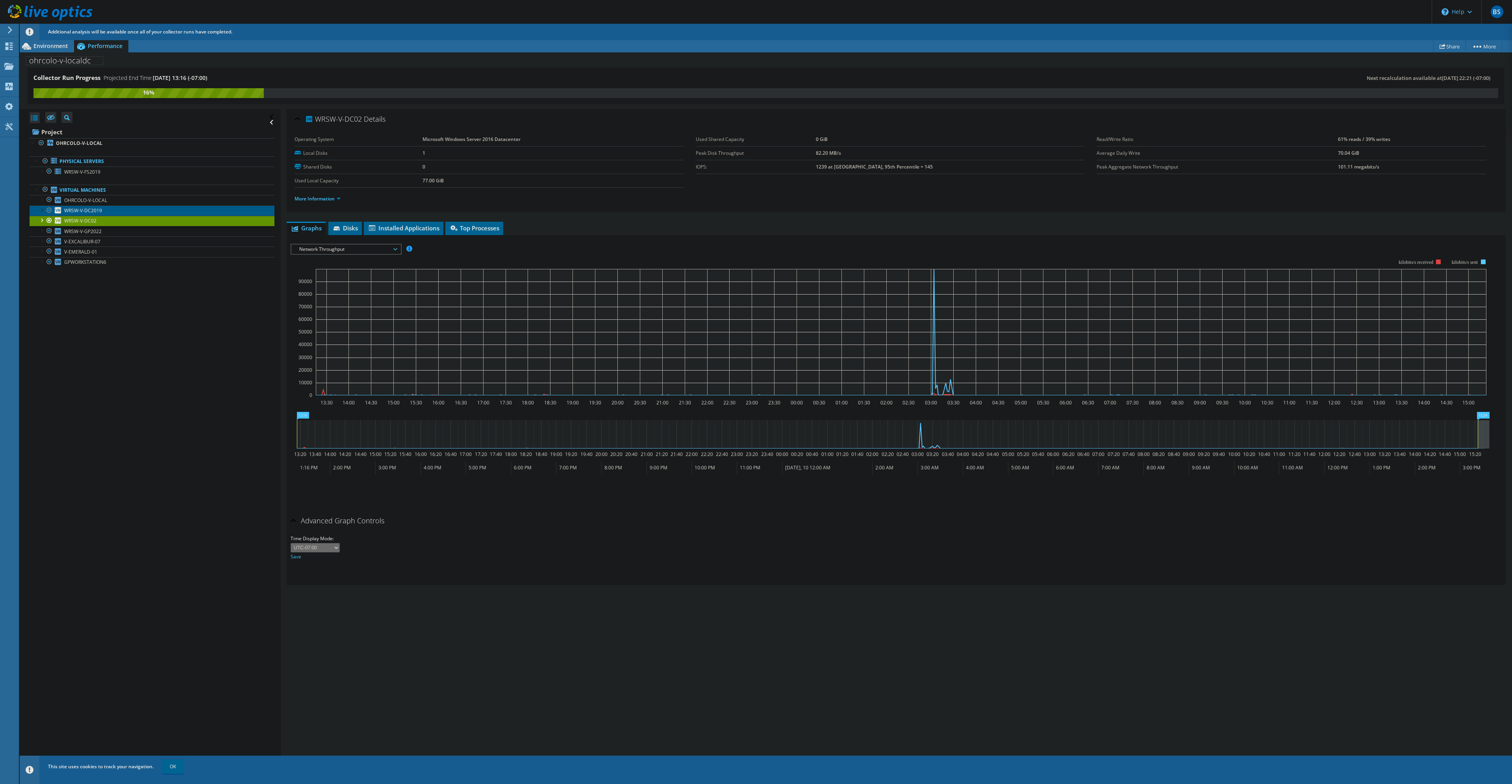
click at [124, 208] on link "WRSW-V-DC2019" at bounding box center [151, 211] width 245 height 10
click at [112, 221] on link "WRSW-V-DC02" at bounding box center [151, 221] width 245 height 10
click at [113, 225] on link "WRSW-V-DC02" at bounding box center [151, 221] width 245 height 10
click at [113, 230] on link "WRSW-V-GP2022" at bounding box center [151, 231] width 245 height 10
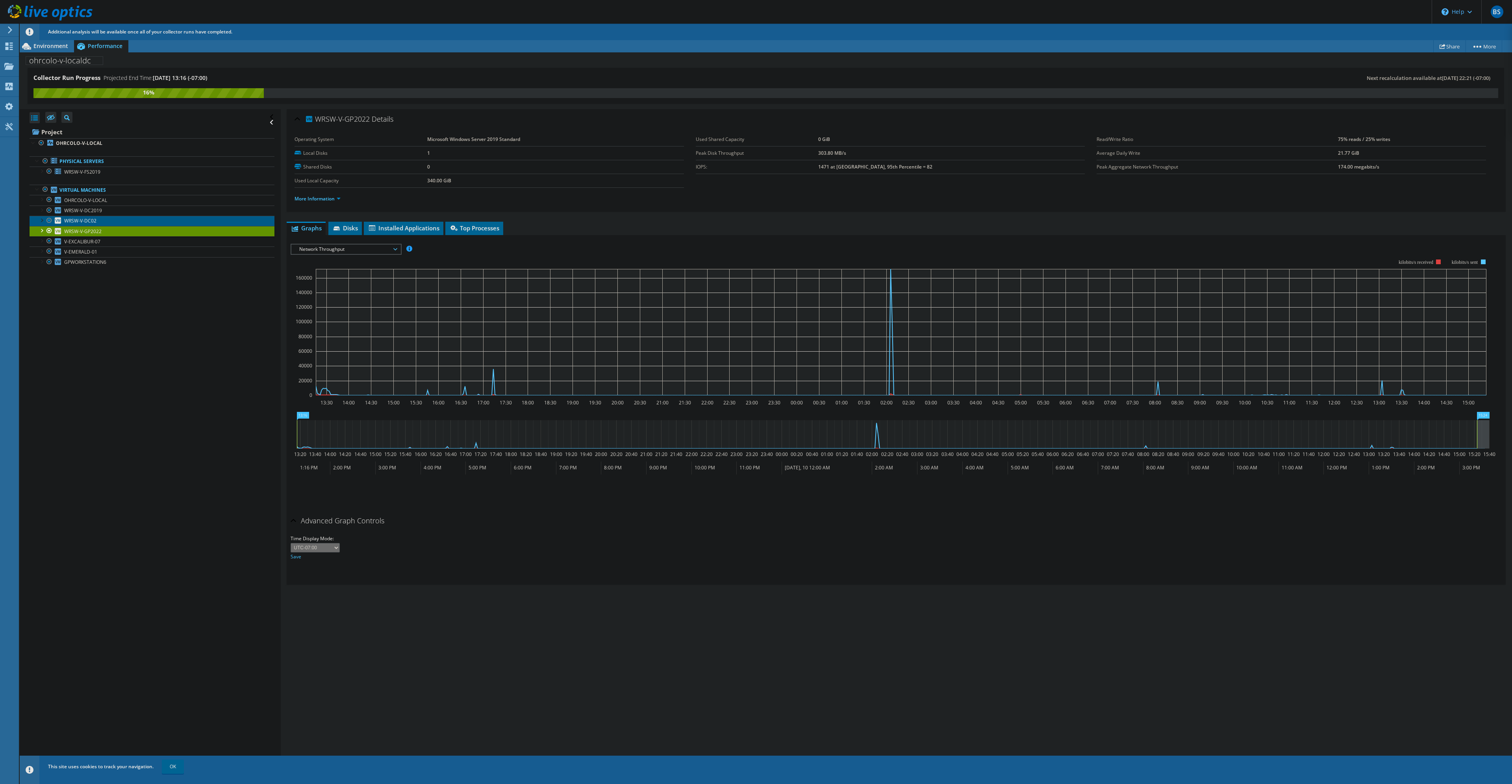
click at [115, 221] on link "WRSW-V-DC02" at bounding box center [151, 221] width 245 height 10
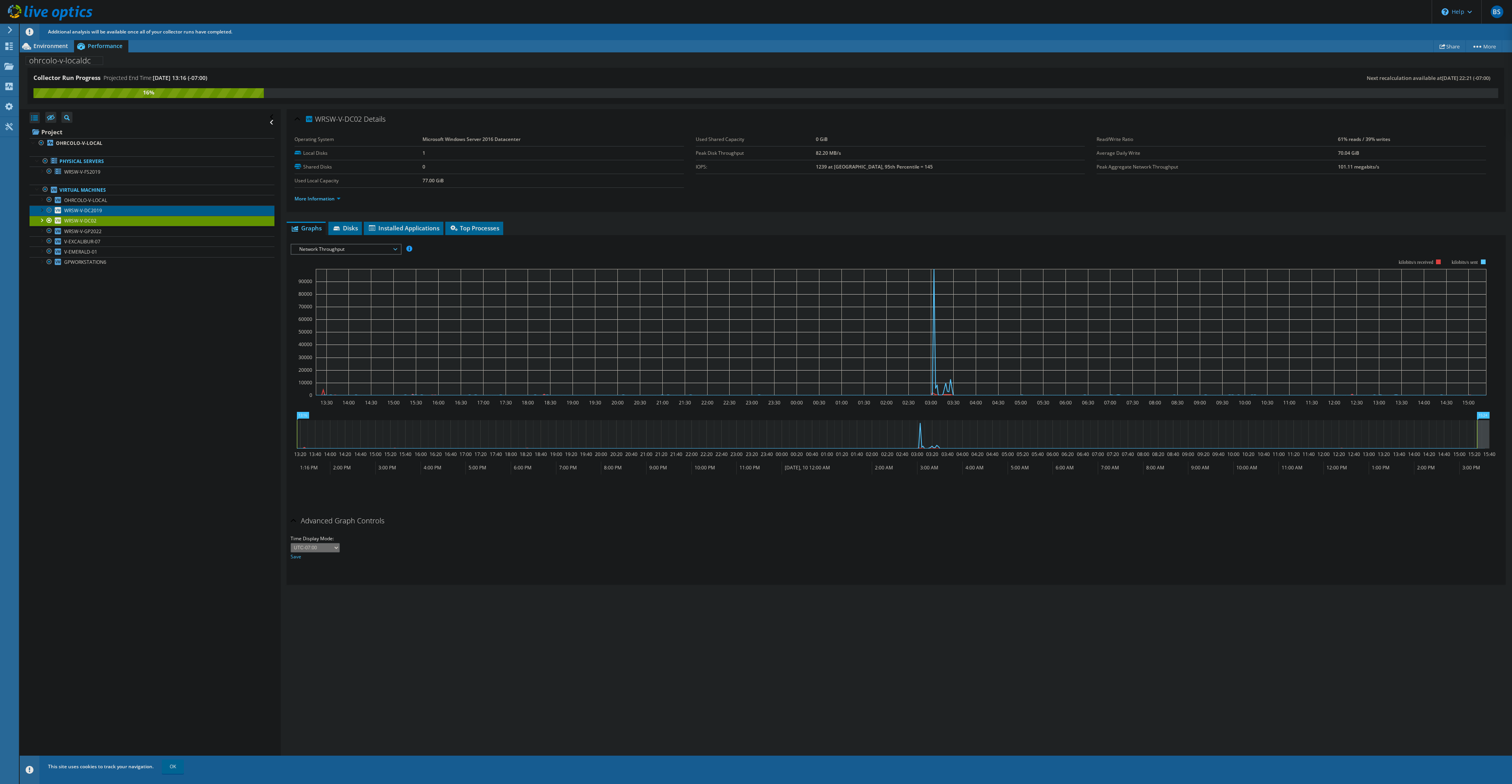
click at [116, 211] on link "WRSW-V-DC2019" at bounding box center [151, 211] width 245 height 10
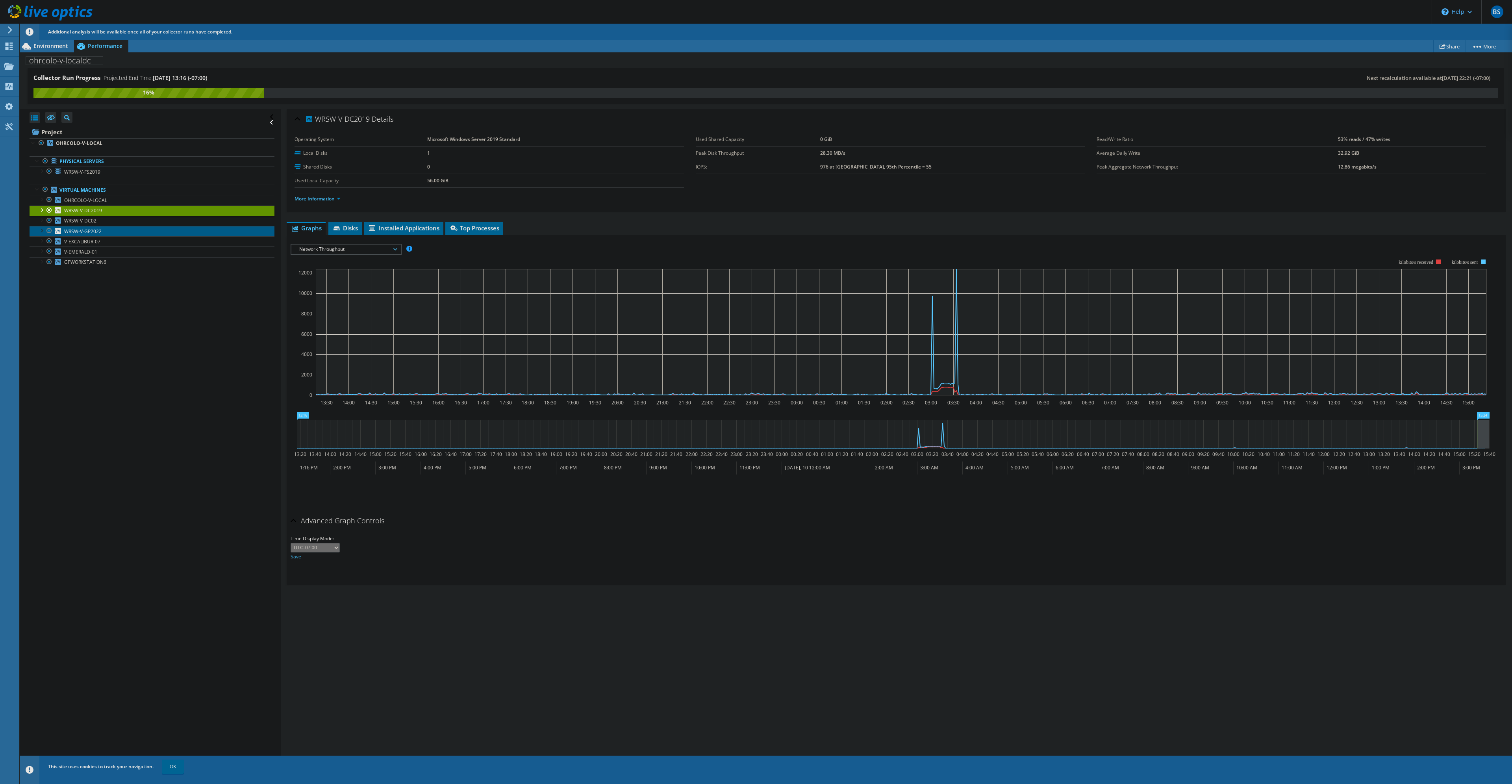
click at [88, 228] on span "WRSW-V-GP2022" at bounding box center [83, 231] width 38 height 7
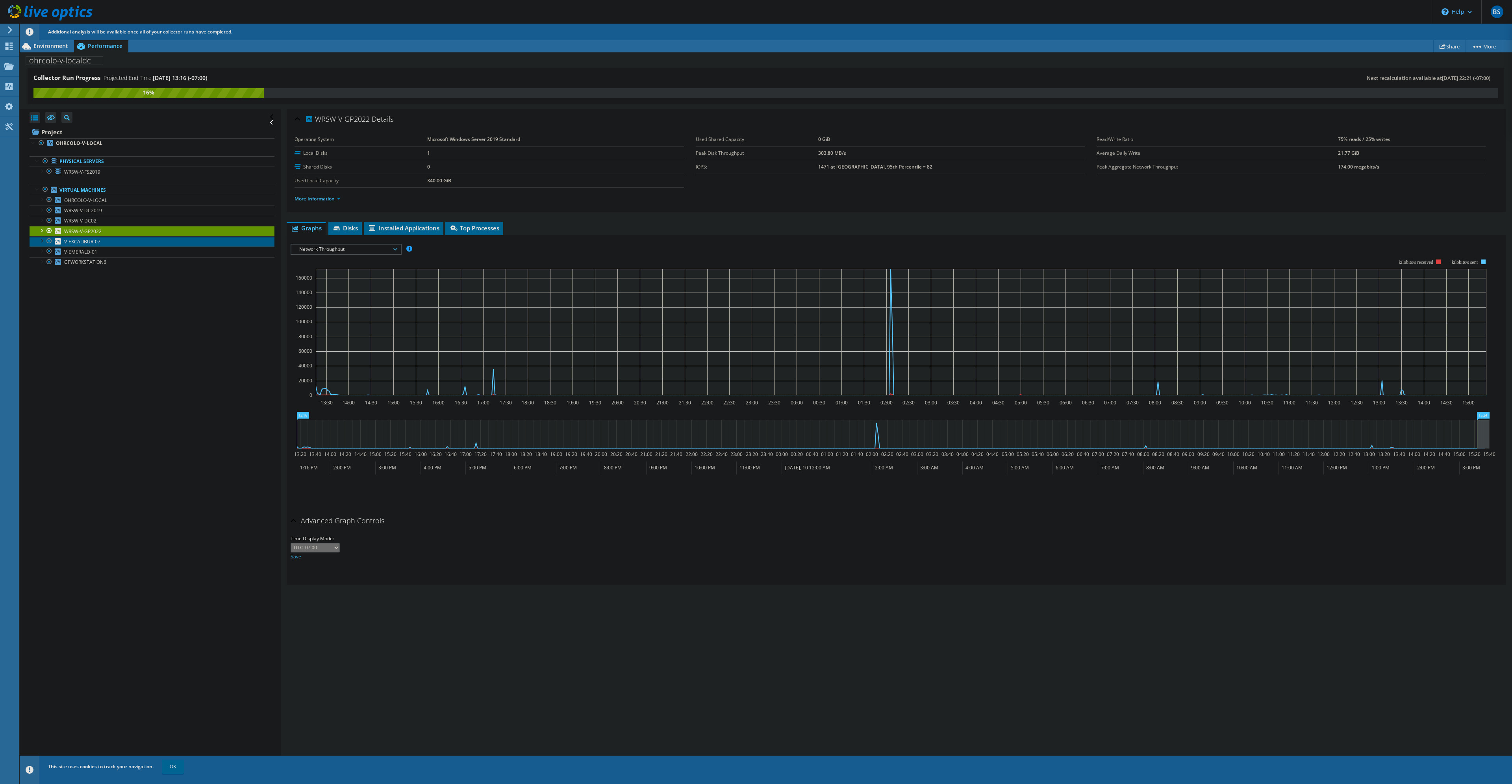
click at [88, 244] on span "V-EXCALIBUR-07" at bounding box center [82, 241] width 36 height 7
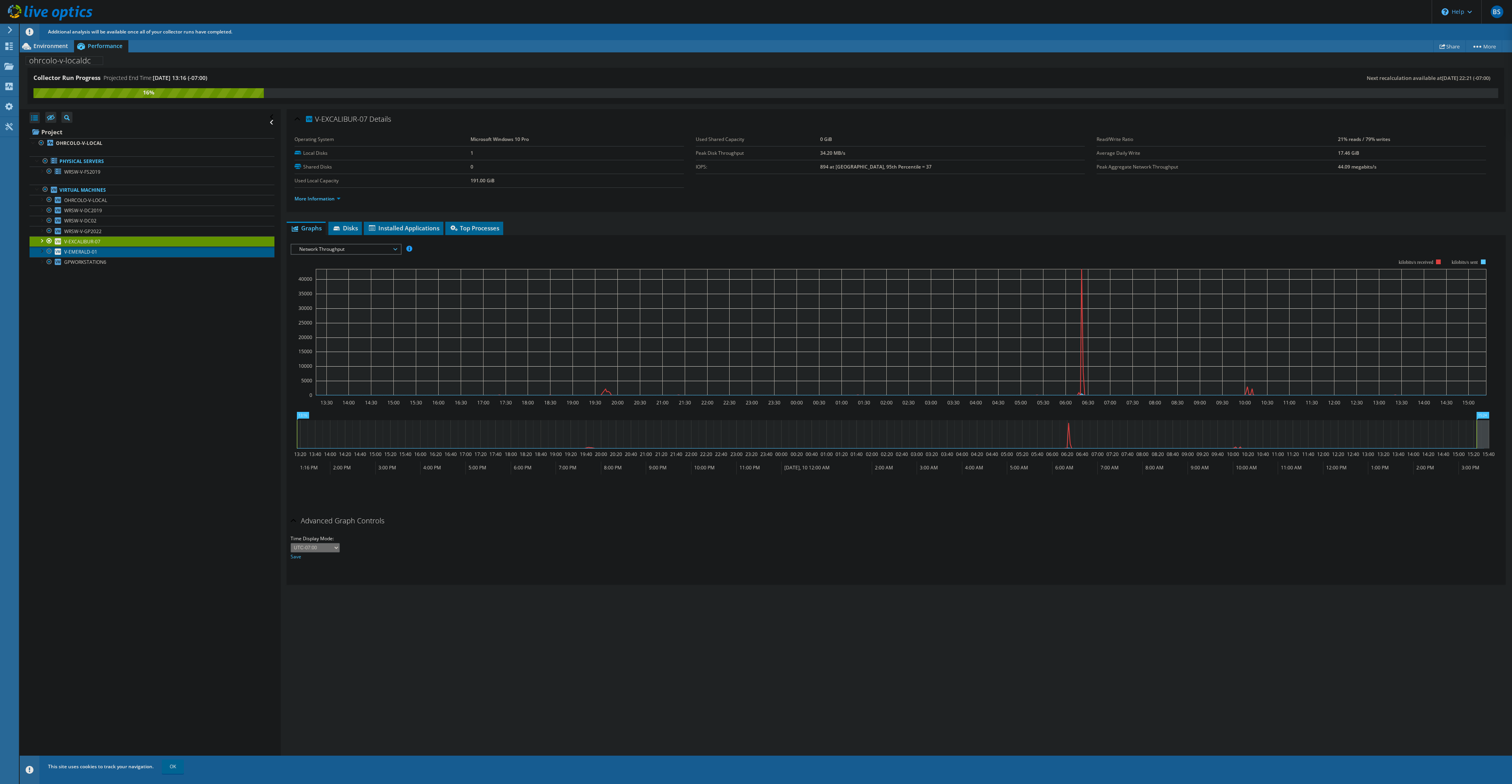
click at [97, 248] on link "V-EMERALD-01" at bounding box center [151, 251] width 245 height 10
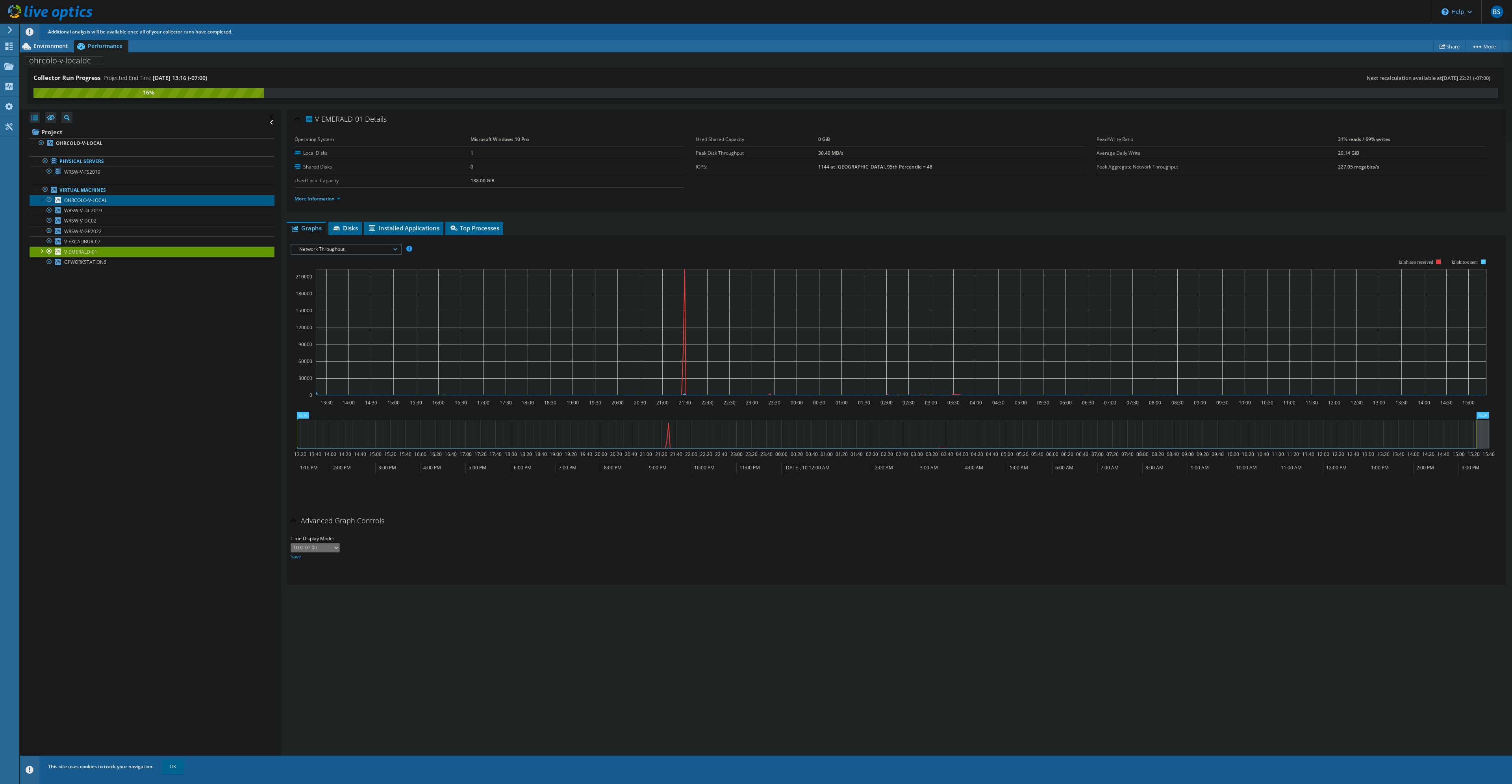
click at [92, 197] on link "OHRCOLO-V-LOCAL" at bounding box center [151, 200] width 245 height 10
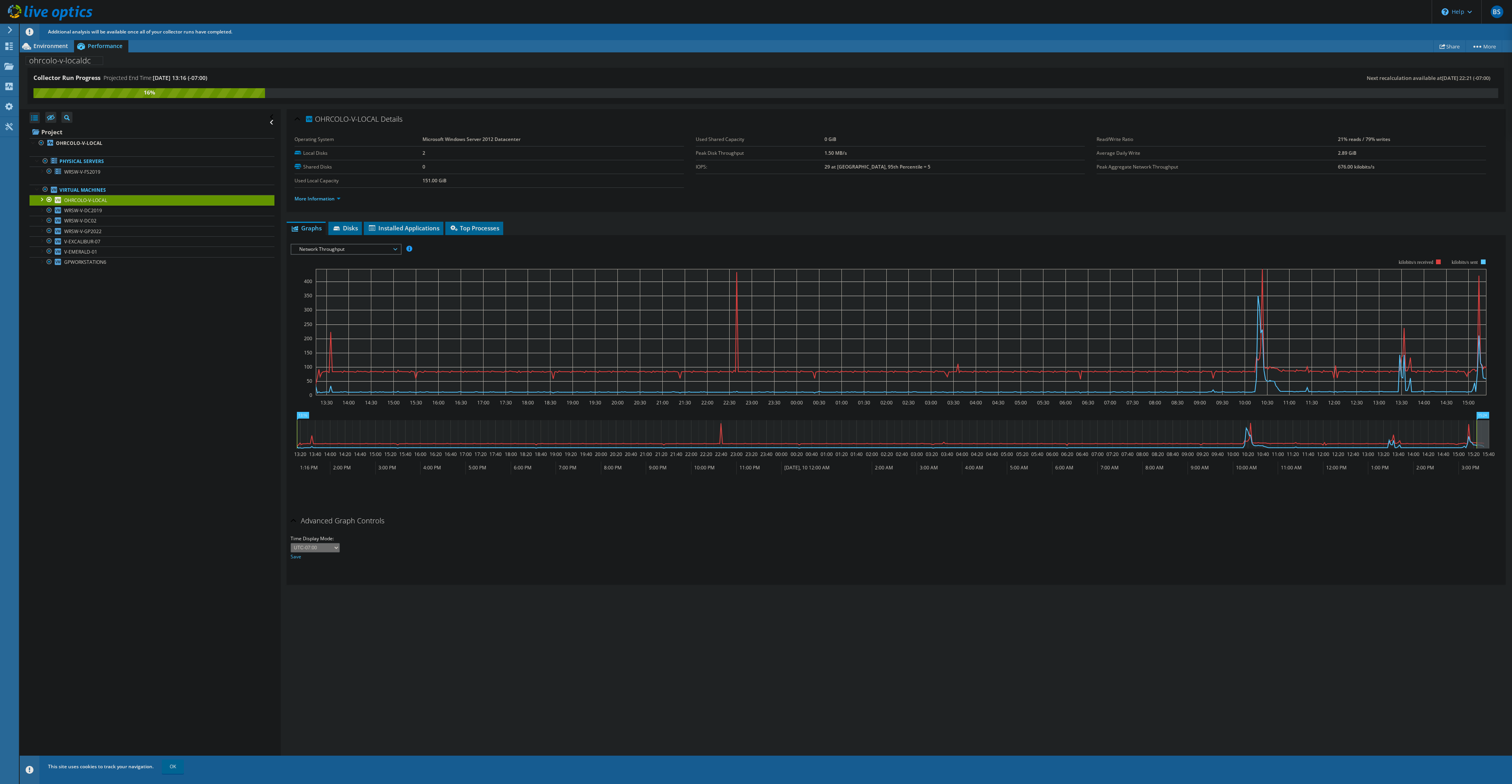
click at [1232, 566] on div "Advanced Graph Controls Time Display Mode: UTC-12:00 UTC-11:00 UTC-10:00 UTC-09…" at bounding box center [896, 549] width 1211 height 72
click at [97, 209] on span "WRSW-V-DC2019" at bounding box center [83, 210] width 38 height 7
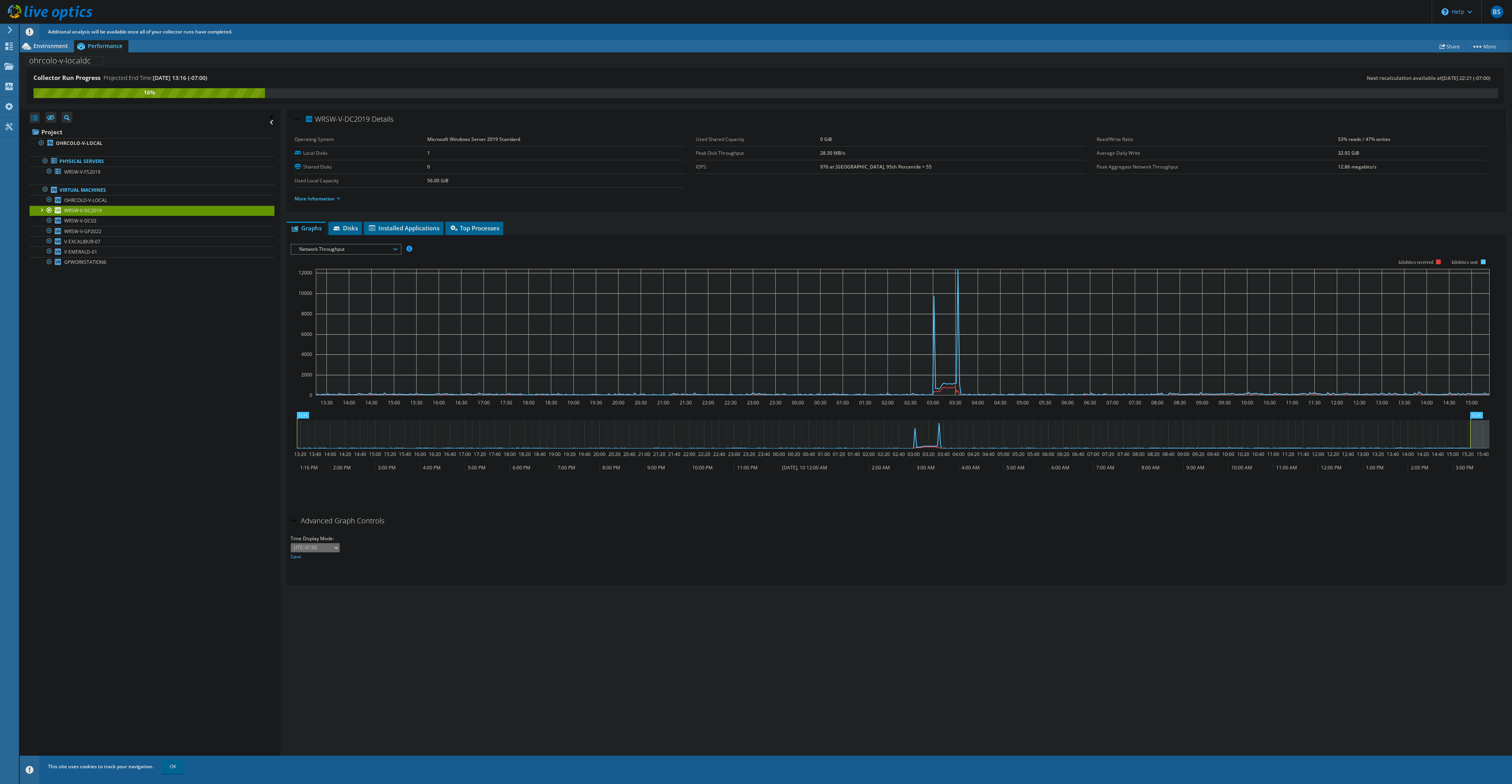
click at [330, 249] on span "Network Throughput" at bounding box center [346, 249] width 101 height 10
click at [346, 328] on li "Workload Concentration Line" at bounding box center [346, 325] width 109 height 10
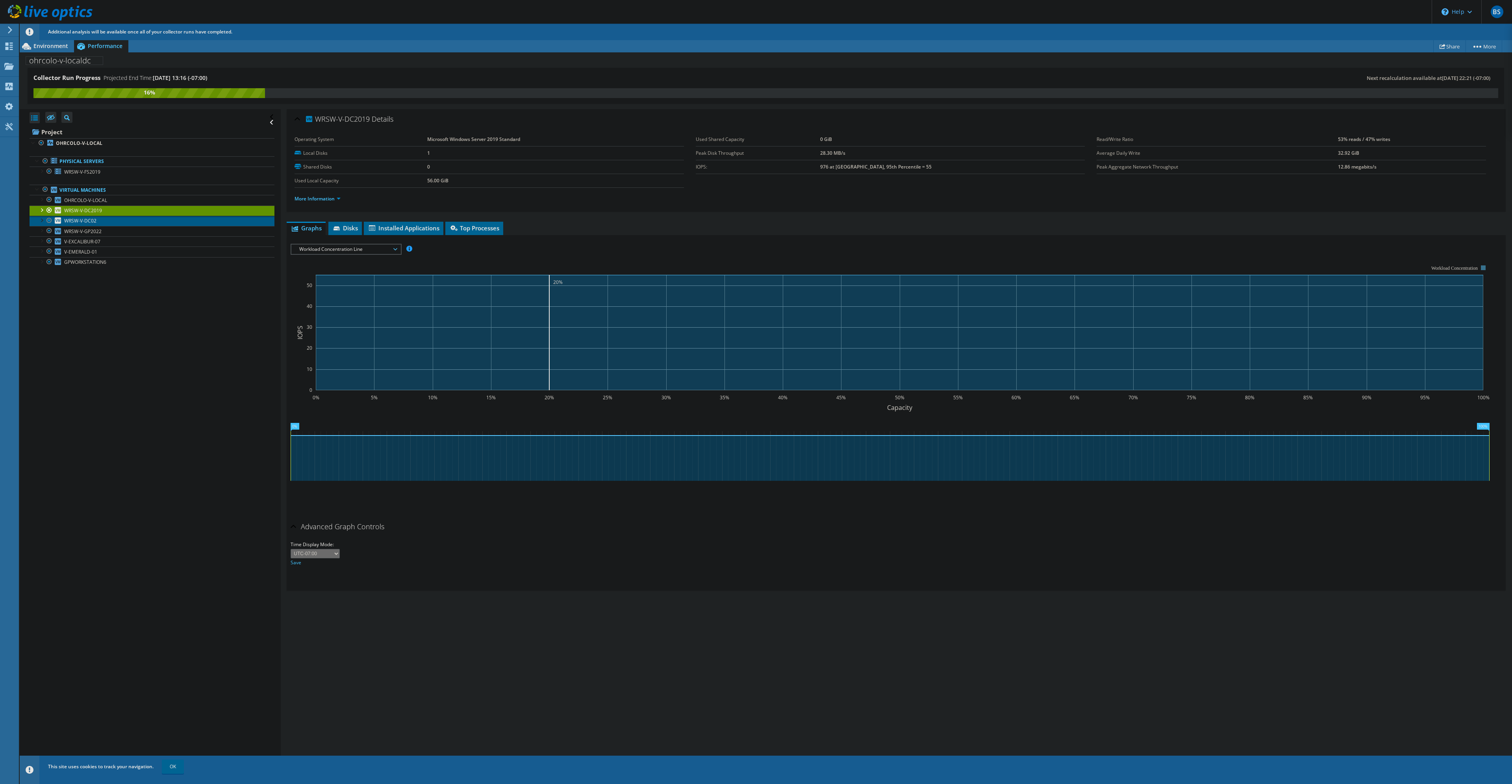
click at [102, 221] on link "WRSW-V-DC02" at bounding box center [151, 221] width 245 height 10
click at [338, 251] on span "Workload Concentration Line" at bounding box center [346, 249] width 101 height 10
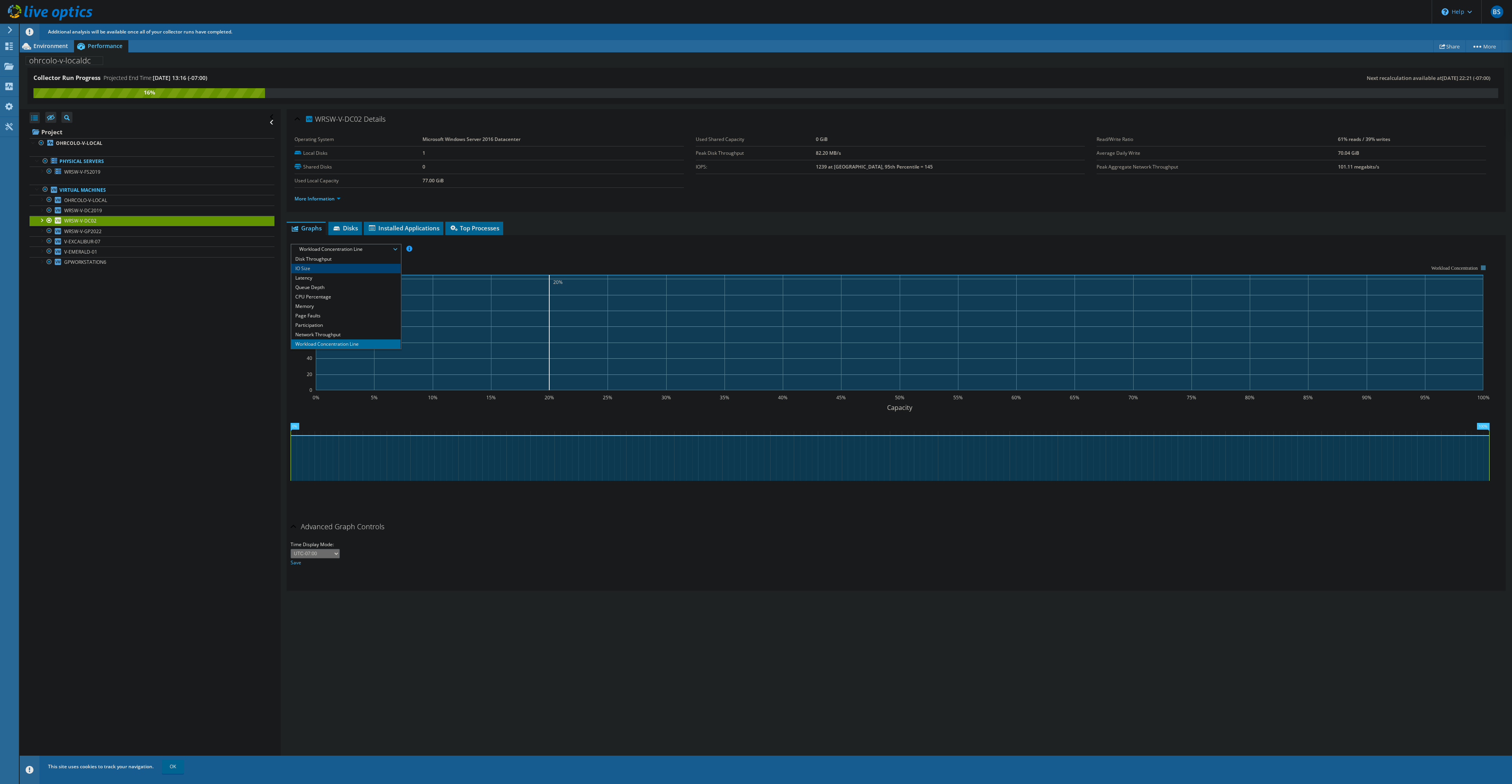
scroll to position [0, 0]
click at [325, 342] on li "Network Throughput" at bounding box center [346, 344] width 109 height 10
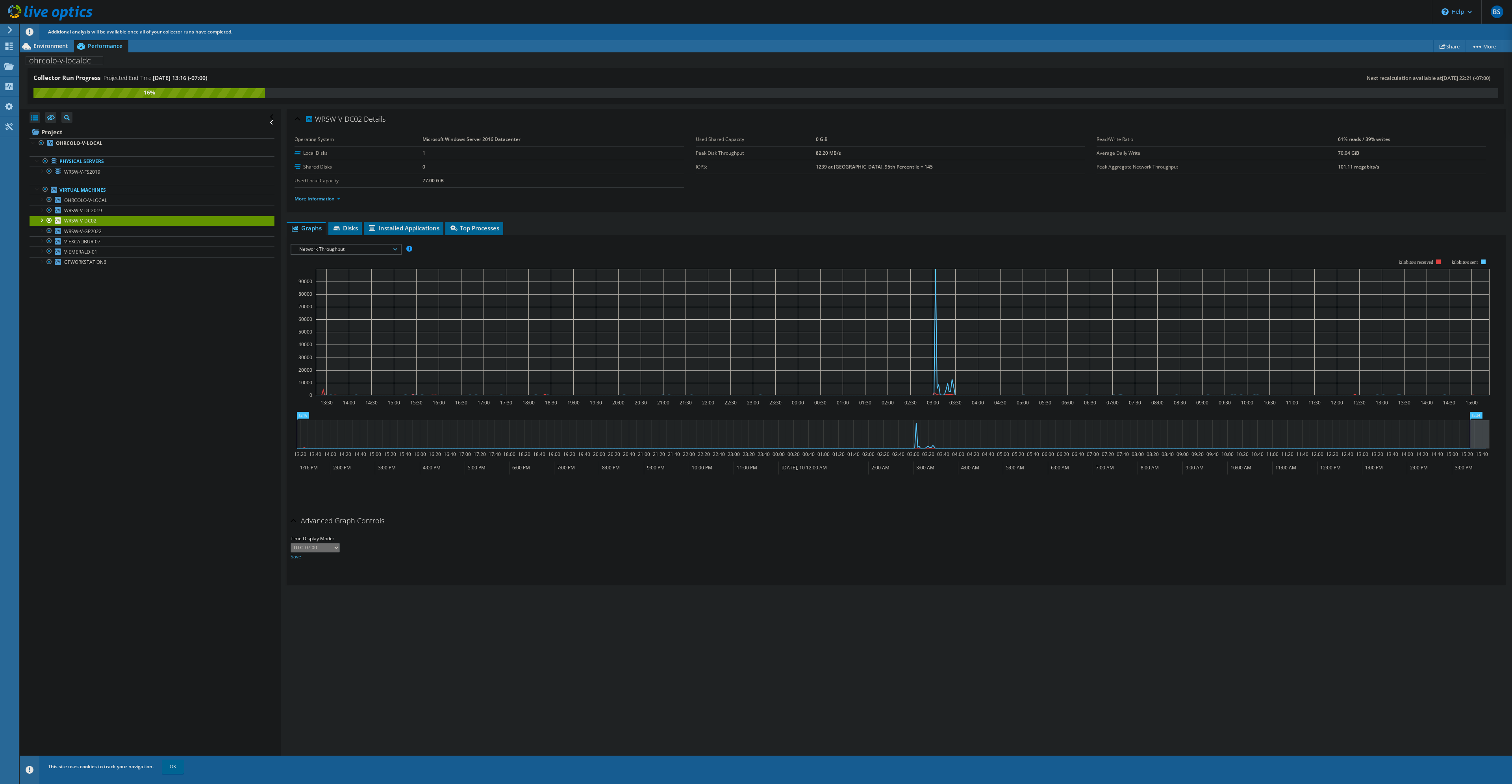
click at [350, 251] on span "Network Throughput" at bounding box center [346, 249] width 101 height 10
click at [106, 232] on link "WRSW-V-GP2022" at bounding box center [151, 231] width 245 height 10
click at [349, 249] on span "Network Throughput" at bounding box center [346, 249] width 101 height 10
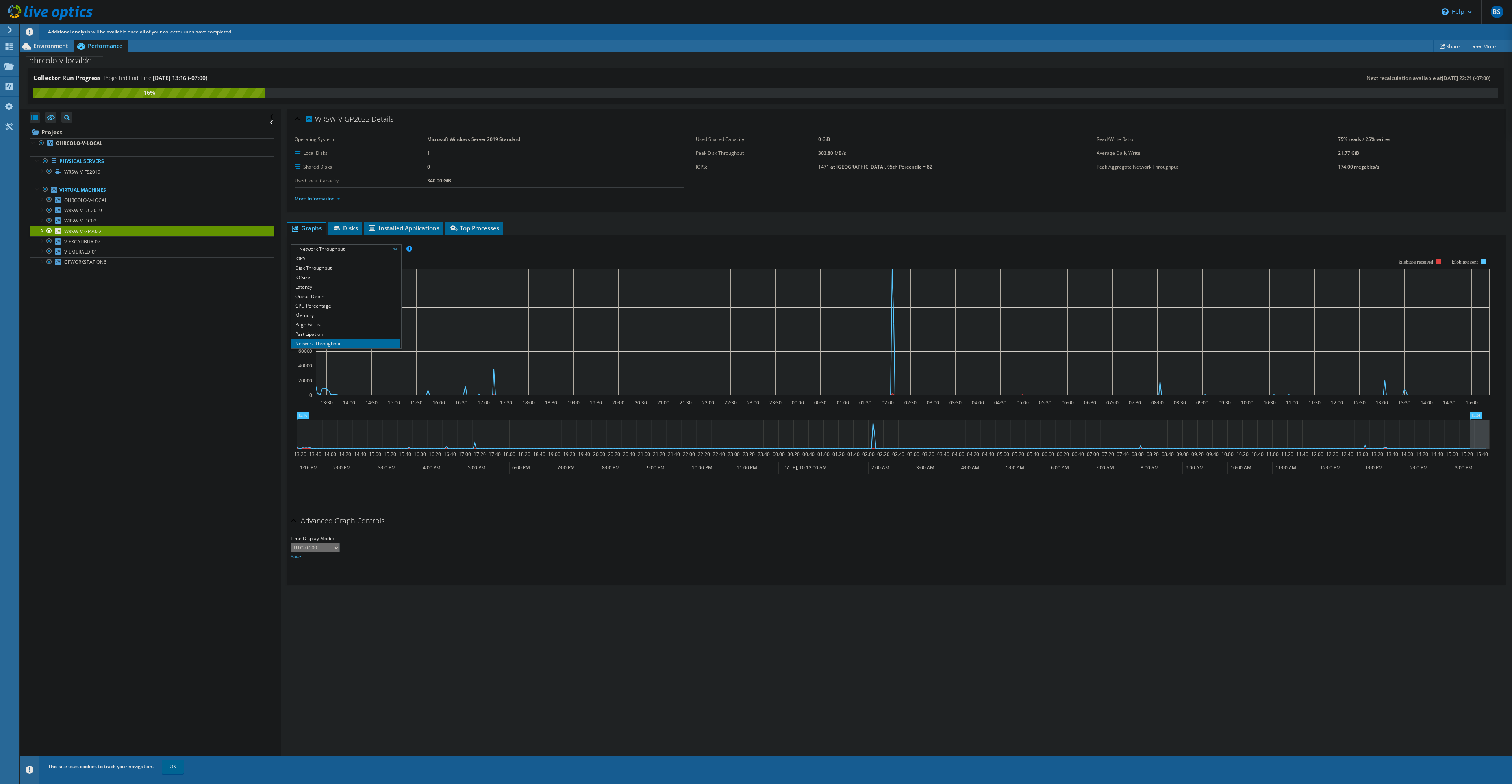
click at [349, 249] on span "Network Throughput" at bounding box center [346, 249] width 101 height 10
click at [348, 249] on span "Network Throughput" at bounding box center [346, 249] width 101 height 10
click at [347, 288] on li "Memory" at bounding box center [346, 287] width 109 height 10
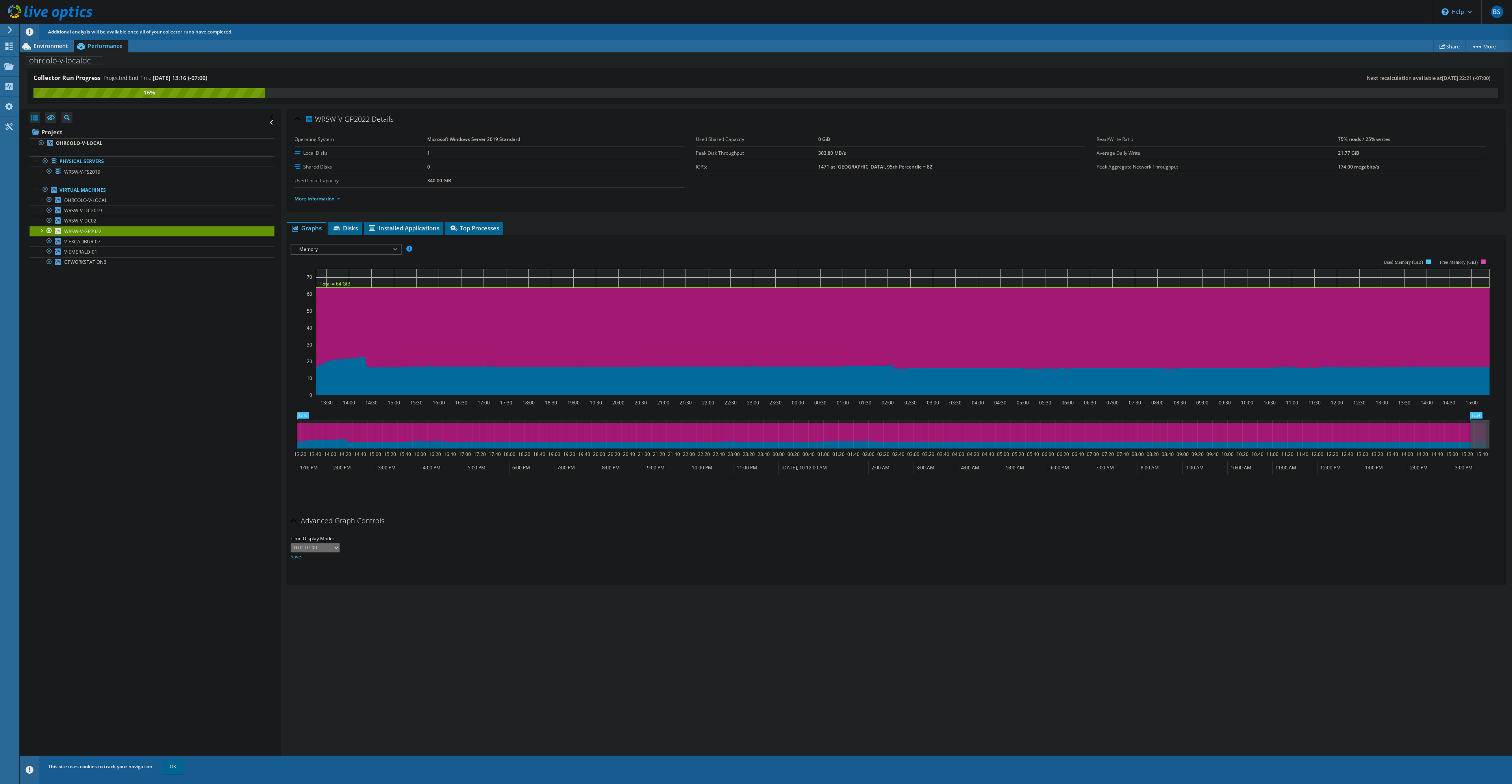
click at [349, 250] on span "Memory" at bounding box center [346, 249] width 101 height 10
click at [332, 269] on li "Queue Depth" at bounding box center [346, 268] width 109 height 10
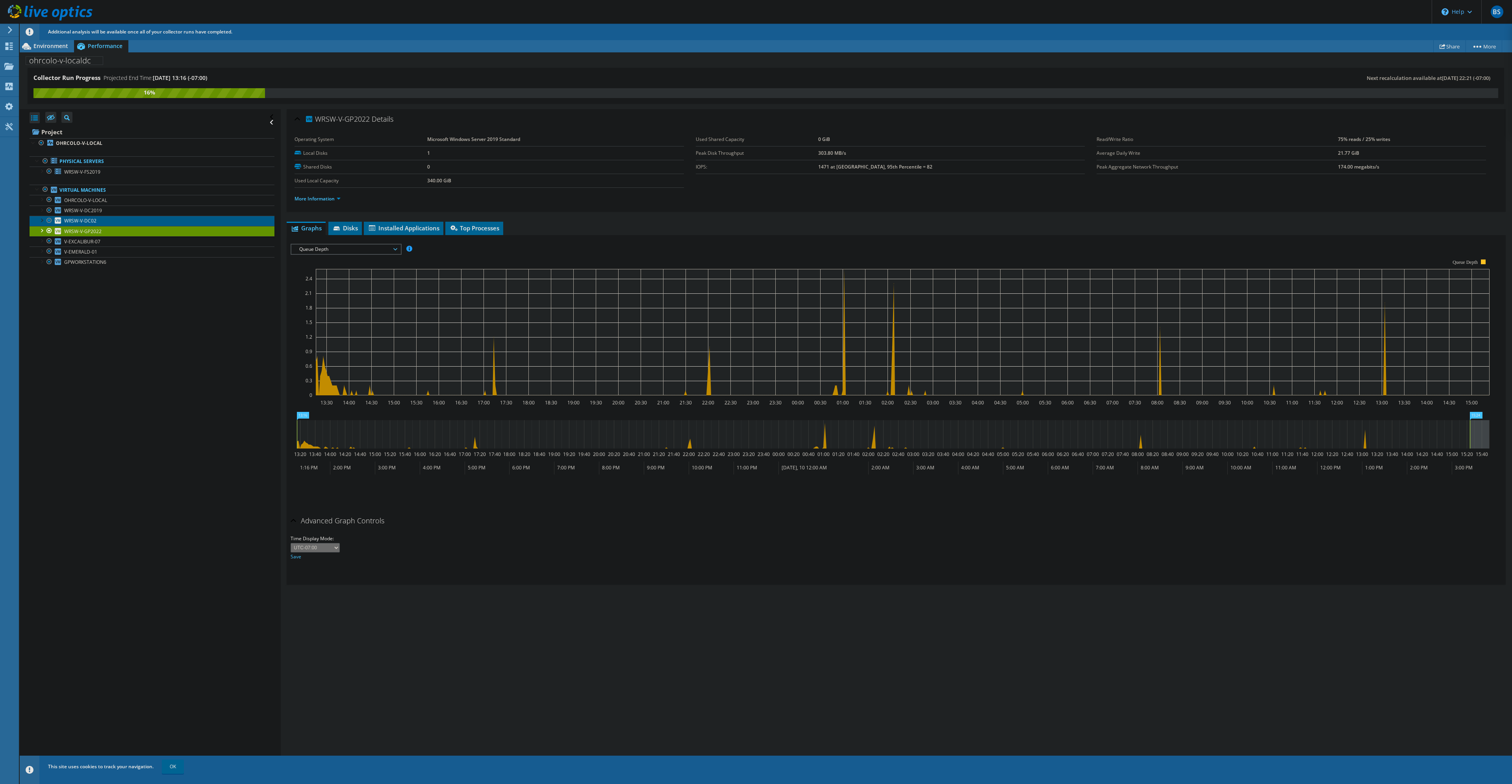
click at [84, 221] on span "WRSW-V-DC02" at bounding box center [80, 221] width 32 height 7
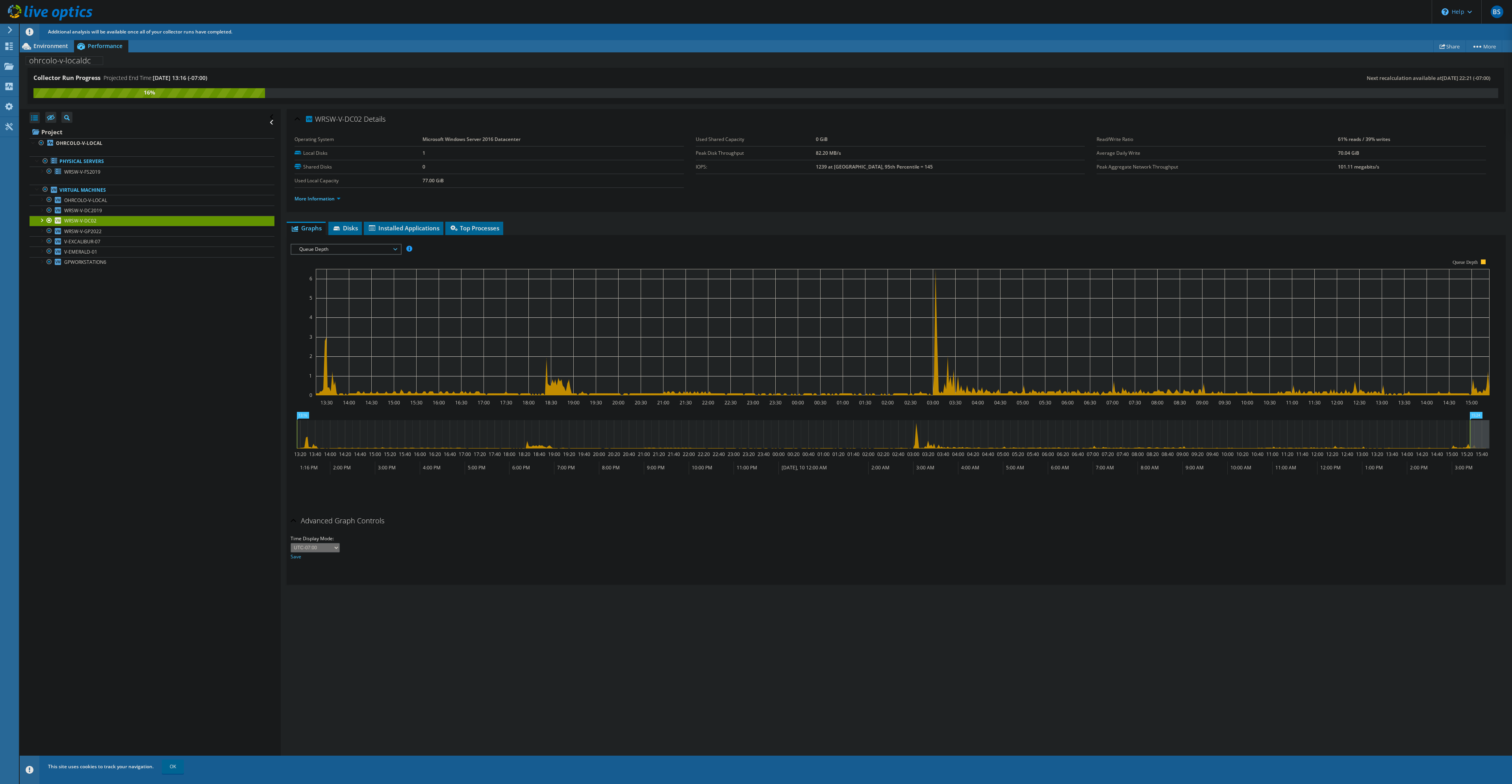
click at [339, 244] on div "Queue Depth IOPS Disk Throughput IO Size Latency Queue Depth CPU Percentage Mem…" at bounding box center [346, 249] width 111 height 11
click at [323, 258] on li "Latency" at bounding box center [346, 258] width 109 height 10
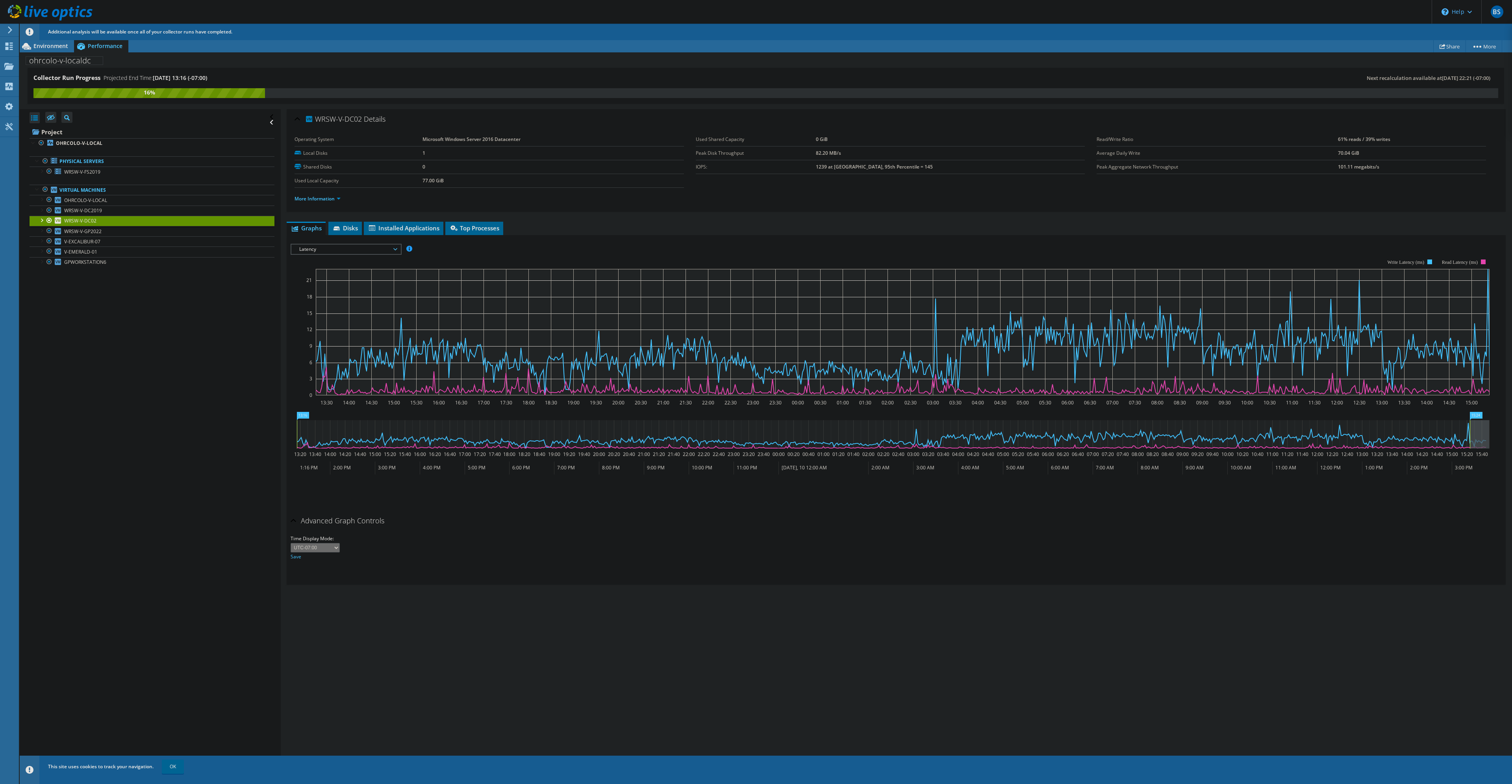
click at [363, 248] on span "Latency" at bounding box center [346, 249] width 101 height 10
click at [333, 343] on li "All" at bounding box center [346, 344] width 109 height 10
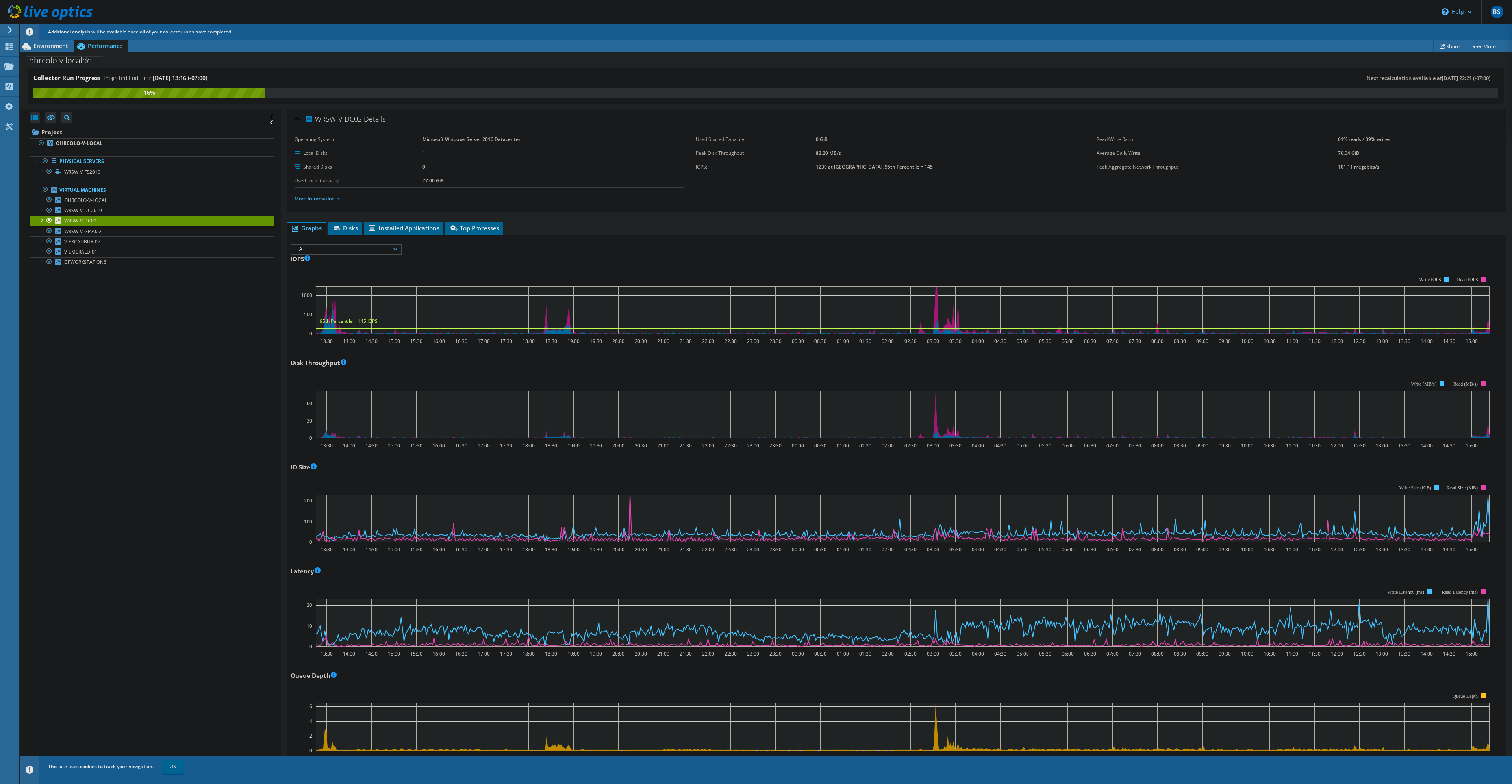
click at [822, 253] on div "IOPS 13:30 14:00 14:30 15:00 15:30 16:00 16:30 17:00 17:30 18:00 18:30 19:00 19…" at bounding box center [896, 298] width 1211 height 92
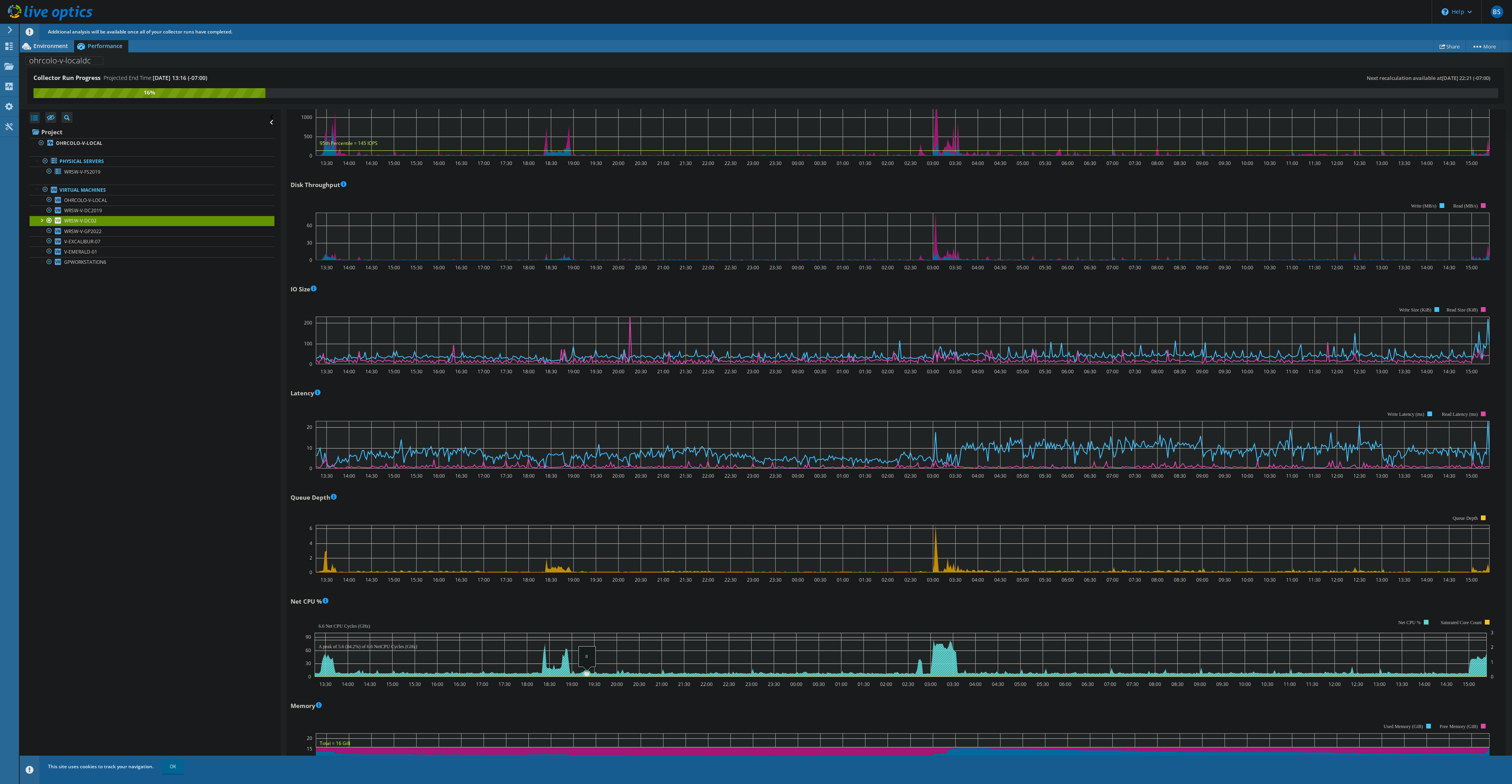
scroll to position [0, 0]
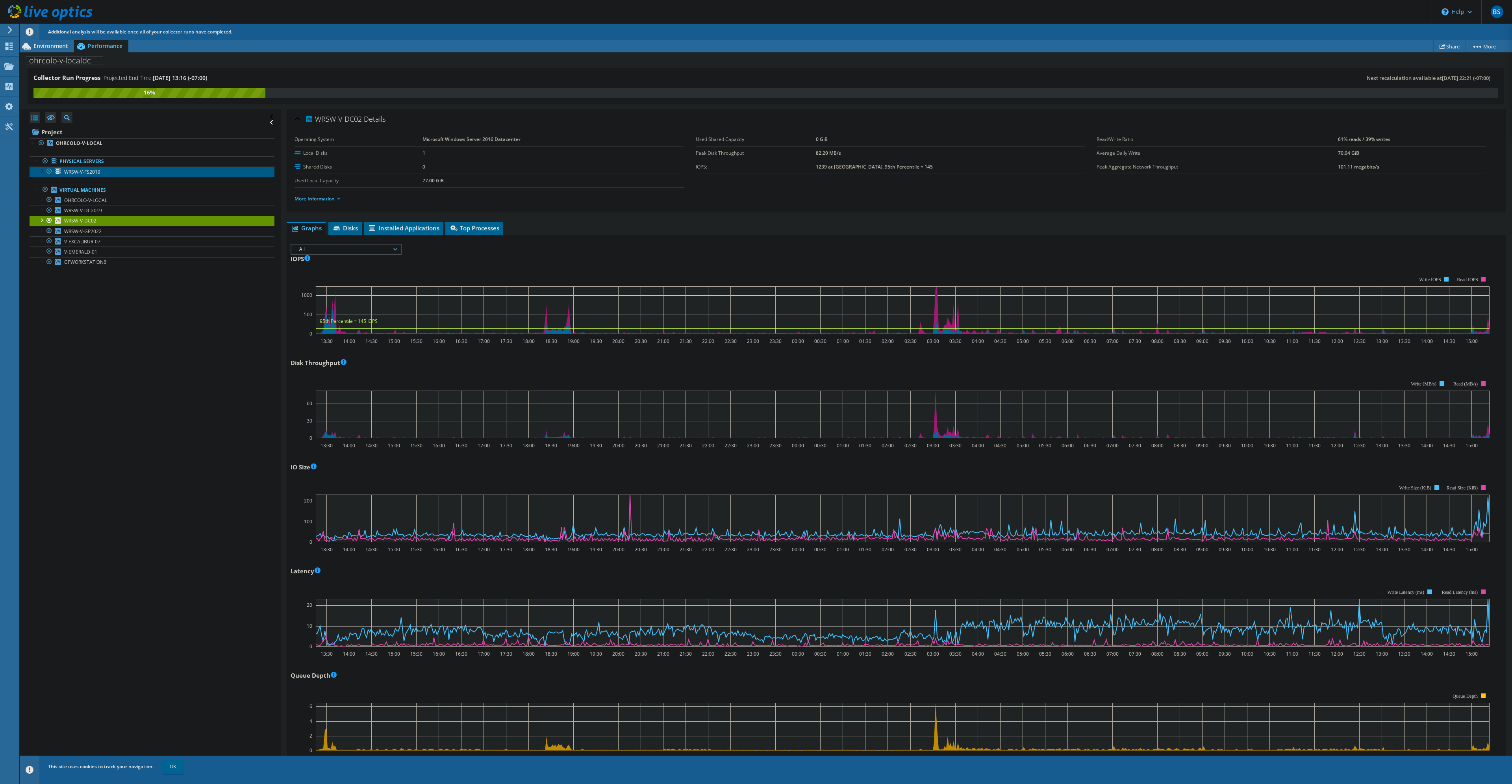
click at [94, 172] on span "WRSW-V-FS2019" at bounding box center [82, 172] width 36 height 7
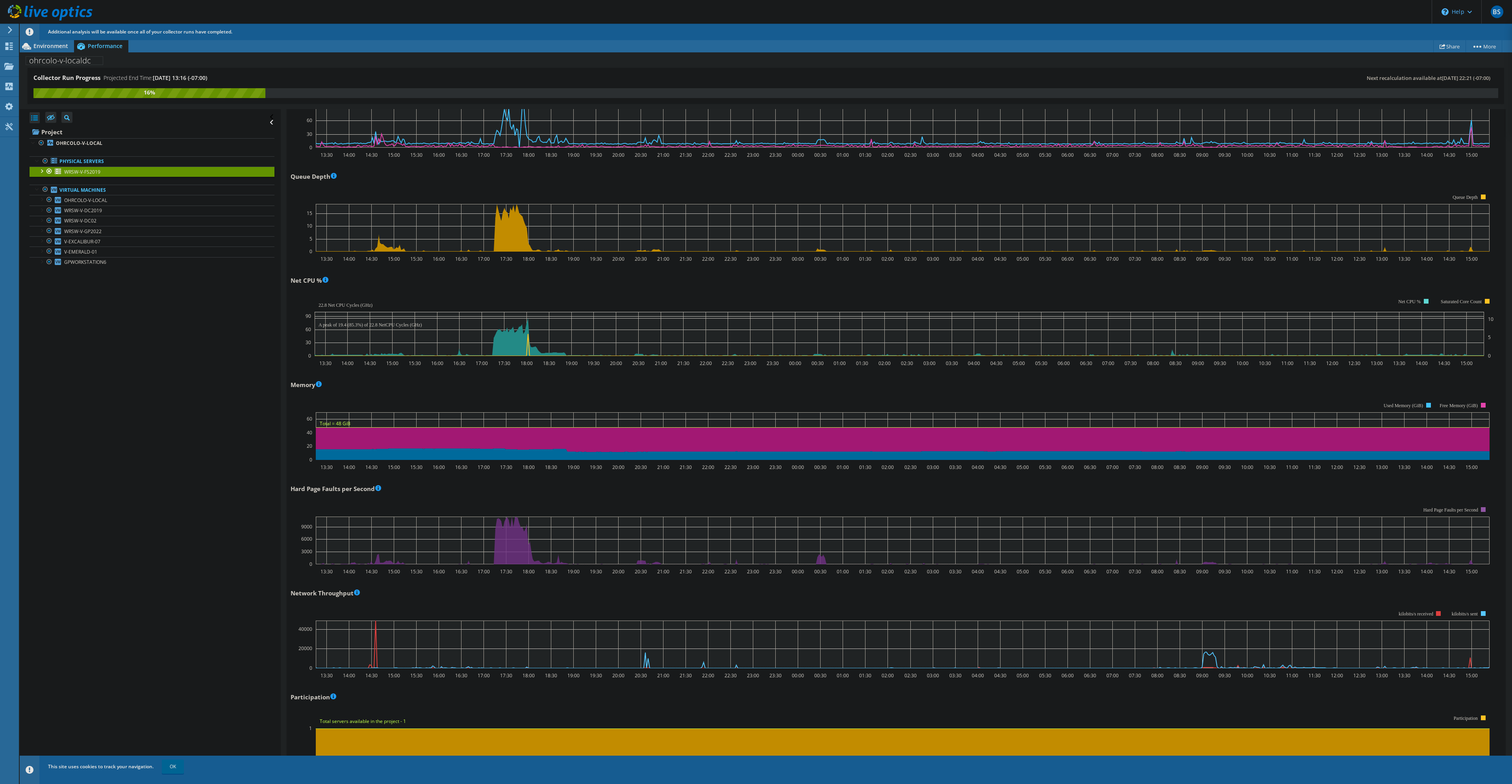
scroll to position [591, 0]
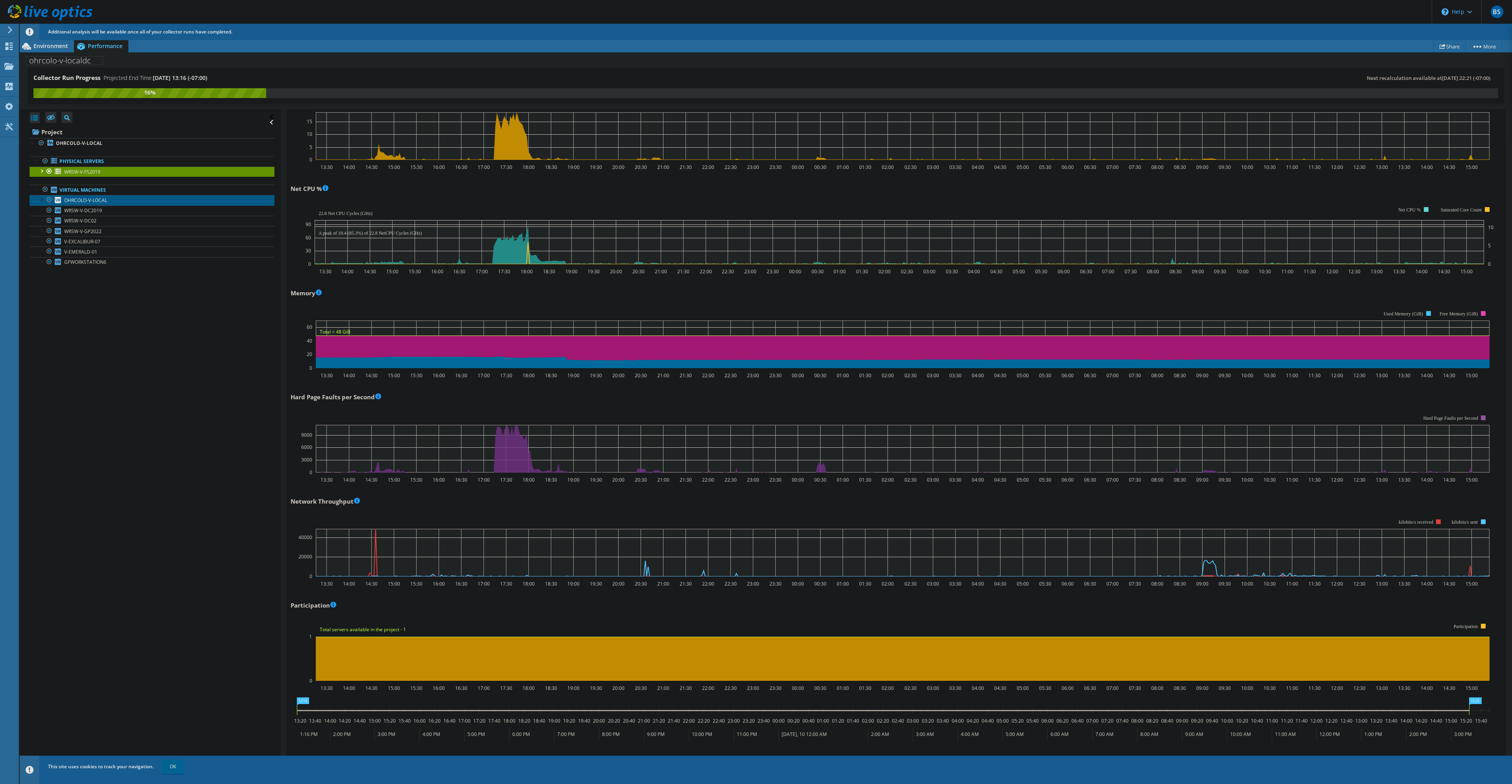
click at [134, 202] on link "OHRCOLO-V-LOCAL" at bounding box center [151, 200] width 245 height 10
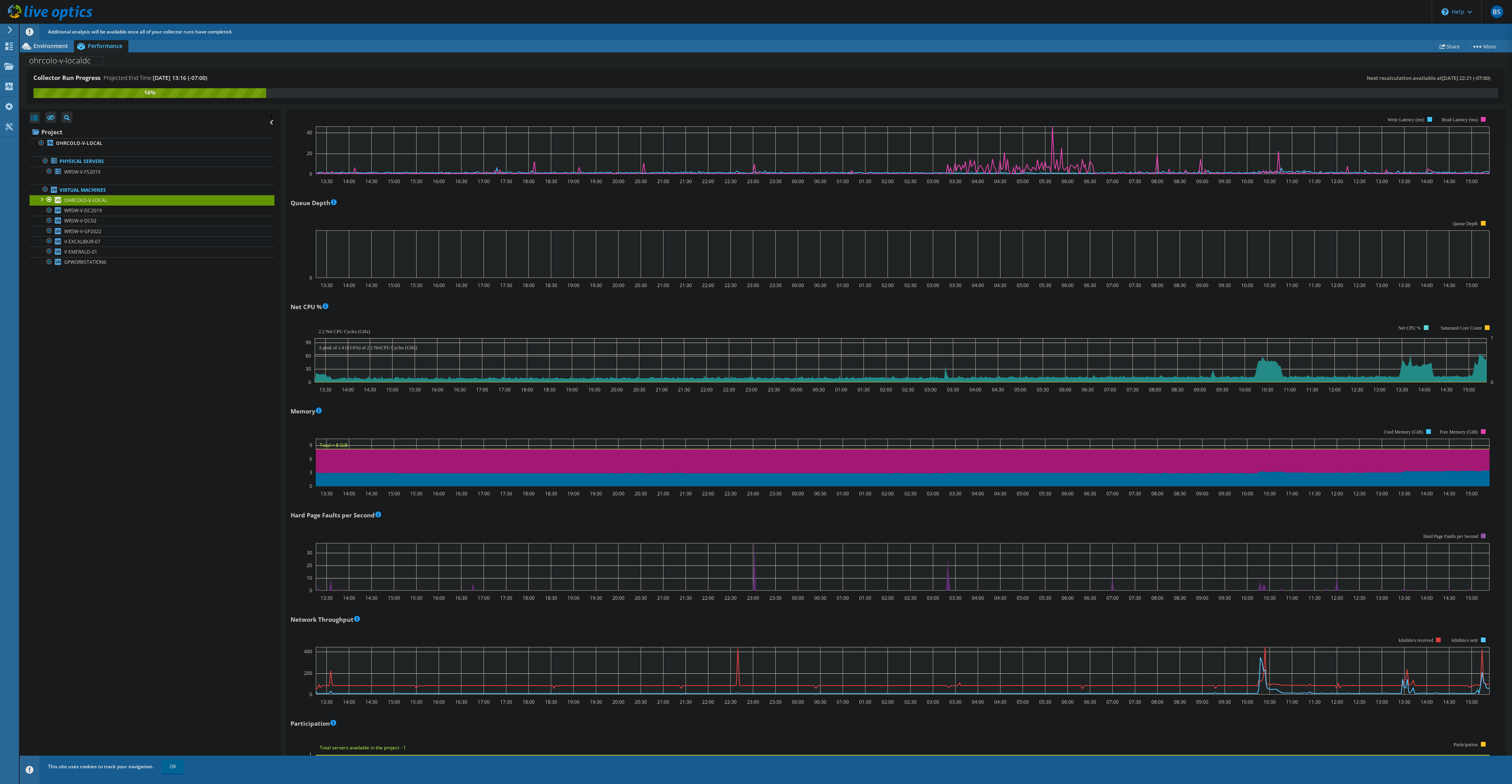
scroll to position [630, 0]
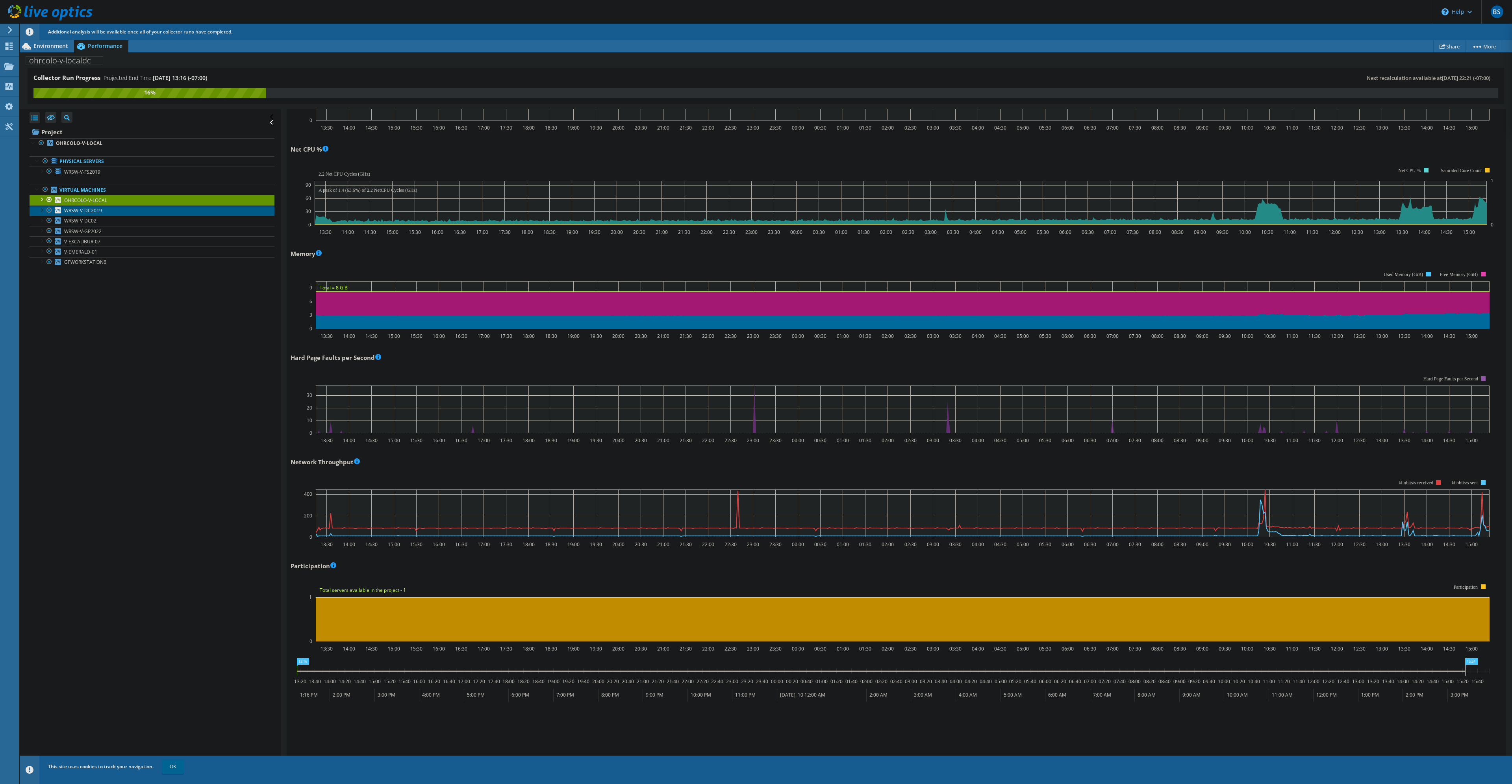
click at [134, 211] on link "WRSW-V-DC2019" at bounding box center [151, 211] width 245 height 10
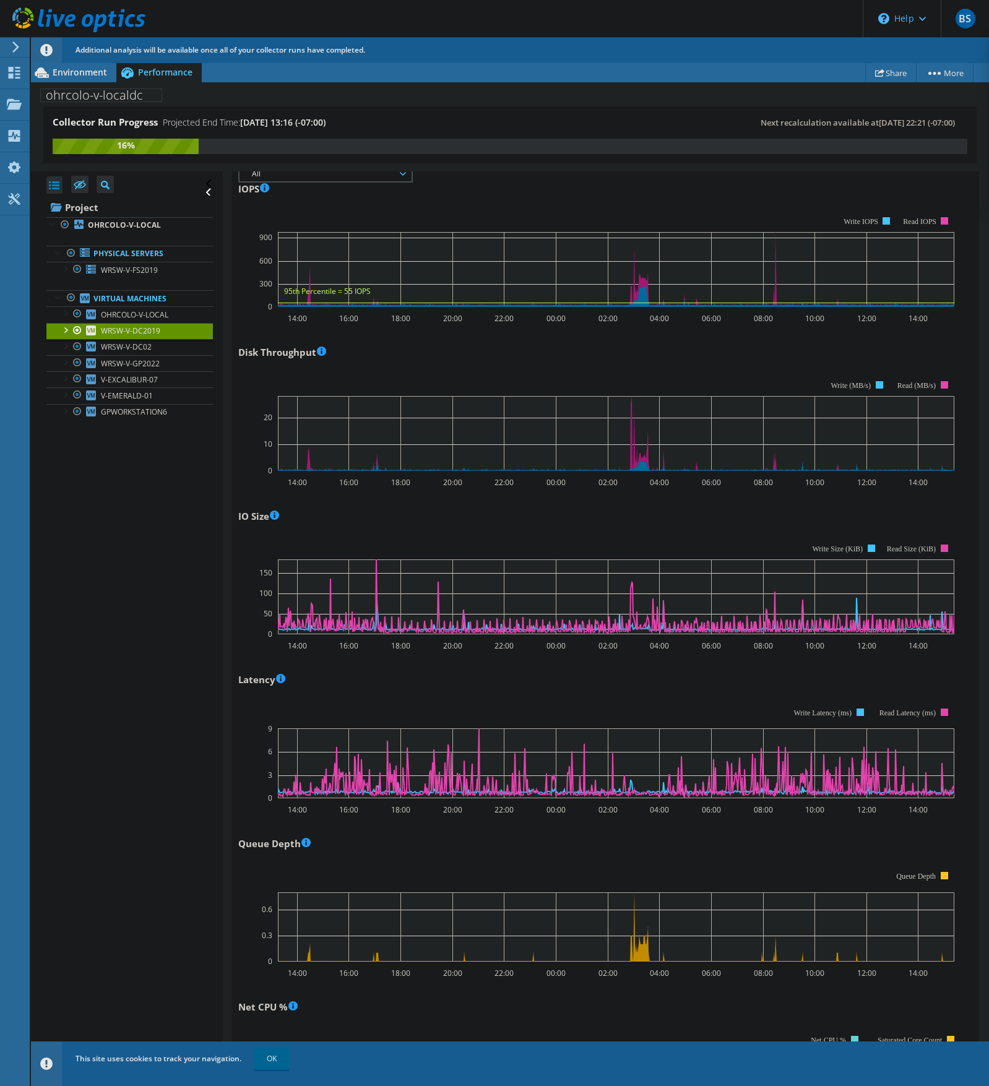
scroll to position [0, 0]
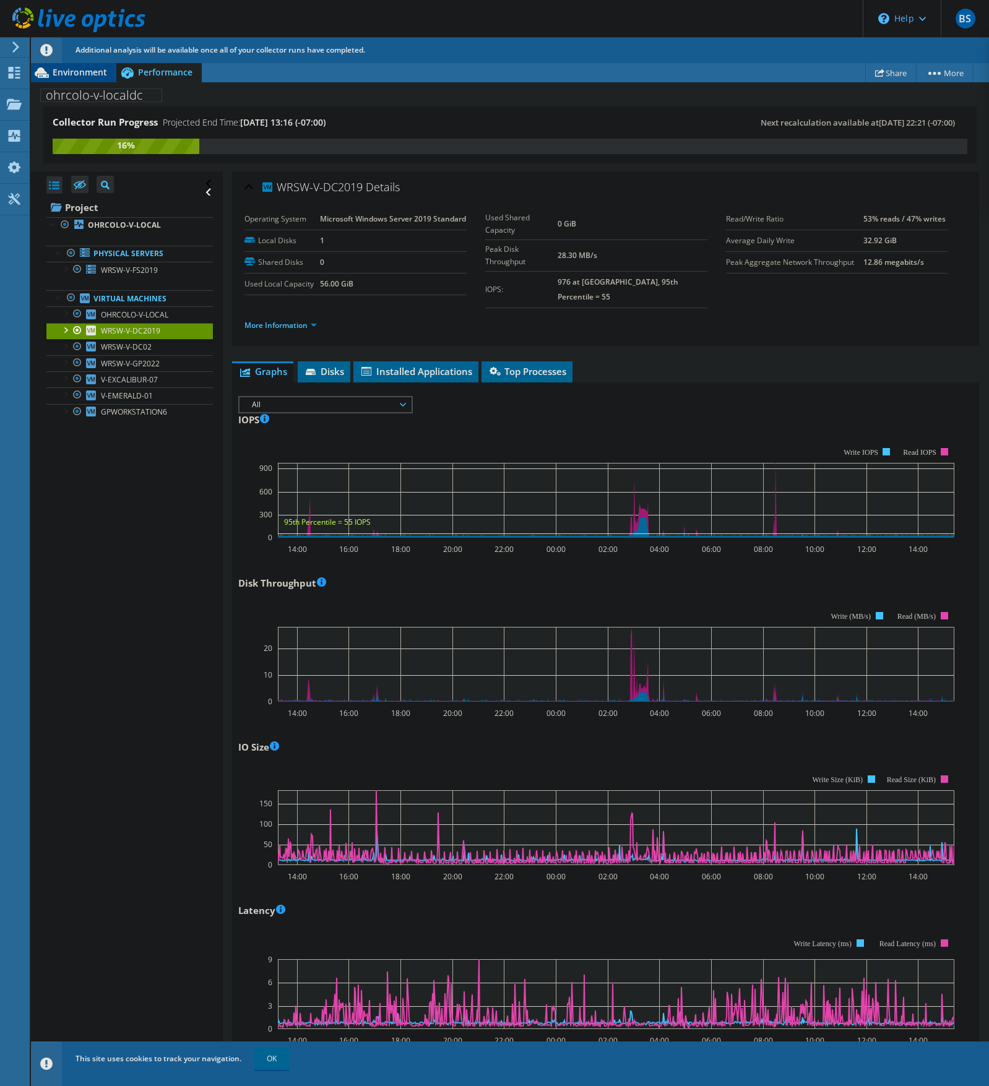
click at [75, 80] on div "Environment" at bounding box center [73, 72] width 85 height 20
